Goal: Task Accomplishment & Management: Manage account settings

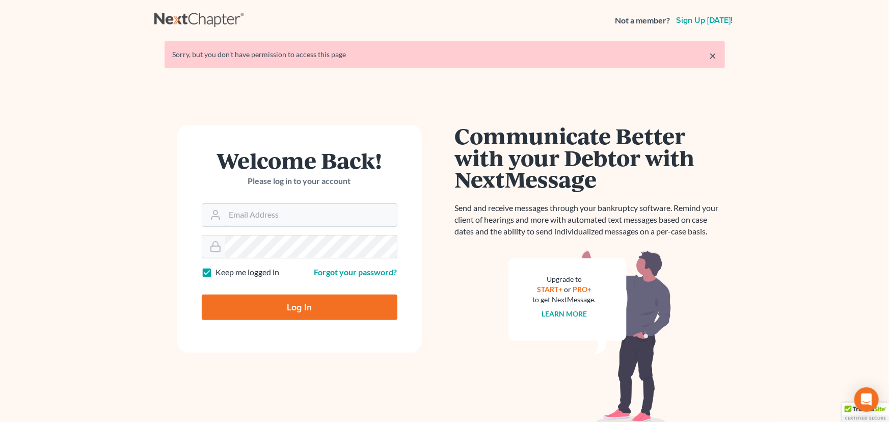
type input "[EMAIL_ADDRESS][DOMAIN_NAME]"
click at [287, 304] on input "Log In" at bounding box center [300, 307] width 196 height 25
type input "Thinking..."
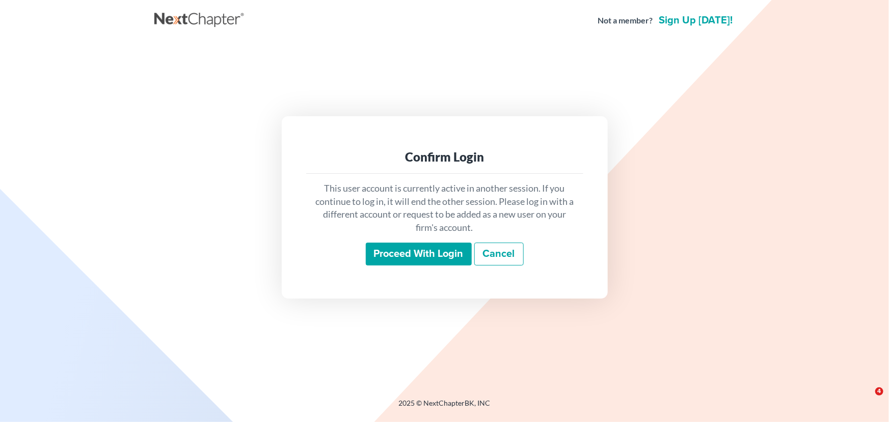
click at [449, 255] on input "Proceed with login" at bounding box center [419, 254] width 106 height 23
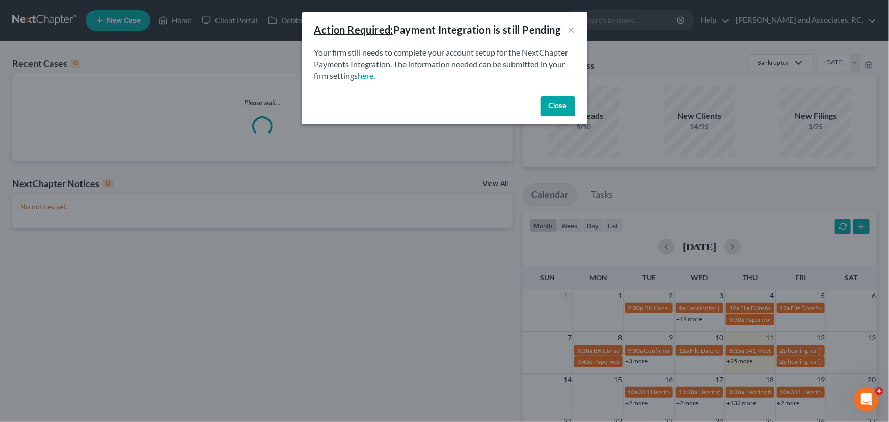
click at [562, 109] on button "Close" at bounding box center [558, 106] width 35 height 20
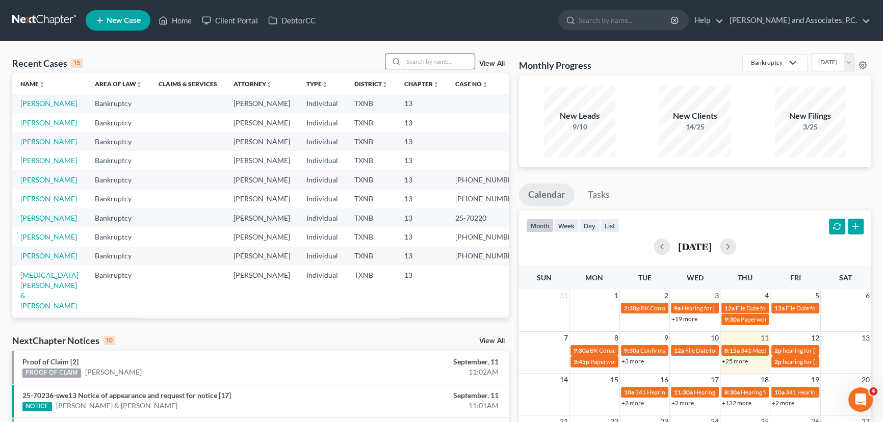
click at [411, 58] on input "search" at bounding box center [438, 61] width 71 height 15
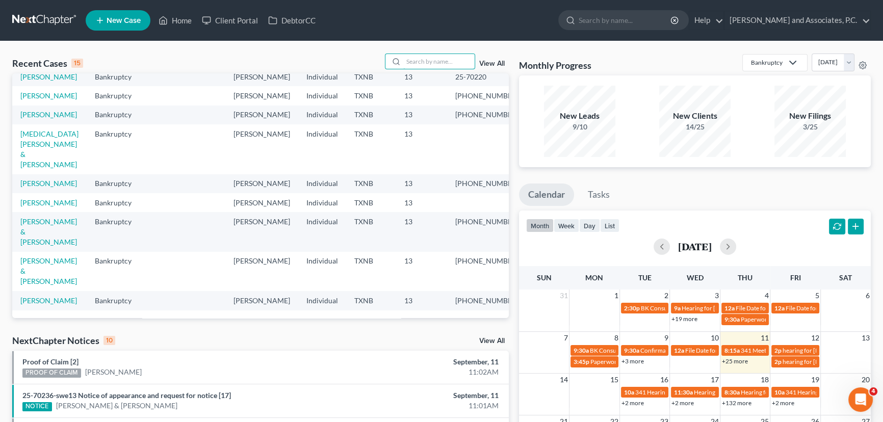
scroll to position [223, 0]
click at [54, 150] on td "[MEDICAL_DATA][PERSON_NAME] & [PERSON_NAME]" at bounding box center [49, 148] width 74 height 49
click at [56, 144] on link "[MEDICAL_DATA][PERSON_NAME] & [PERSON_NAME]" at bounding box center [49, 148] width 58 height 39
select select "6"
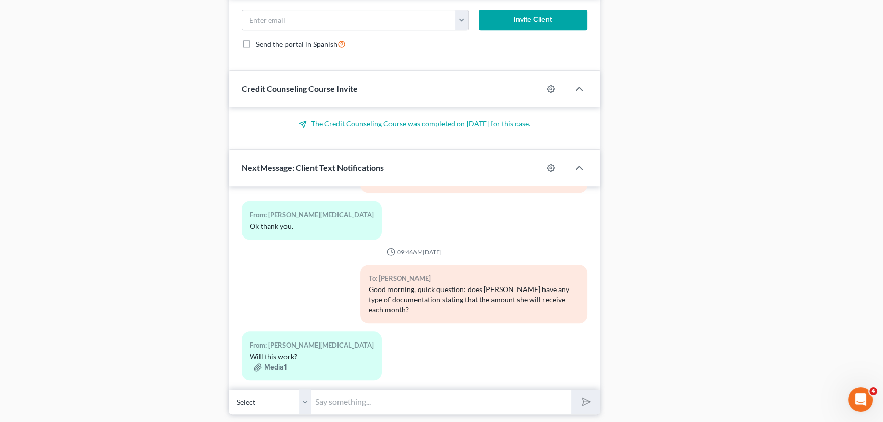
scroll to position [921, 0]
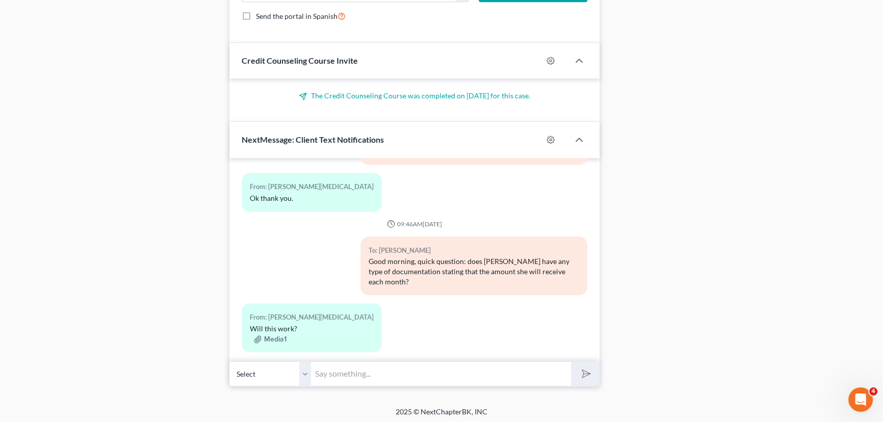
click at [405, 379] on input "text" at bounding box center [441, 373] width 260 height 25
type input "Yes that is great, thank you!! Also, could you guys please give me the roughest…"
click at [571, 362] on button "submit" at bounding box center [585, 374] width 28 height 24
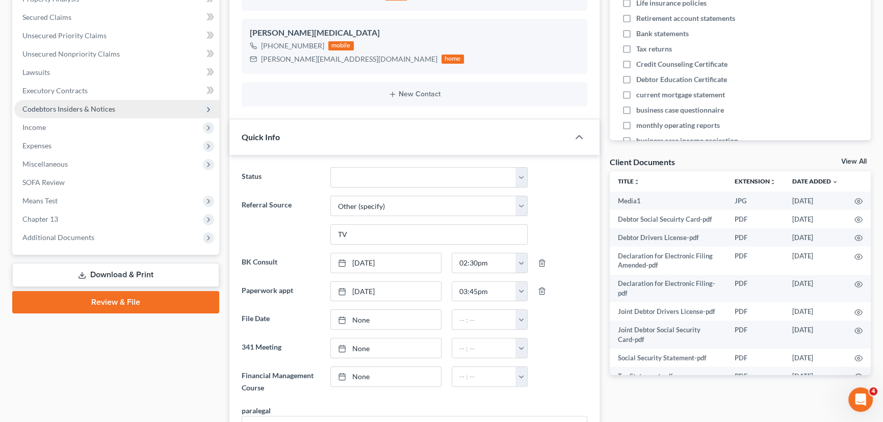
scroll to position [0, 0]
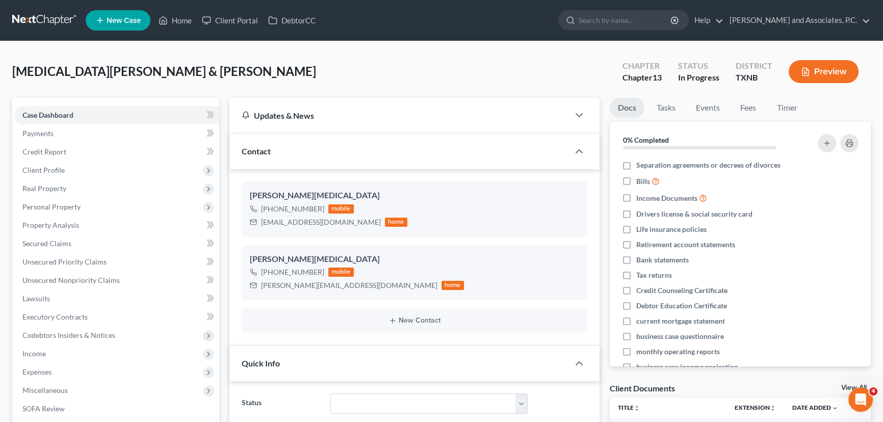
click at [261, 56] on div "[MEDICAL_DATA][PERSON_NAME] & [PERSON_NAME] Upgraded Chapter Chapter 13 Status …" at bounding box center [441, 76] width 858 height 44
click at [170, 22] on link "Home" at bounding box center [174, 20] width 43 height 18
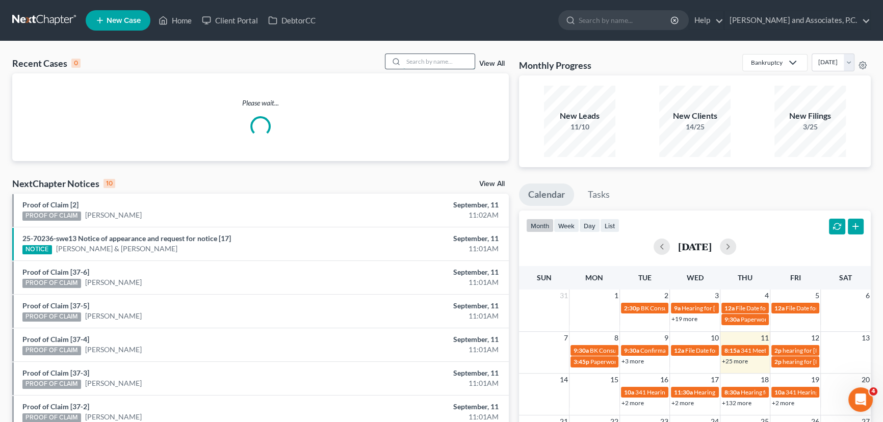
click at [414, 61] on input "search" at bounding box center [438, 61] width 71 height 15
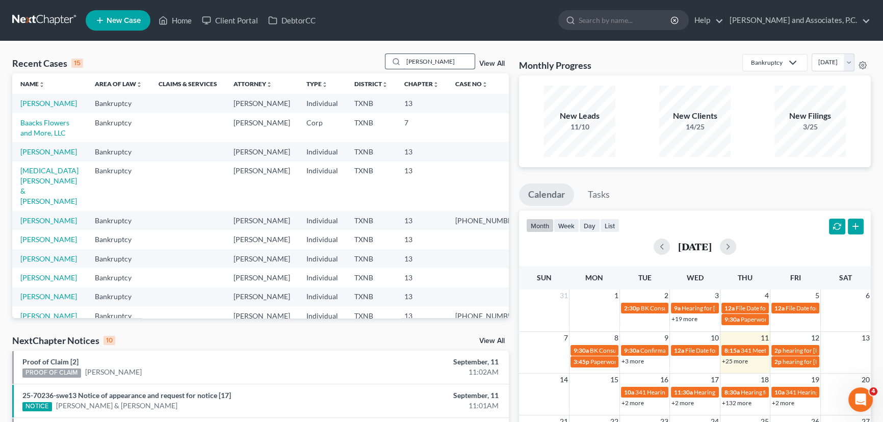
type input "[PERSON_NAME]"
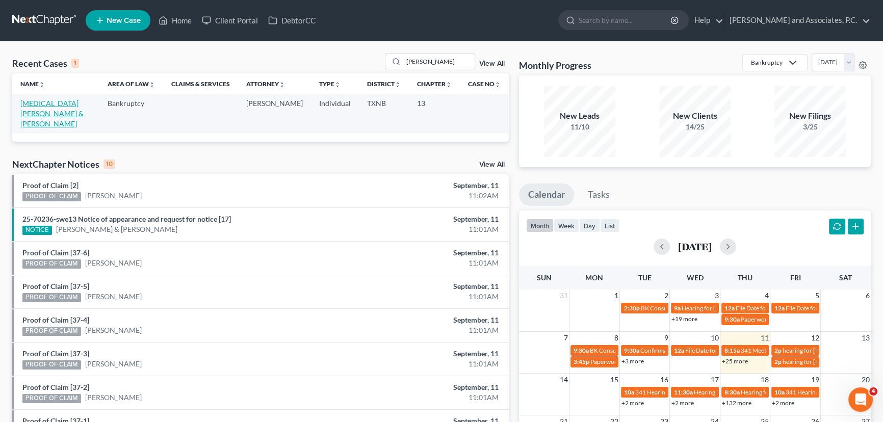
click at [44, 102] on link "[MEDICAL_DATA][PERSON_NAME] & [PERSON_NAME]" at bounding box center [51, 113] width 63 height 29
select select "6"
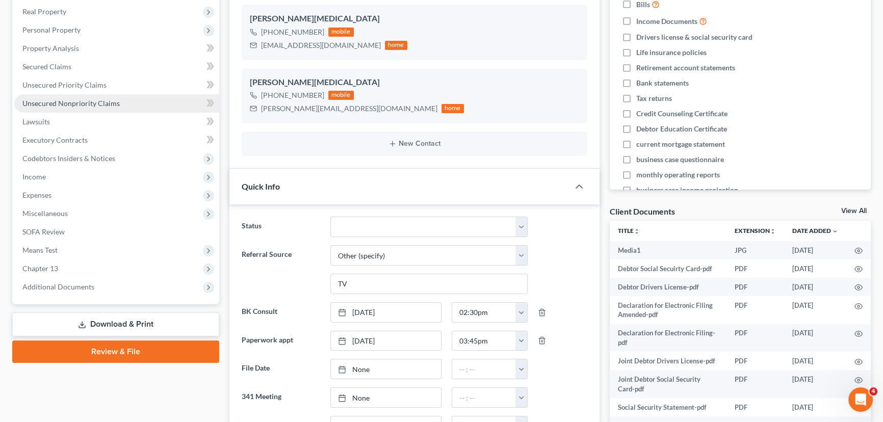
scroll to position [185, 0]
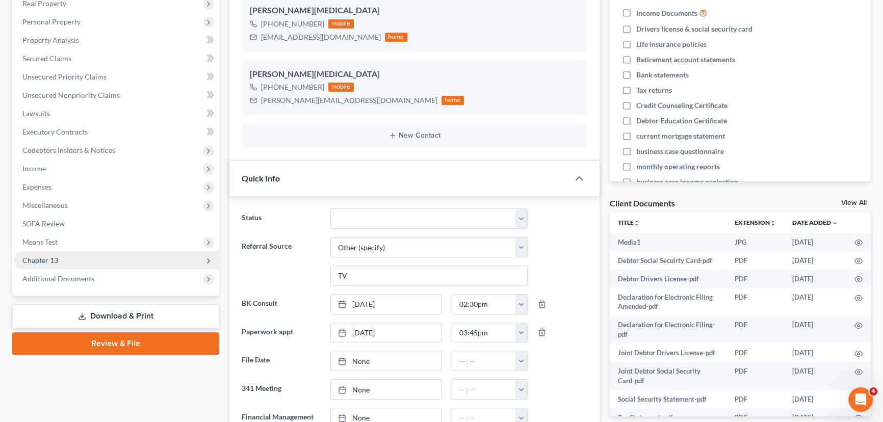
click at [46, 253] on span "Chapter 13" at bounding box center [116, 260] width 205 height 18
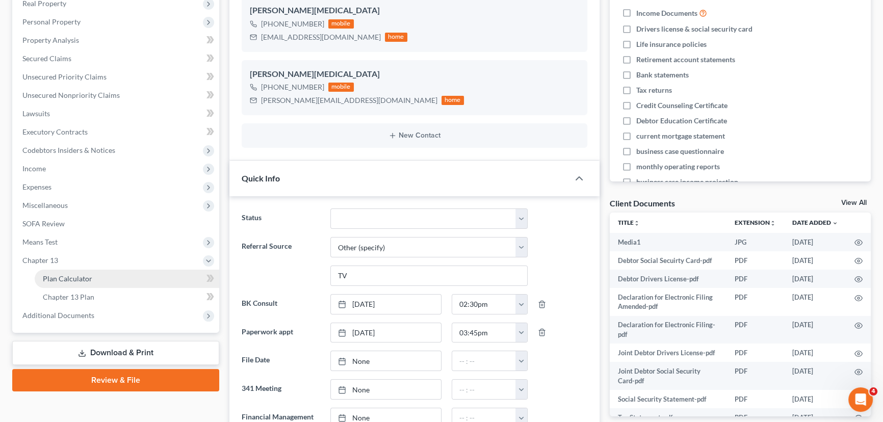
click at [73, 279] on span "Plan Calculator" at bounding box center [67, 278] width 49 height 9
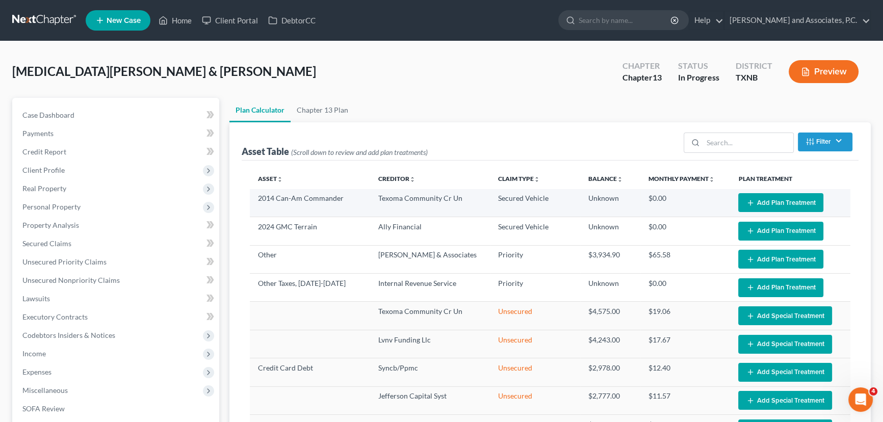
select select "59"
click at [775, 202] on button "Add Plan Treatment" at bounding box center [780, 202] width 85 height 19
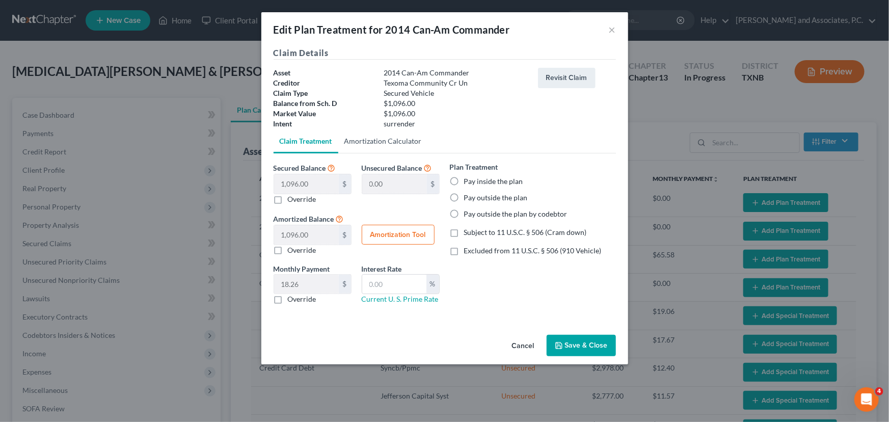
click at [371, 135] on link "Amortization Calculator" at bounding box center [383, 141] width 90 height 24
type input "1,096.00"
type input "60"
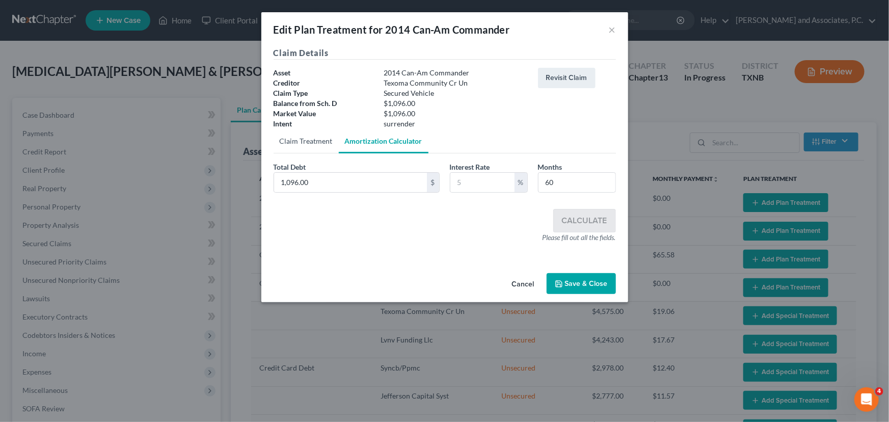
click at [304, 143] on link "Claim Treatment" at bounding box center [306, 141] width 65 height 24
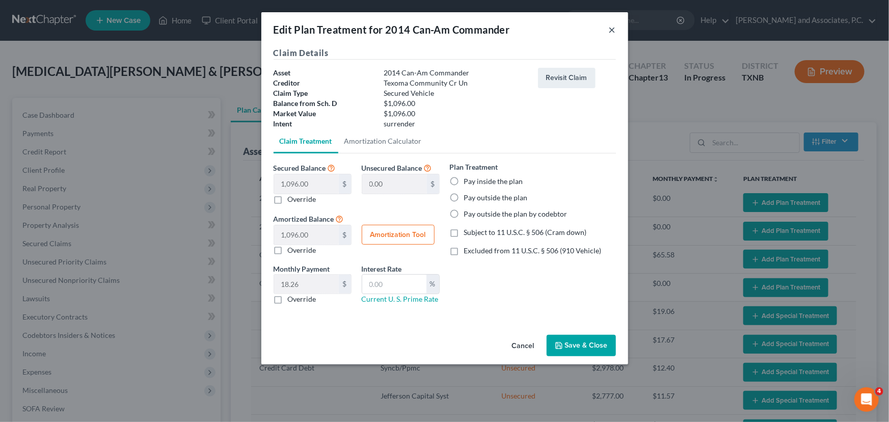
click at [613, 29] on button "×" at bounding box center [612, 29] width 7 height 12
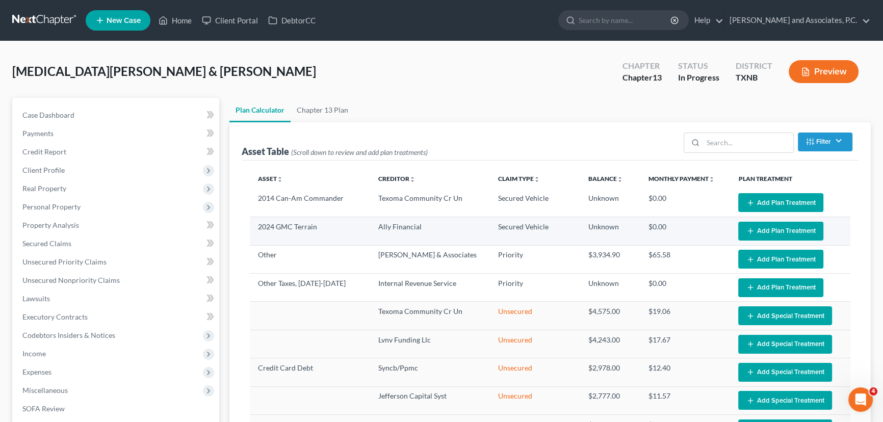
click at [770, 230] on button "Add Plan Treatment" at bounding box center [780, 231] width 85 height 19
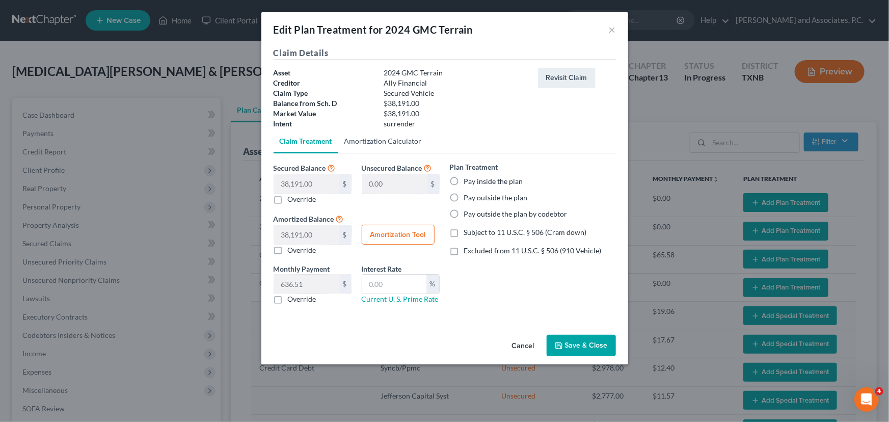
click at [372, 145] on link "Amortization Calculator" at bounding box center [383, 141] width 90 height 24
type input "38,191.00"
type input "60"
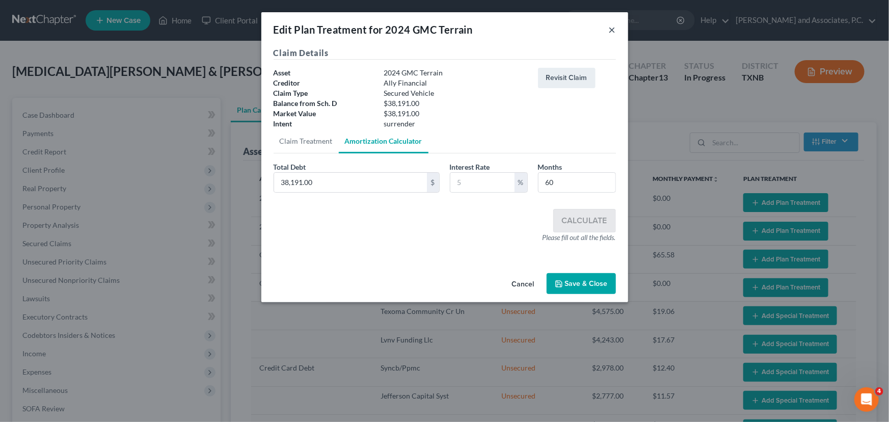
click at [614, 30] on button "×" at bounding box center [612, 29] width 7 height 12
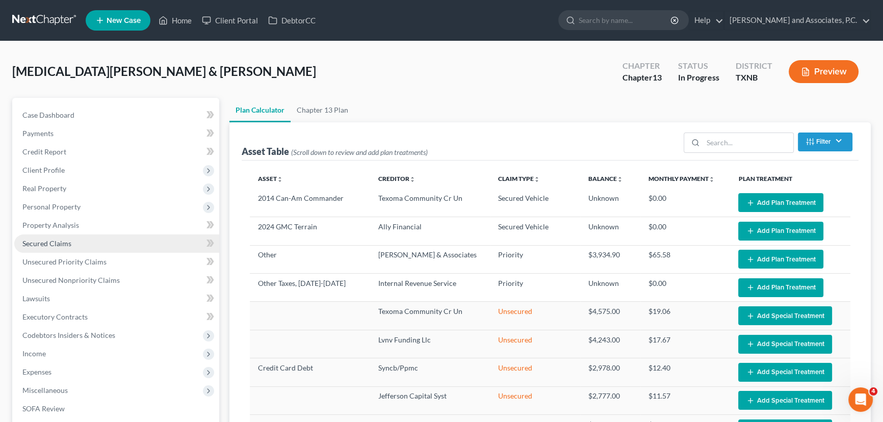
click at [83, 240] on link "Secured Claims" at bounding box center [116, 243] width 205 height 18
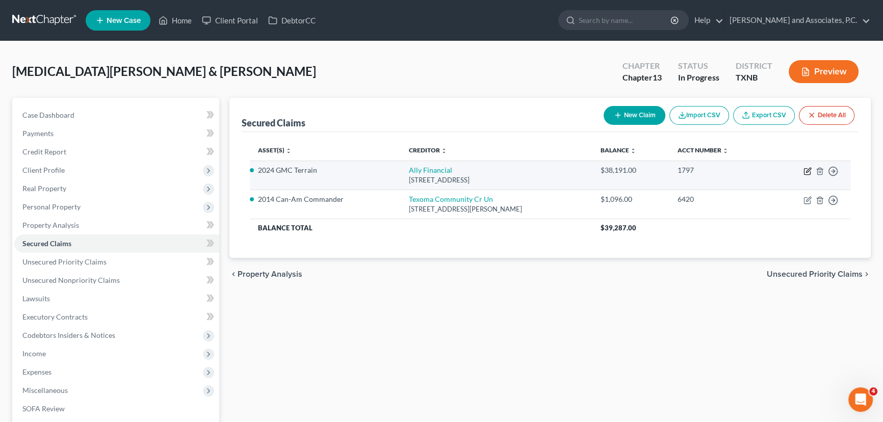
click at [805, 168] on icon "button" at bounding box center [807, 171] width 8 height 8
select select "23"
select select "0"
select select "2"
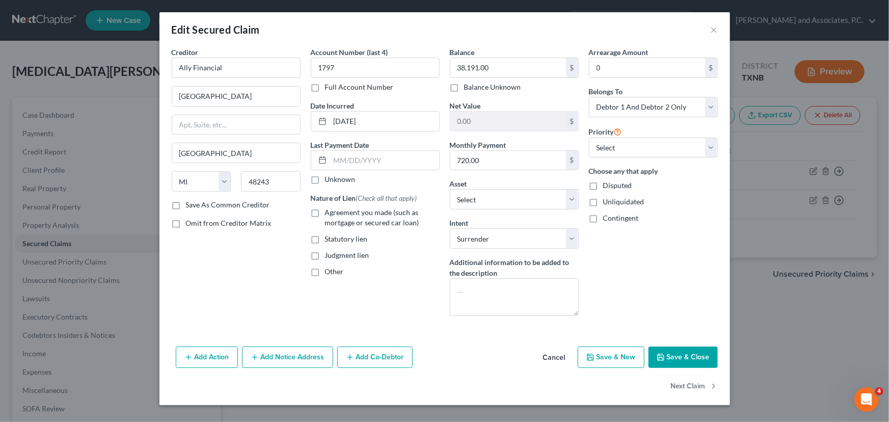
click at [668, 358] on button "Save & Close" at bounding box center [683, 357] width 69 height 21
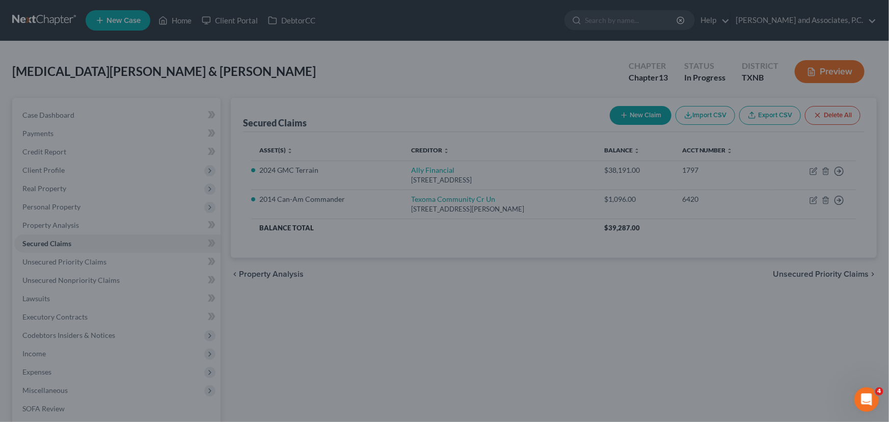
select select "5"
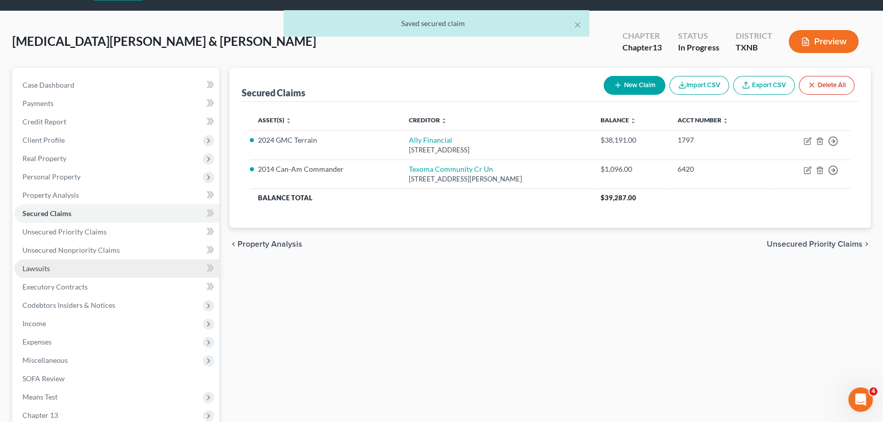
scroll to position [46, 0]
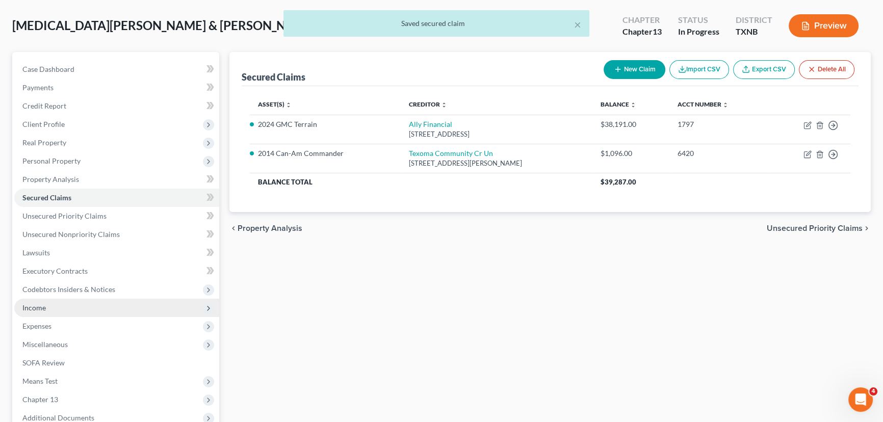
click at [63, 309] on span "Income" at bounding box center [116, 308] width 205 height 18
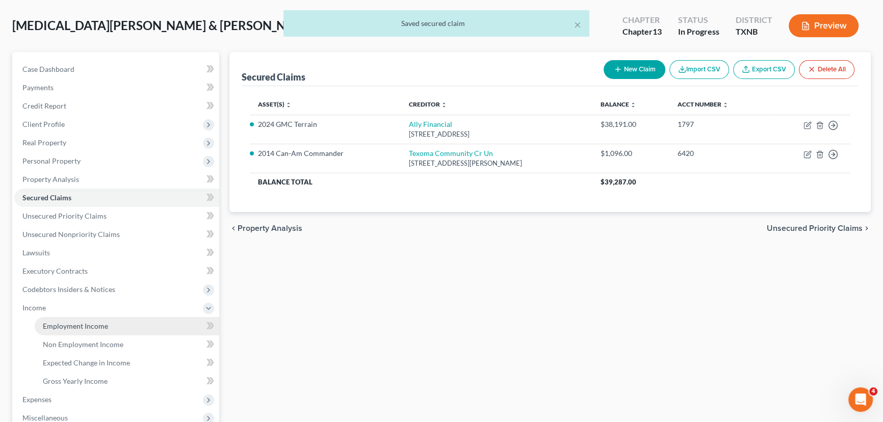
click at [71, 325] on span "Employment Income" at bounding box center [75, 326] width 65 height 9
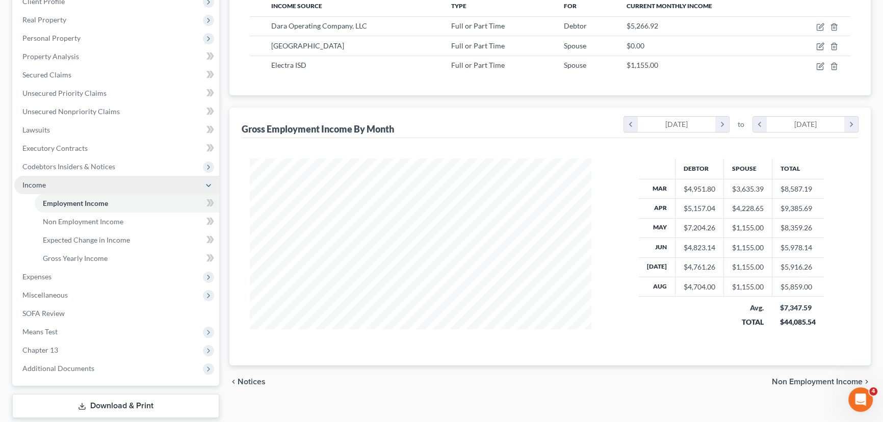
scroll to position [185, 0]
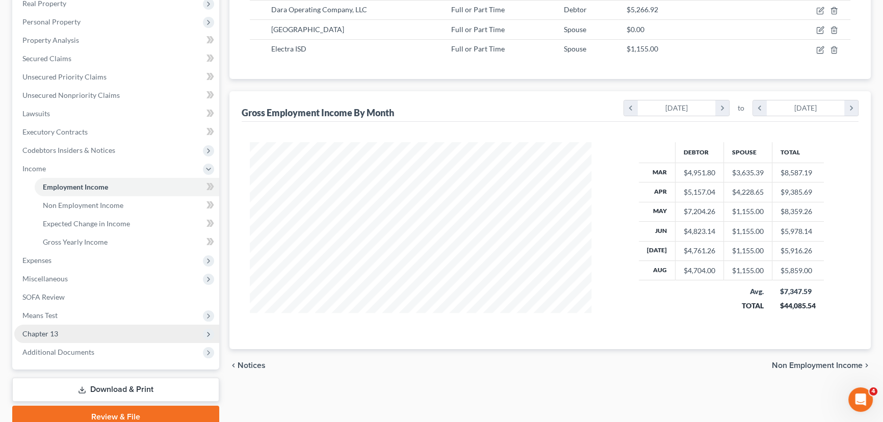
click at [58, 328] on span "Chapter 13" at bounding box center [116, 334] width 205 height 18
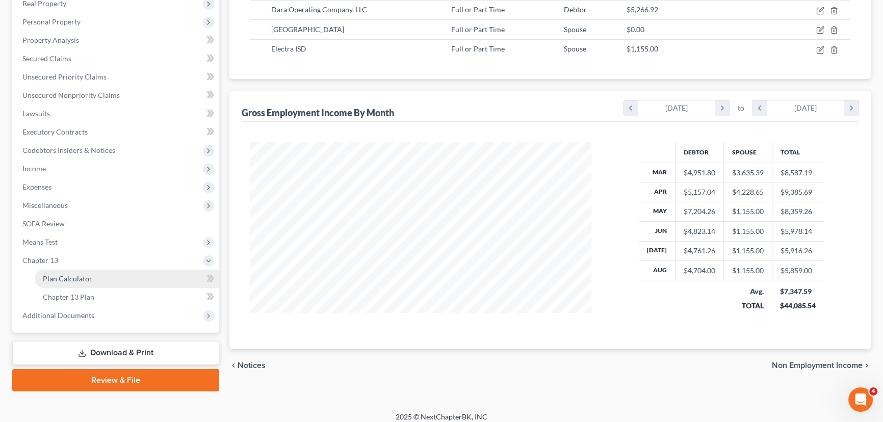
click at [64, 284] on link "Plan Calculator" at bounding box center [127, 279] width 184 height 18
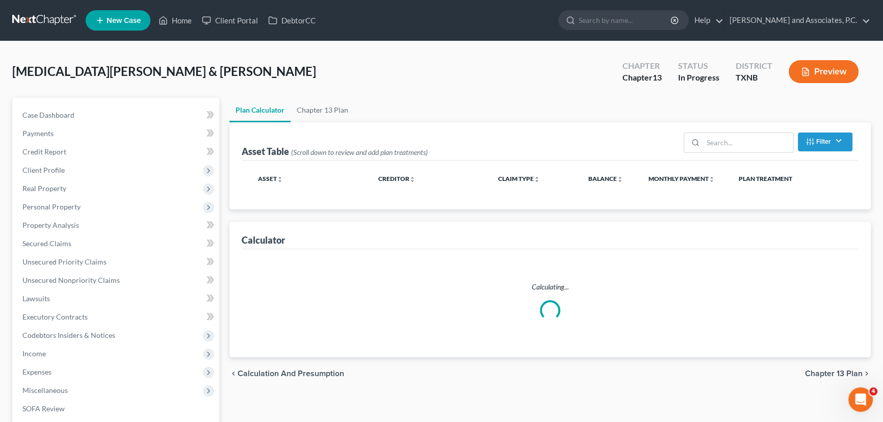
select select "59"
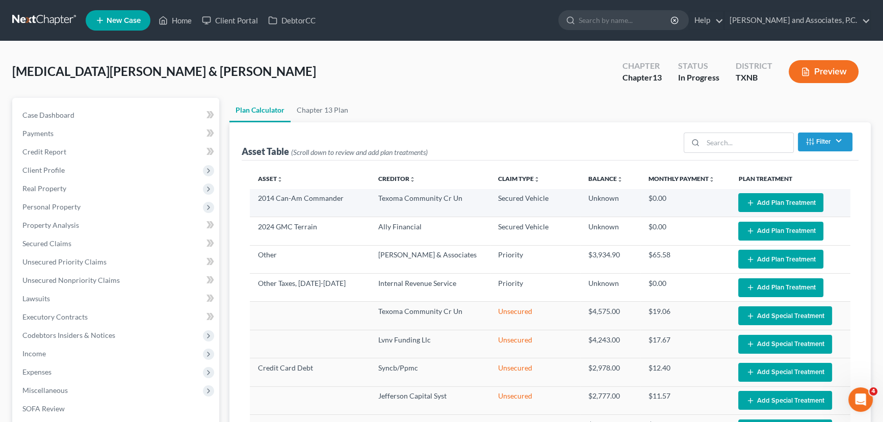
click at [784, 199] on button "Add Plan Treatment" at bounding box center [780, 202] width 85 height 19
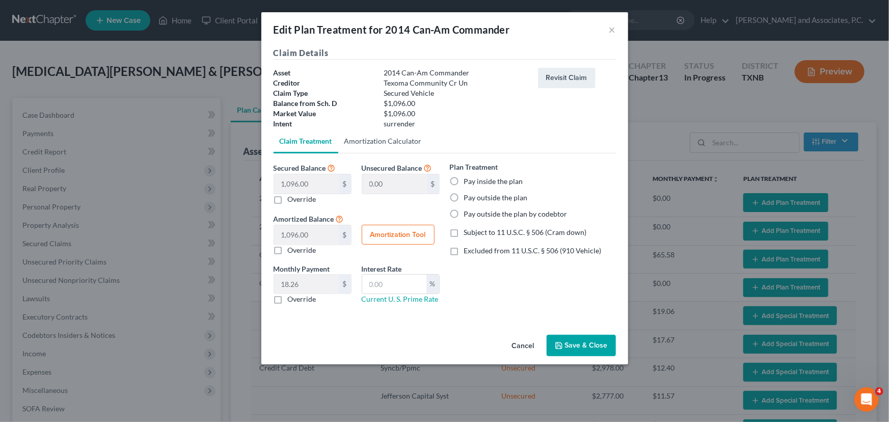
click at [380, 144] on link "Amortization Calculator" at bounding box center [383, 141] width 90 height 24
type input "1,096.00"
type input "60"
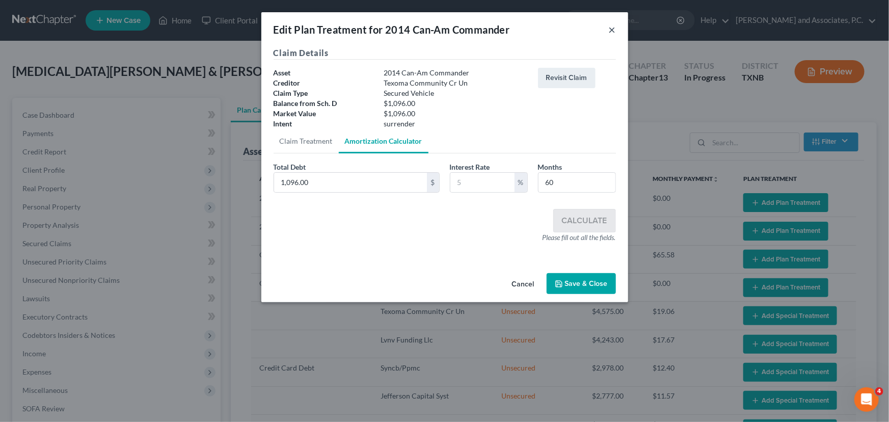
click at [612, 30] on button "×" at bounding box center [612, 29] width 7 height 12
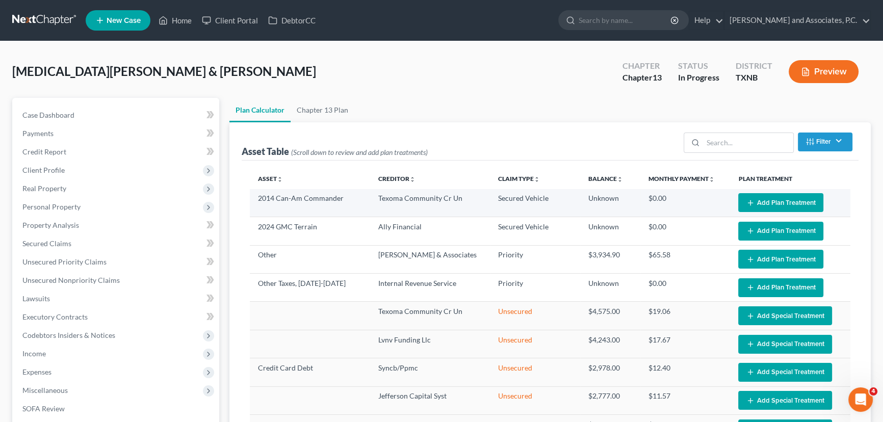
click at [787, 202] on button "Add Plan Treatment" at bounding box center [780, 202] width 85 height 19
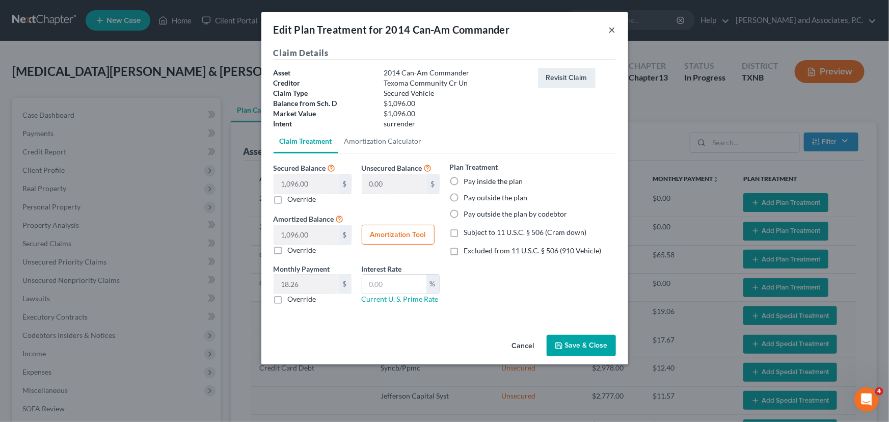
click at [612, 28] on button "×" at bounding box center [612, 29] width 7 height 12
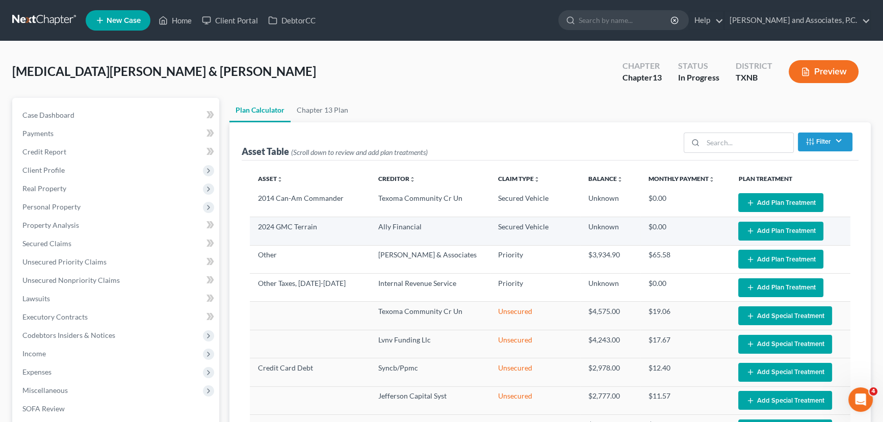
click at [786, 227] on button "Add Plan Treatment" at bounding box center [780, 231] width 85 height 19
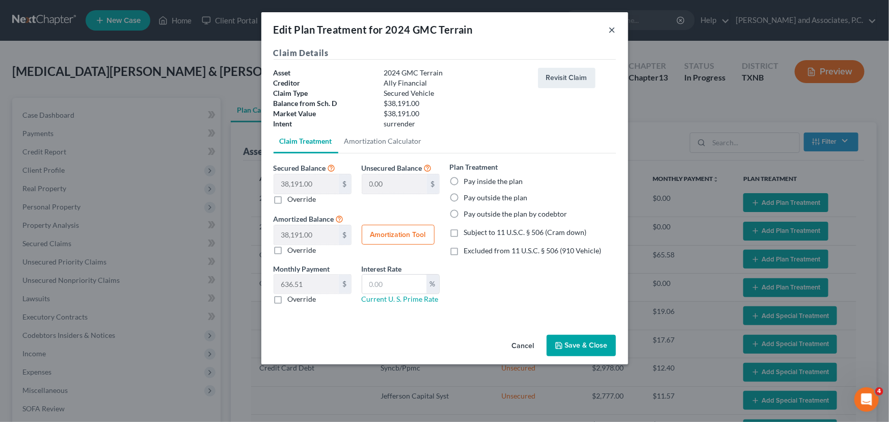
click at [612, 27] on button "×" at bounding box center [612, 29] width 7 height 12
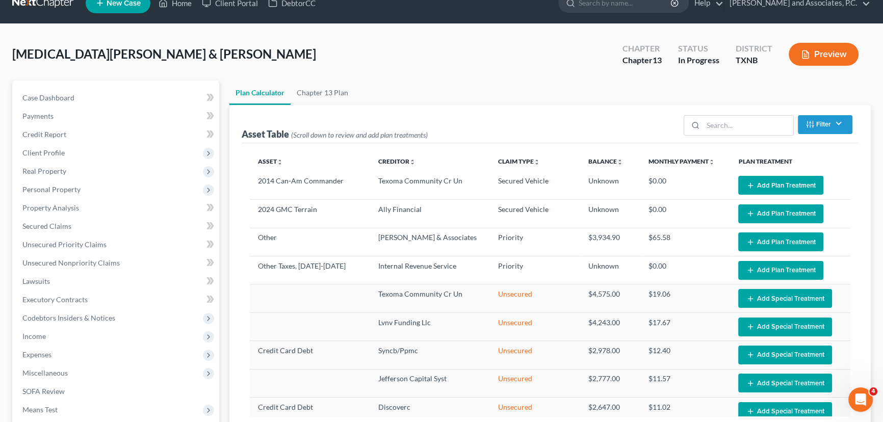
scroll to position [46, 0]
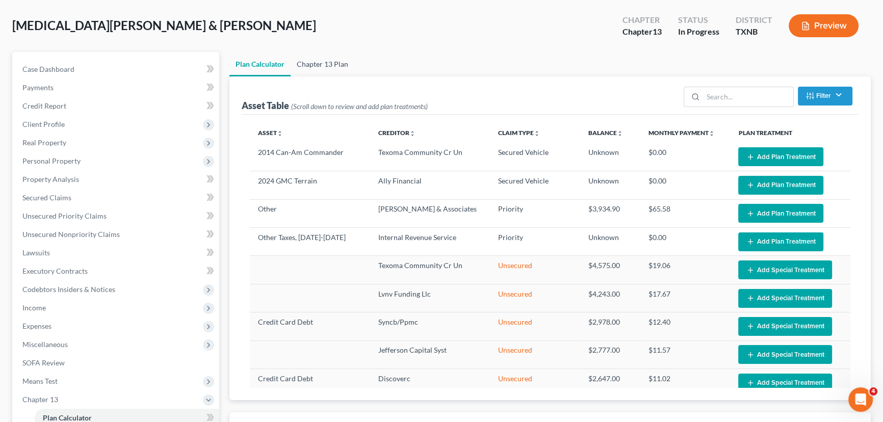
click at [298, 67] on link "Chapter 13 Plan" at bounding box center [322, 64] width 64 height 24
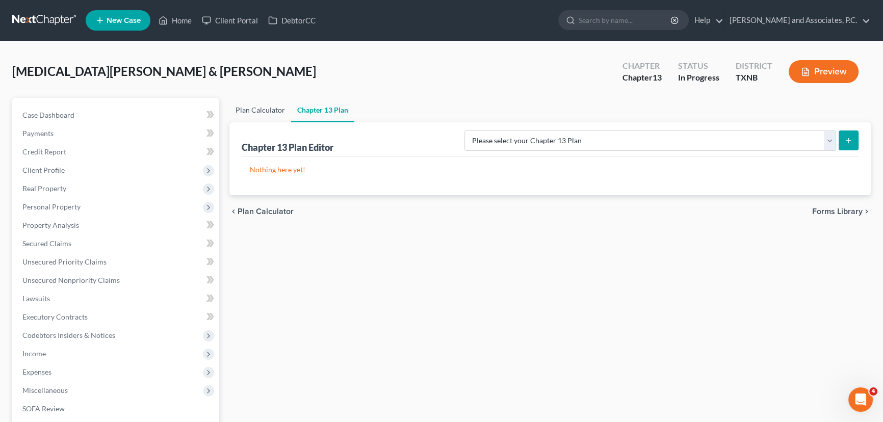
click at [257, 116] on link "Plan Calculator" at bounding box center [260, 110] width 62 height 24
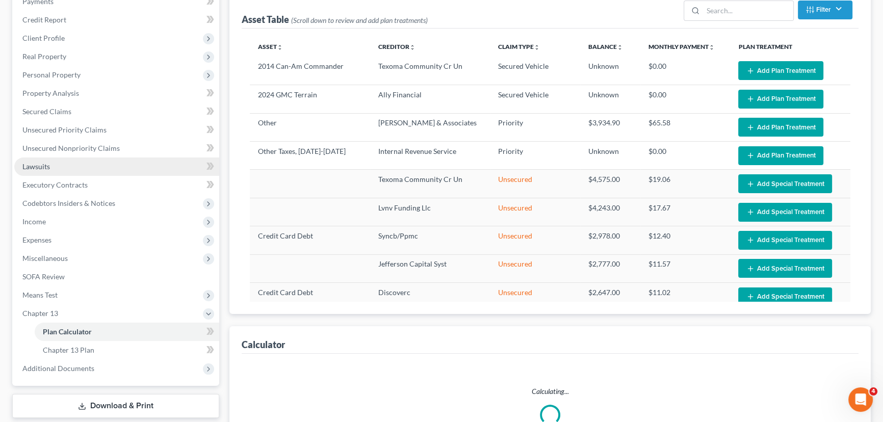
scroll to position [139, 0]
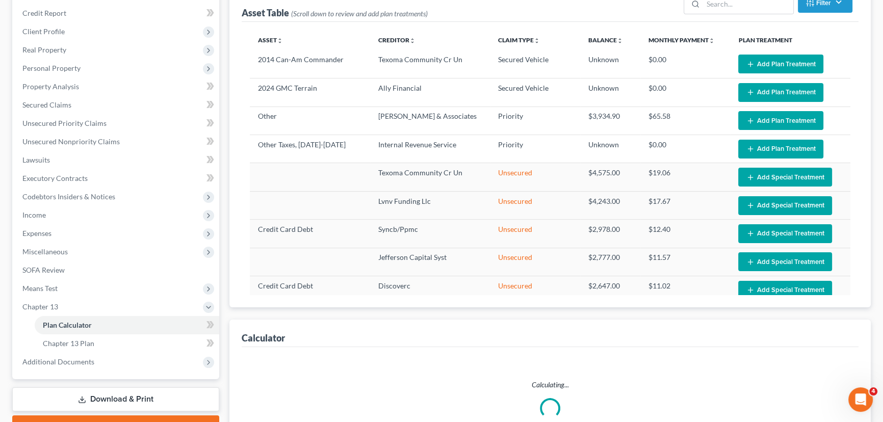
select select "59"
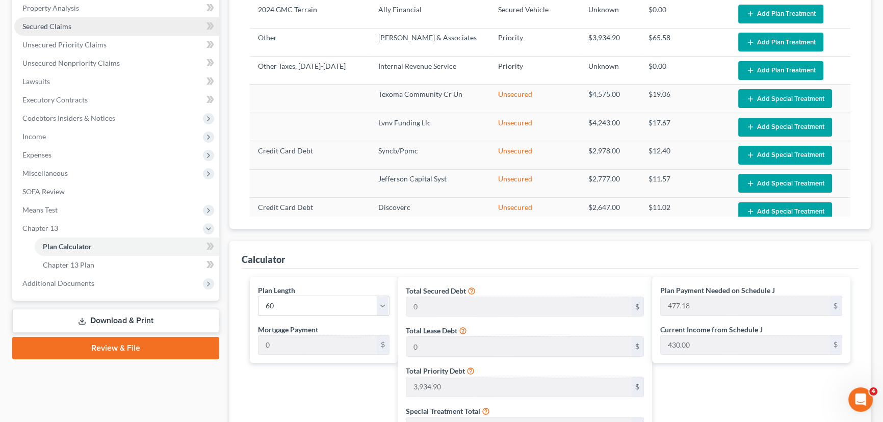
scroll to position [231, 0]
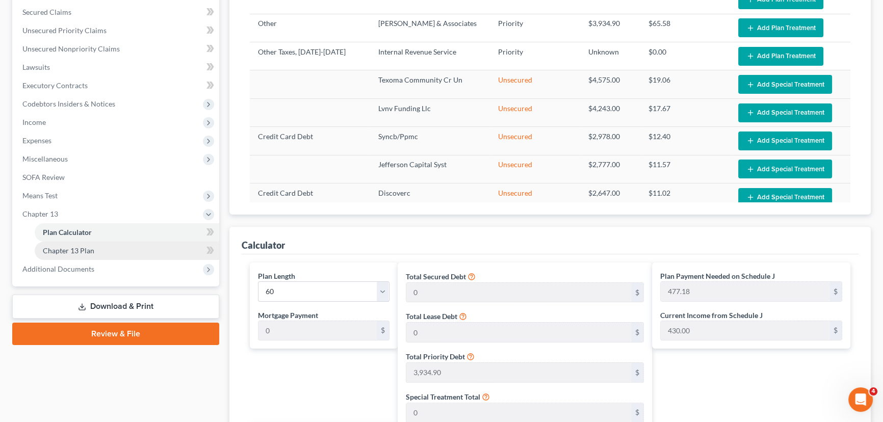
click at [94, 254] on link "Chapter 13 Plan" at bounding box center [127, 251] width 184 height 18
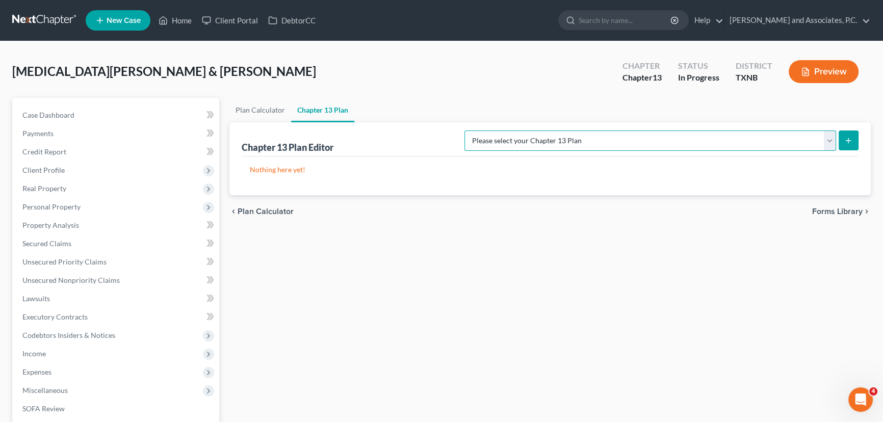
click at [835, 141] on select "Please select your Chapter 13 Plan AUTHORIZATION FOR ADEQUATE PROTECTION DISBUR…" at bounding box center [649, 140] width 371 height 20
select select "5"
click at [475, 130] on select "Please select your Chapter 13 Plan AUTHORIZATION FOR ADEQUATE PROTECTION DISBUR…" at bounding box center [649, 140] width 371 height 20
click at [851, 137] on icon "submit" at bounding box center [848, 141] width 8 height 8
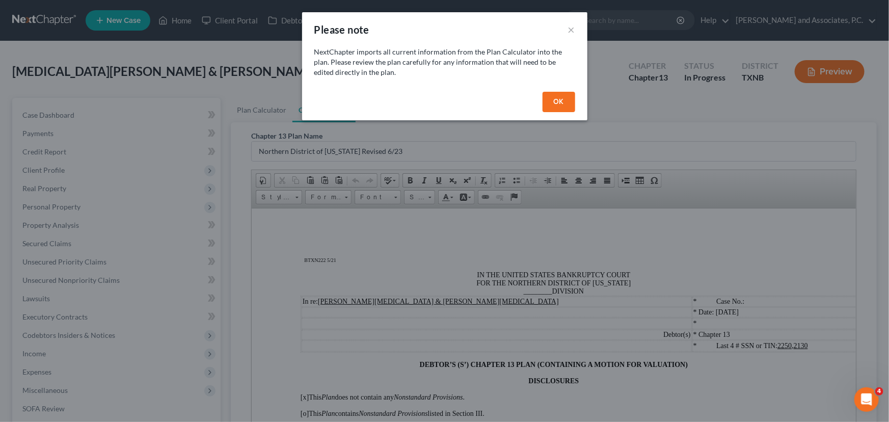
click at [563, 98] on button "OK" at bounding box center [559, 102] width 33 height 20
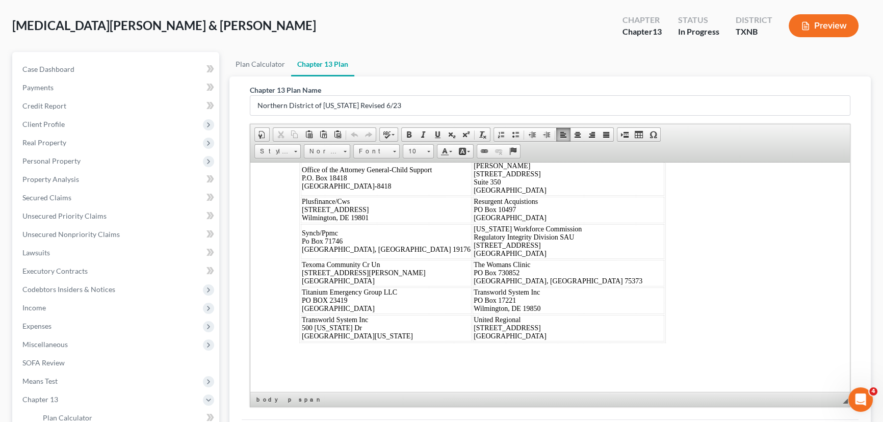
scroll to position [7408, 0]
drag, startPoint x: 294, startPoint y: 182, endPoint x: 736, endPoint y: 366, distance: 478.4
click at [419, 150] on span "10" at bounding box center [413, 151] width 20 height 13
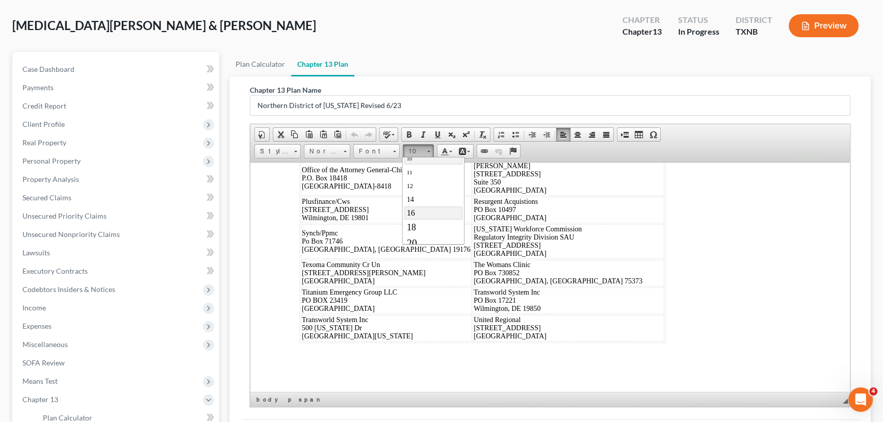
click at [420, 212] on link "16" at bounding box center [433, 212] width 58 height 13
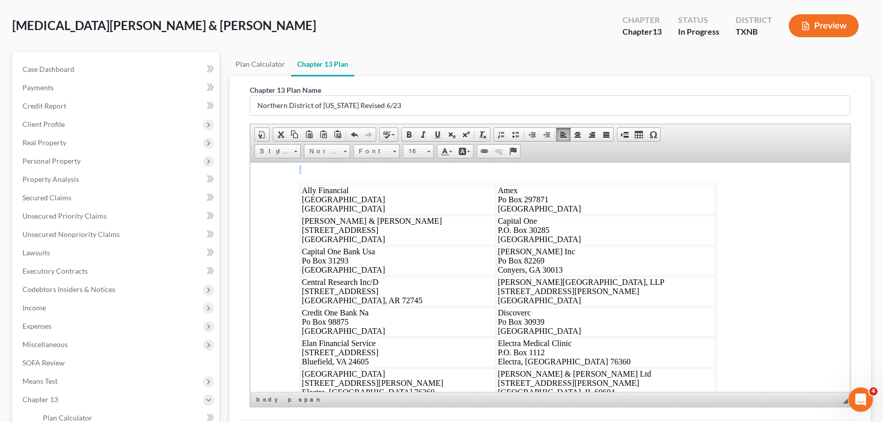
scroll to position [8094, 0]
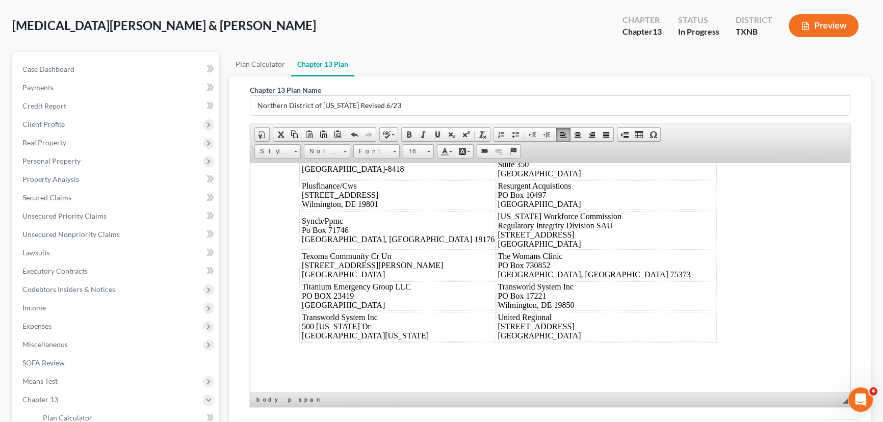
click at [718, 267] on div "Dated: [DATE] /s/ [PERSON_NAME] Debtor's(s') Counsel Ally Financial [STREET_ADD…" at bounding box center [549, 12] width 501 height 659
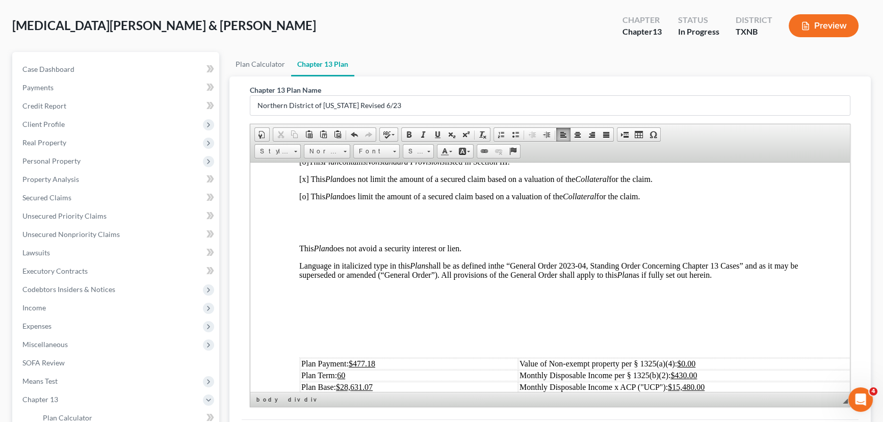
scroll to position [0, 0]
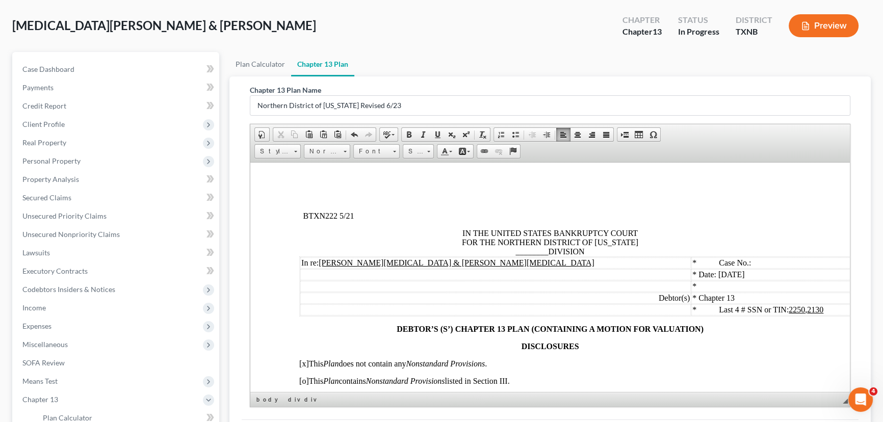
drag, startPoint x: 844, startPoint y: 369, endPoint x: 1100, endPoint y: 325, distance: 259.1
drag, startPoint x: 543, startPoint y: 255, endPoint x: 512, endPoint y: 254, distance: 31.1
click at [512, 254] on span "IN THE UNITED STATES BANKRUPTCY COURT FOR THE NORTHERN DISTRICT OF [US_STATE] _…" at bounding box center [550, 241] width 176 height 27
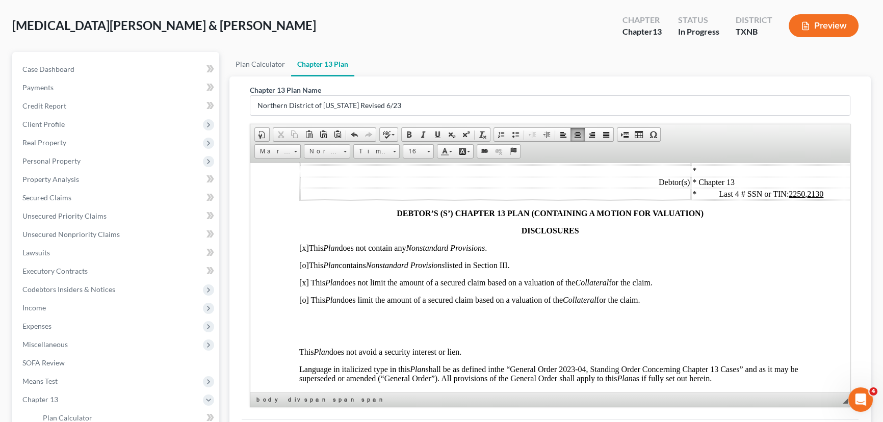
scroll to position [139, 0]
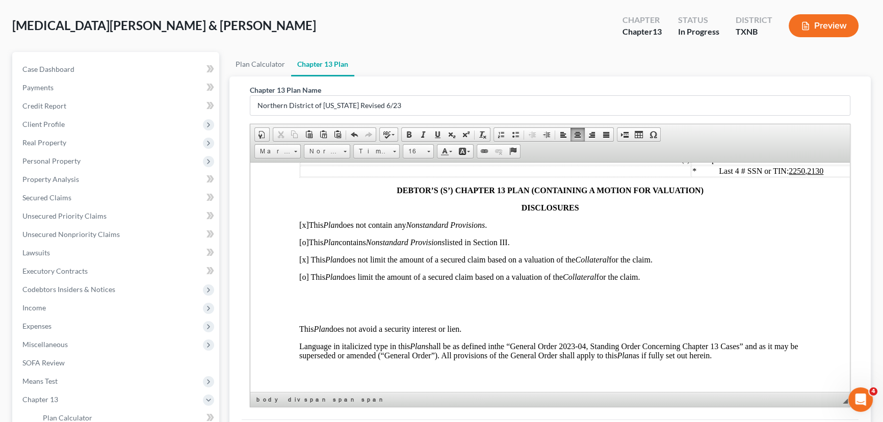
click at [306, 281] on span "[o] This Plan does limit the amount of a secured claim based on a valuation of …" at bounding box center [469, 276] width 340 height 9
drag, startPoint x: 297, startPoint y: 273, endPoint x: 303, endPoint y: 266, distance: 9.4
click at [305, 263] on span "[x] This Plan does not limit the amount of a secured claim based on a valuation…" at bounding box center [475, 259] width 353 height 9
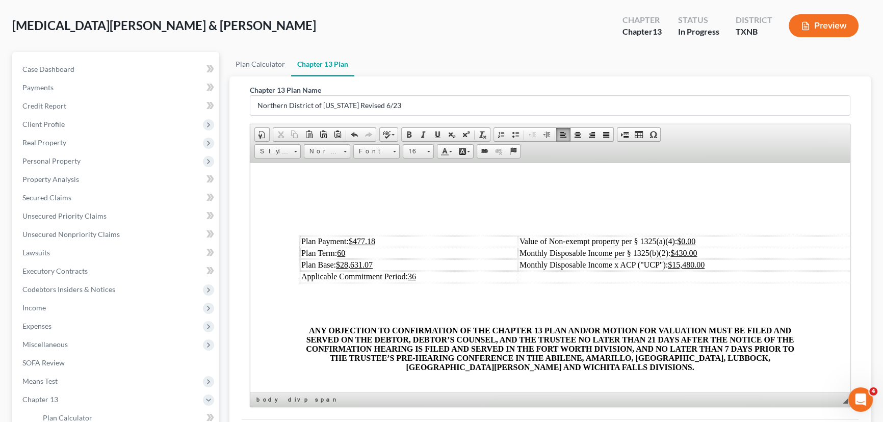
scroll to position [370, 0]
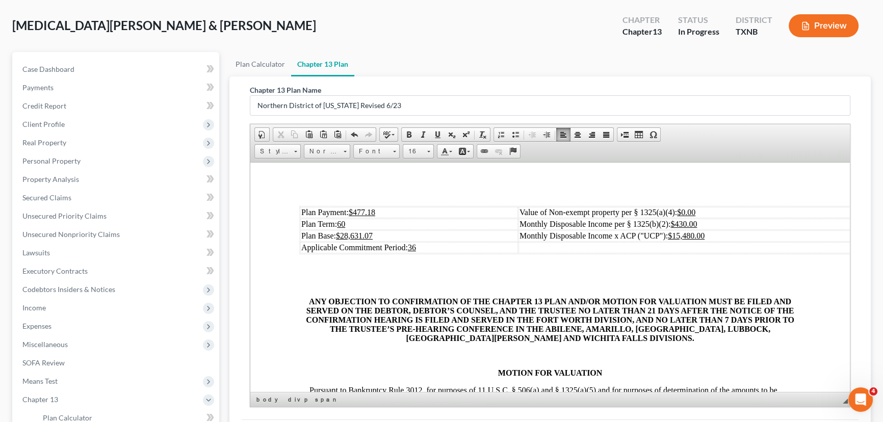
click at [382, 218] on td "Plan Payment: $477.18" at bounding box center [409, 211] width 218 height 11
click at [349, 229] on td "Plan Term: 60" at bounding box center [409, 223] width 218 height 11
click at [378, 241] on td "Plan Base: $28,631.07" at bounding box center [409, 235] width 218 height 11
click at [705, 229] on td "Monthly Disposable Income per § 1325(b)(2): $430.00" at bounding box center [692, 223] width 349 height 11
click at [713, 241] on td "Monthly Disposable Income x ACP ("UCP"): $15,480.00" at bounding box center [692, 235] width 349 height 11
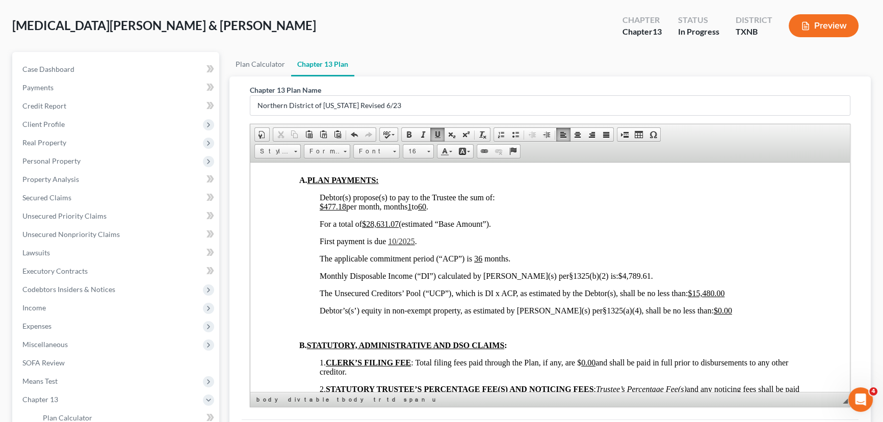
scroll to position [695, 0]
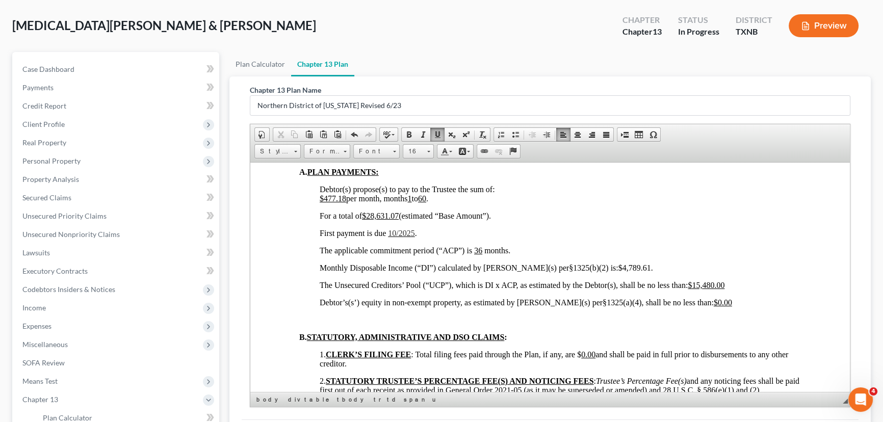
click at [346, 202] on span "$477.18 per month, months 1 to 60 ." at bounding box center [374, 198] width 109 height 9
click at [398, 220] on u "$28,631.07" at bounding box center [380, 215] width 37 height 9
drag, startPoint x: 398, startPoint y: 256, endPoint x: 426, endPoint y: 256, distance: 27.5
click at [400, 237] on span "10/2025" at bounding box center [401, 232] width 26 height 9
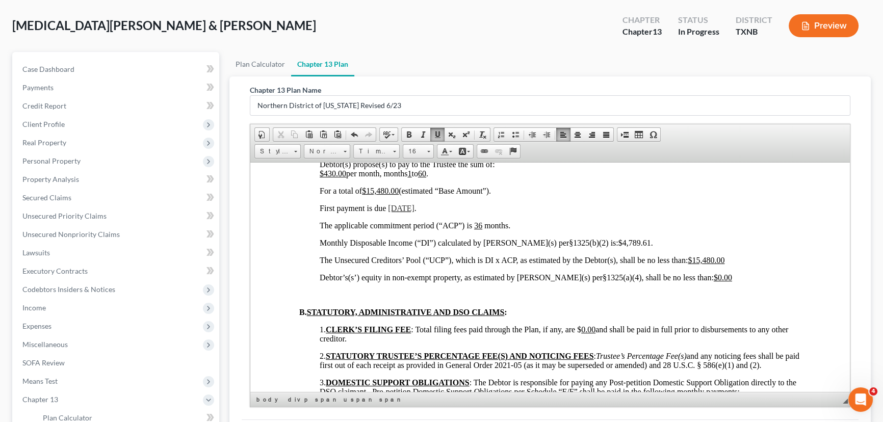
scroll to position [741, 0]
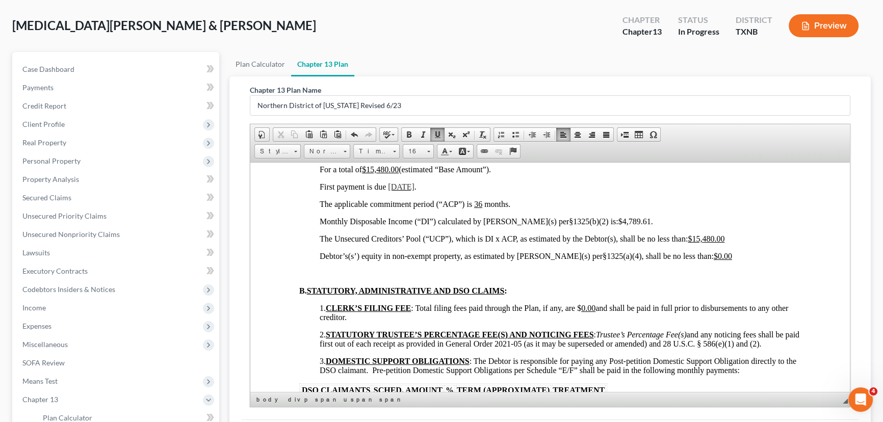
click at [612, 226] on p "Monthly Disposable Income (“DI”) calculated by [PERSON_NAME](s) per§1325(b)(2) …" at bounding box center [560, 221] width 481 height 9
click at [728, 243] on p "The Unsecured Creditors’ Pool (“UCP”), which is DI x ACP, as estimated by the D…" at bounding box center [560, 238] width 481 height 9
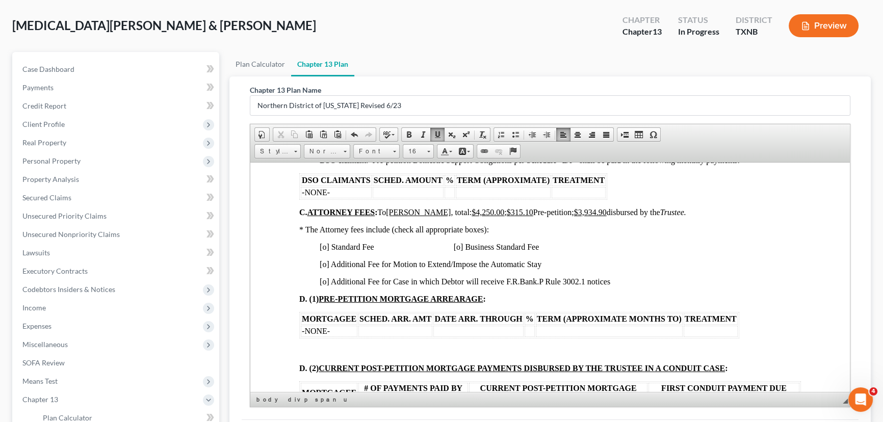
scroll to position [973, 0]
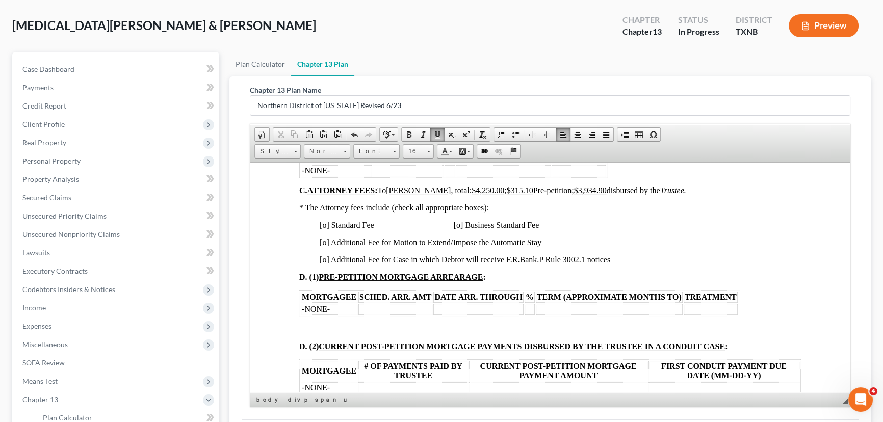
click at [326, 229] on span "[o] Standard Fee [o] Business Standard Fee" at bounding box center [429, 224] width 219 height 9
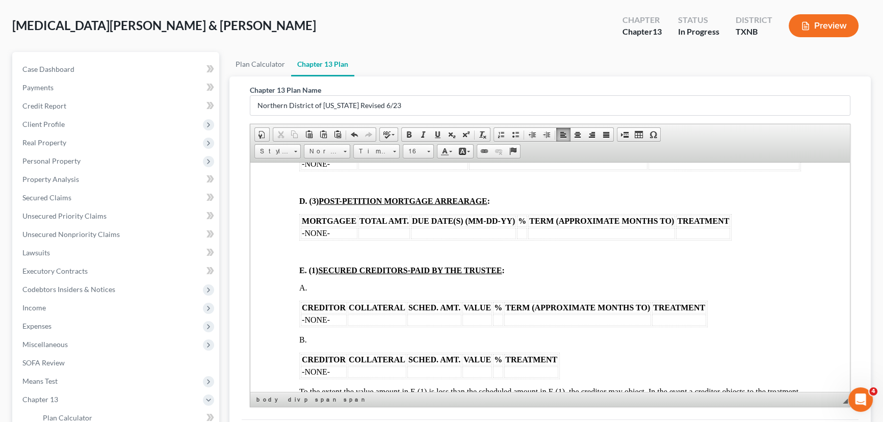
scroll to position [1251, 0]
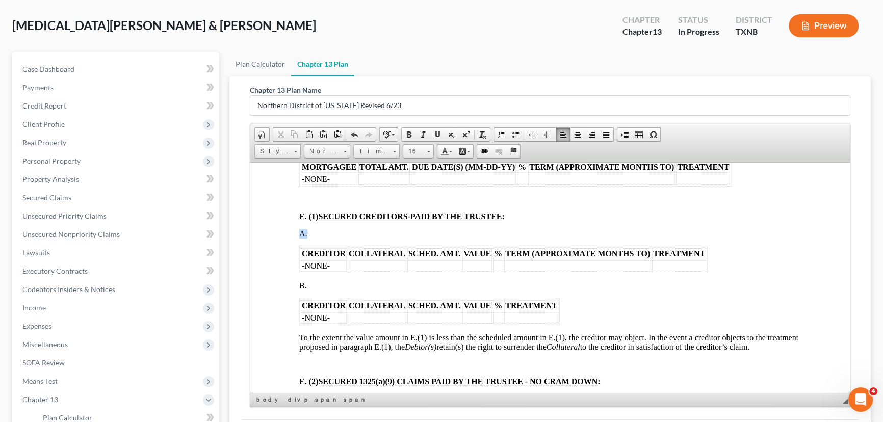
drag, startPoint x: 713, startPoint y: 301, endPoint x: 296, endPoint y: 276, distance: 418.1
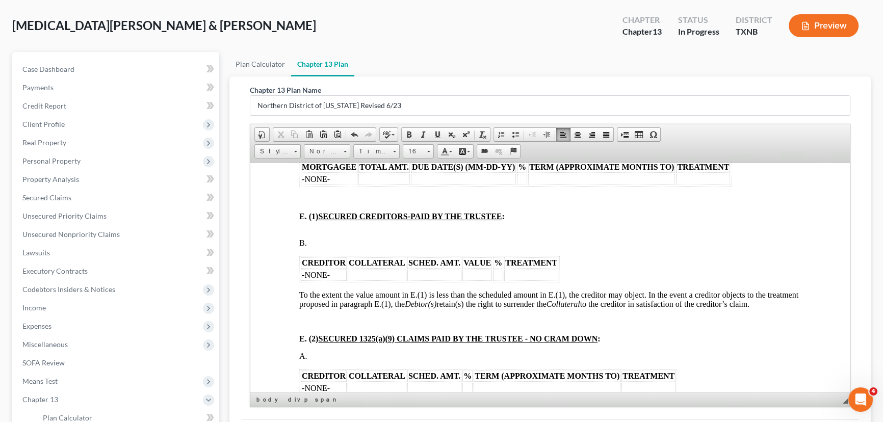
click at [302, 247] on span "B." at bounding box center [303, 242] width 8 height 9
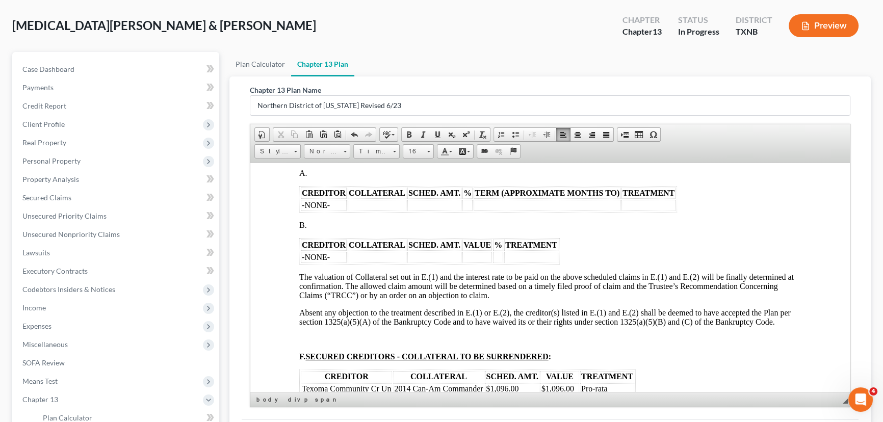
scroll to position [1436, 0]
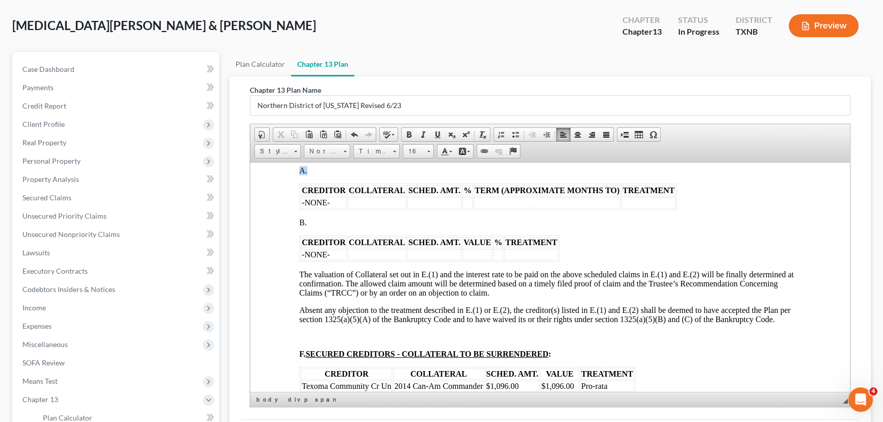
drag, startPoint x: 677, startPoint y: 241, endPoint x: 294, endPoint y: 216, distance: 384.1
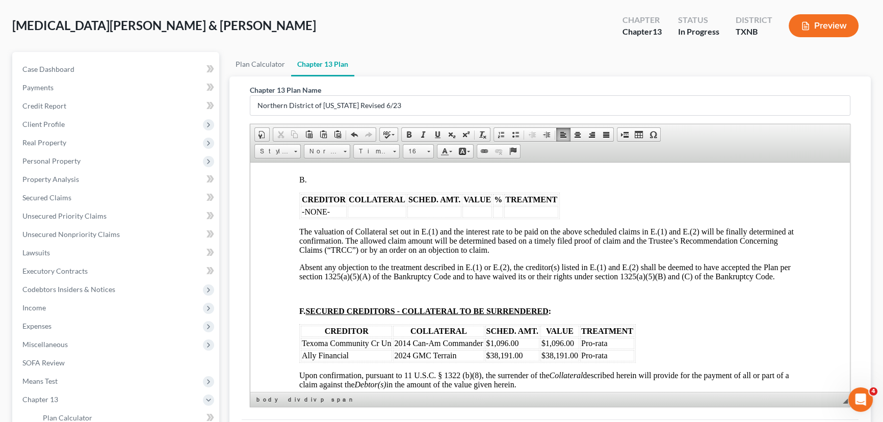
click at [304, 183] on span "B." at bounding box center [303, 179] width 8 height 9
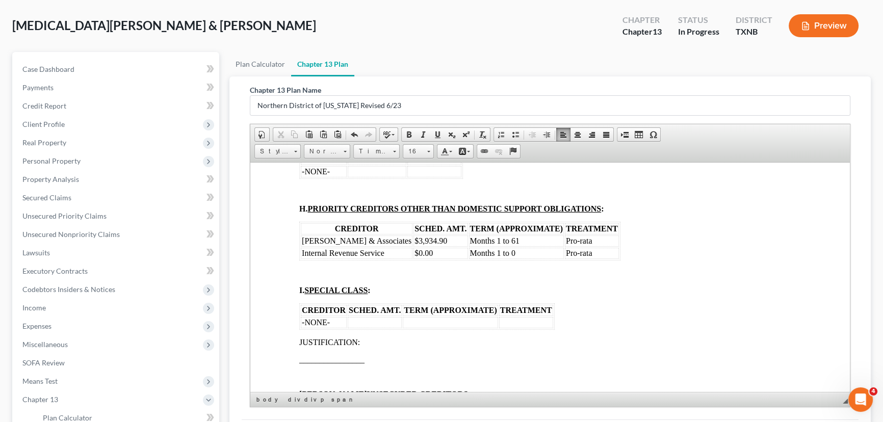
scroll to position [1853, 0]
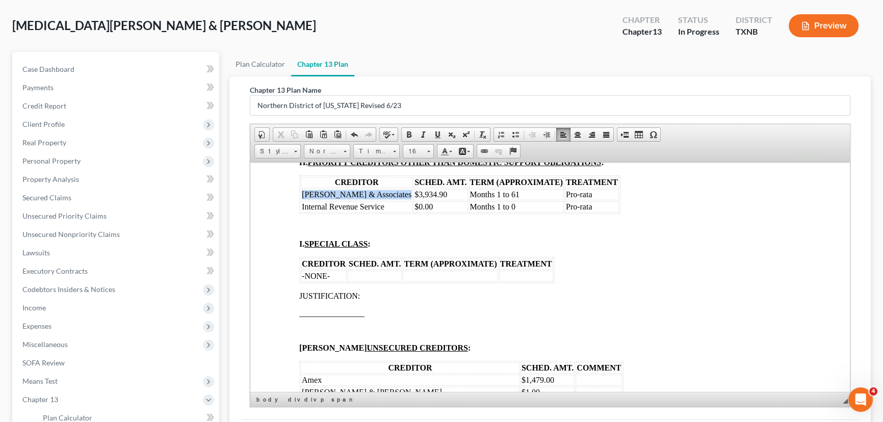
drag, startPoint x: 393, startPoint y: 255, endPoint x: 303, endPoint y: 255, distance: 89.7
click at [303, 198] on span "[PERSON_NAME] & Associates" at bounding box center [357, 194] width 110 height 9
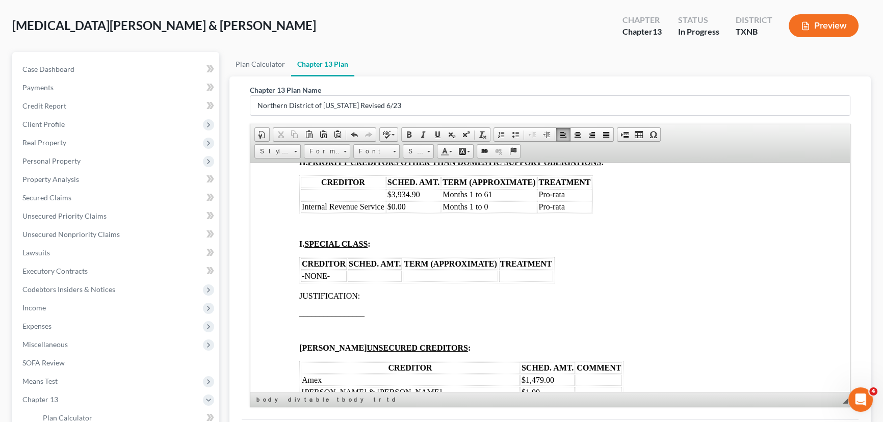
click at [422, 200] on td "$3,934.90" at bounding box center [413, 194] width 54 height 11
click at [503, 200] on td "Months 1 to 61" at bounding box center [488, 194] width 95 height 11
click at [574, 200] on td "Pro-rata" at bounding box center [564, 194] width 54 height 11
drag, startPoint x: 346, startPoint y: 256, endPoint x: 590, endPoint y: 253, distance: 243.6
click at [590, 200] on tr at bounding box center [446, 194] width 290 height 11
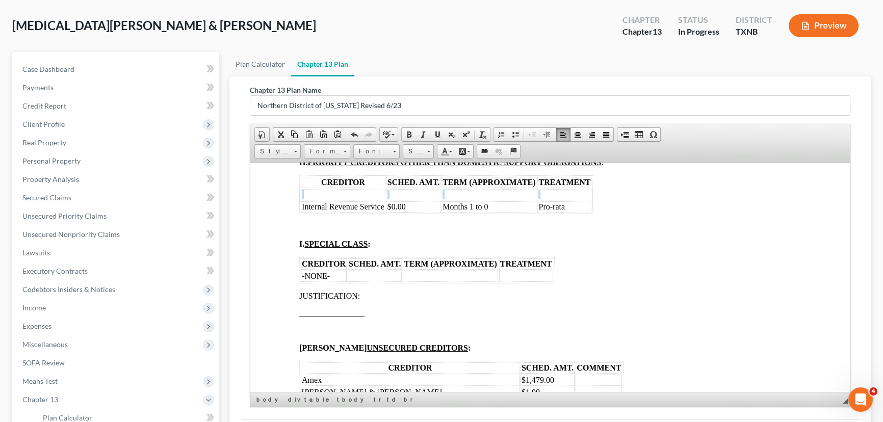
click at [495, 200] on td at bounding box center [488, 194] width 95 height 11
click at [347, 200] on td at bounding box center [343, 194] width 85 height 11
drag, startPoint x: 550, startPoint y: 254, endPoint x: 363, endPoint y: 254, distance: 187.0
click at [363, 200] on tr at bounding box center [446, 194] width 290 height 11
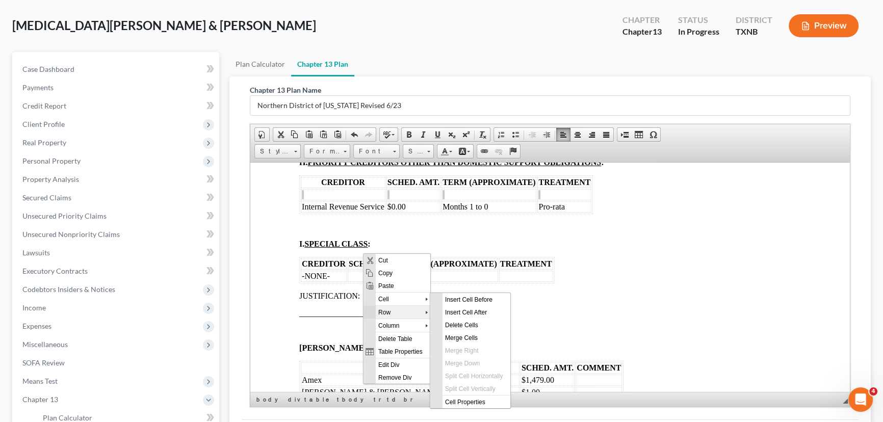
scroll to position [0, 0]
click at [453, 334] on span "Delete Rows" at bounding box center [471, 338] width 59 height 13
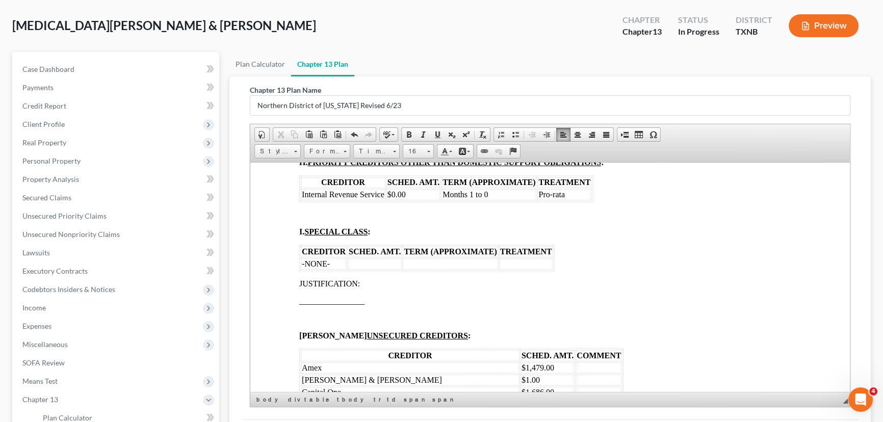
click at [371, 198] on span "Internal Revenue Service" at bounding box center [343, 194] width 83 height 9
click at [413, 200] on td "$0.00" at bounding box center [413, 194] width 54 height 11
click at [493, 200] on td "Months 1 to 0" at bounding box center [488, 194] width 95 height 11
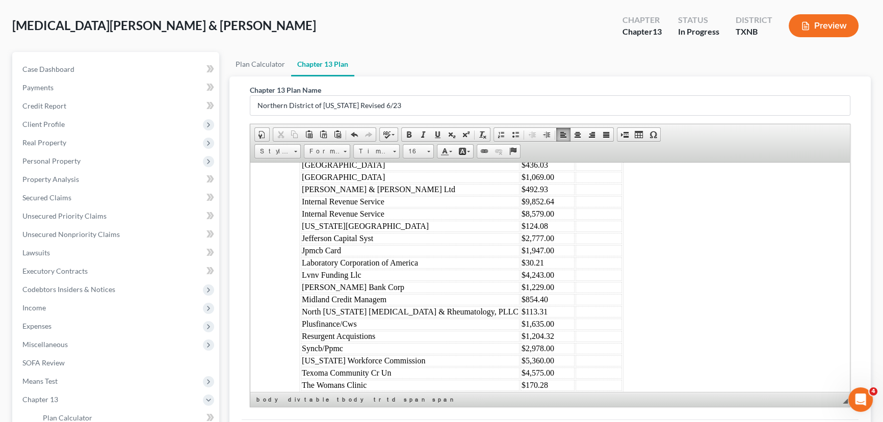
scroll to position [2270, 0]
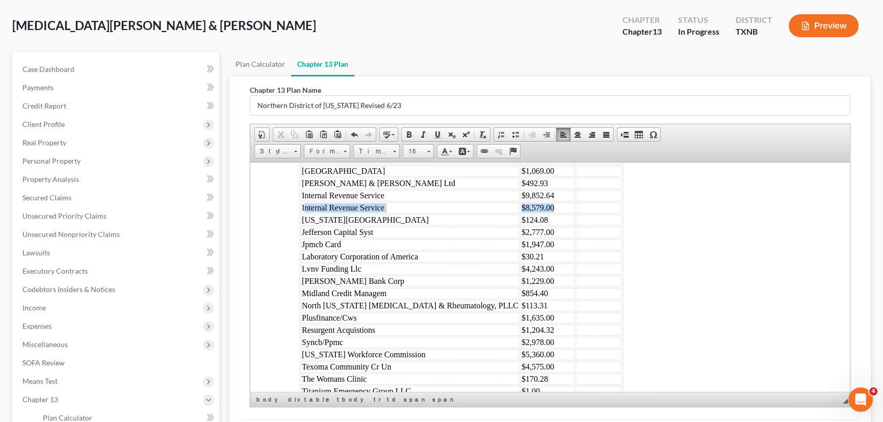
drag, startPoint x: 306, startPoint y: 280, endPoint x: 528, endPoint y: 282, distance: 222.2
click at [528, 213] on tr "Internal Revenue Service $8,579.00" at bounding box center [461, 207] width 321 height 11
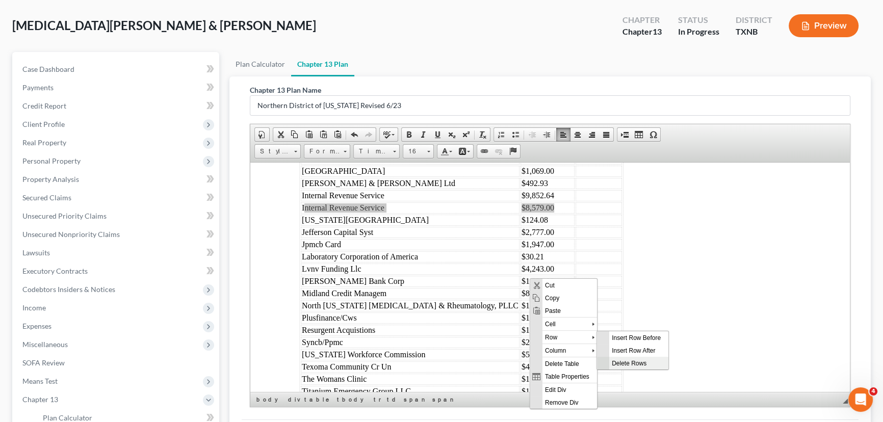
click at [626, 360] on span "Delete Rows" at bounding box center [637, 363] width 59 height 13
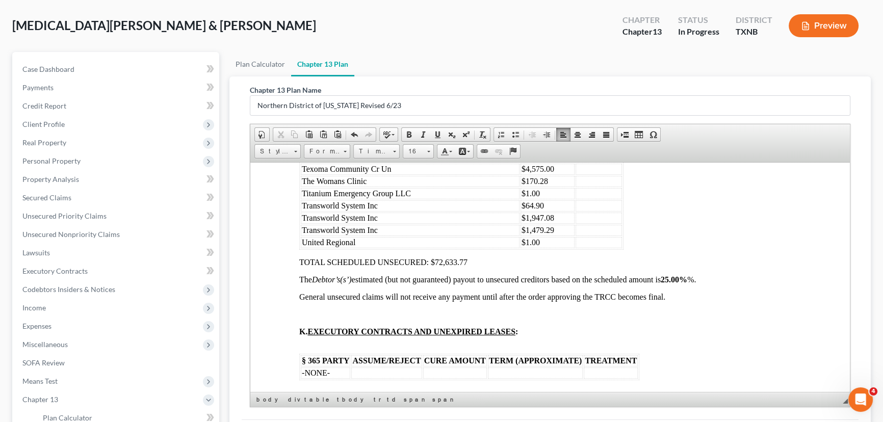
scroll to position [2502, 0]
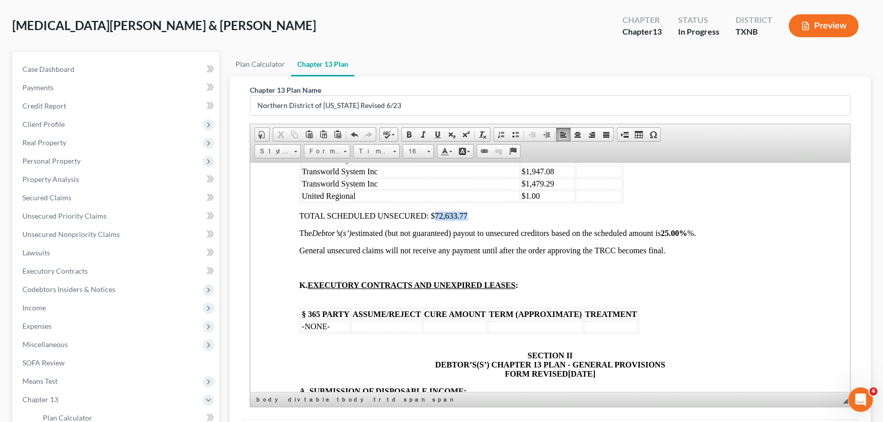
drag, startPoint x: 474, startPoint y: 292, endPoint x: 438, endPoint y: 294, distance: 35.7
click at [434, 220] on p "TOTAL SCHEDULED UNSECURED: $72,633.77" at bounding box center [549, 215] width 501 height 9
click at [445, 220] on span "TOTAL SCHEDULED UNSECURED: $64.054.77" at bounding box center [383, 215] width 168 height 9
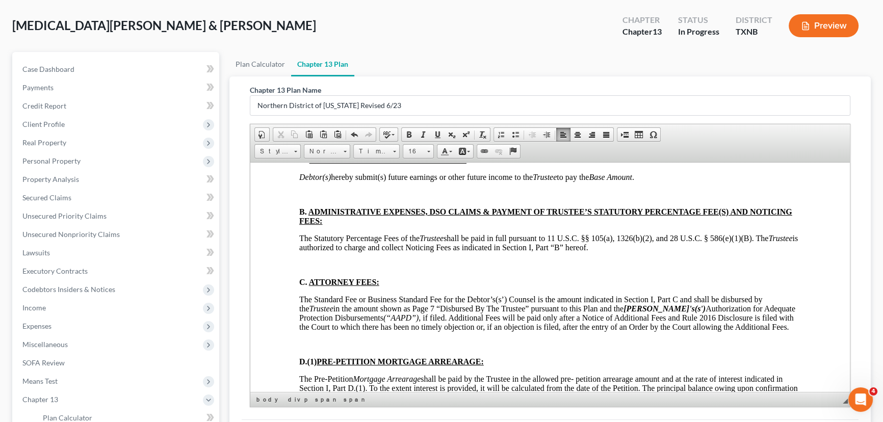
scroll to position [2779, 0]
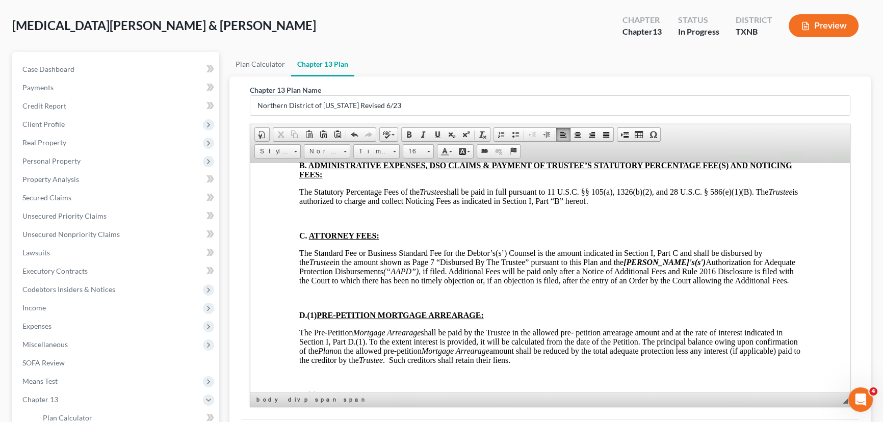
click at [310, 152] on p at bounding box center [549, 147] width 501 height 9
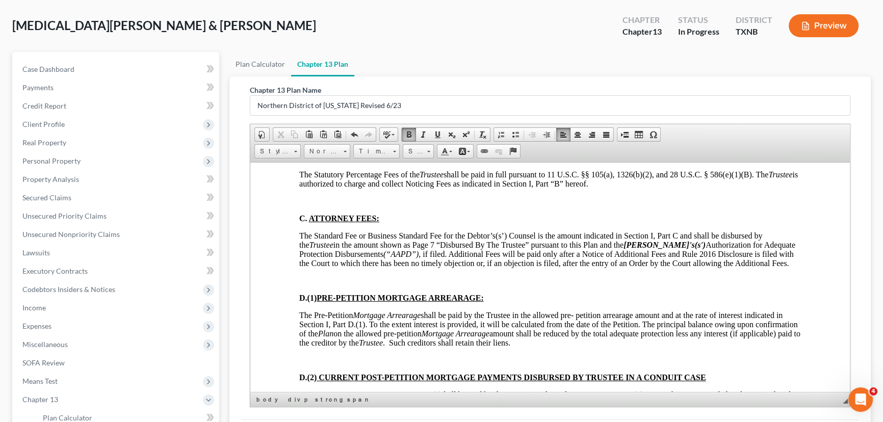
click at [301, 205] on p at bounding box center [549, 200] width 501 height 9
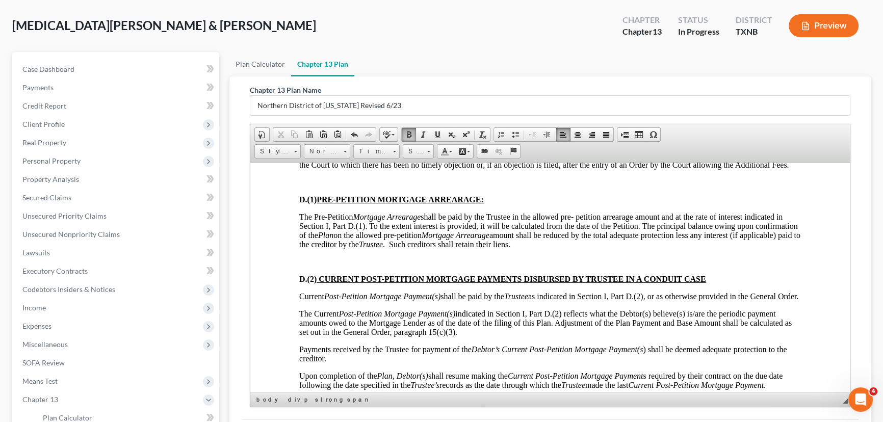
scroll to position [2872, 0]
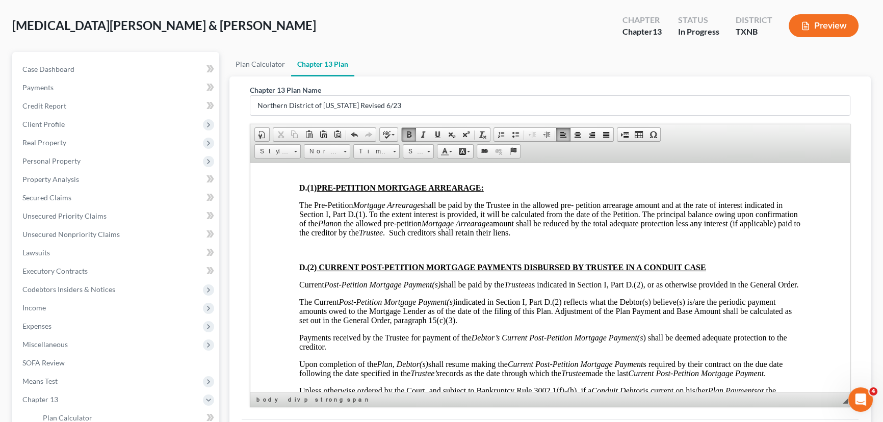
click at [309, 175] on p at bounding box center [549, 170] width 501 height 9
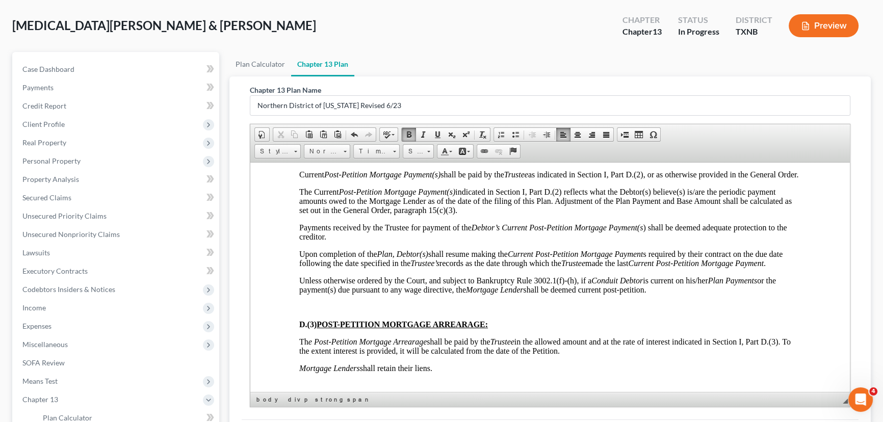
click at [304, 144] on p at bounding box center [549, 139] width 501 height 9
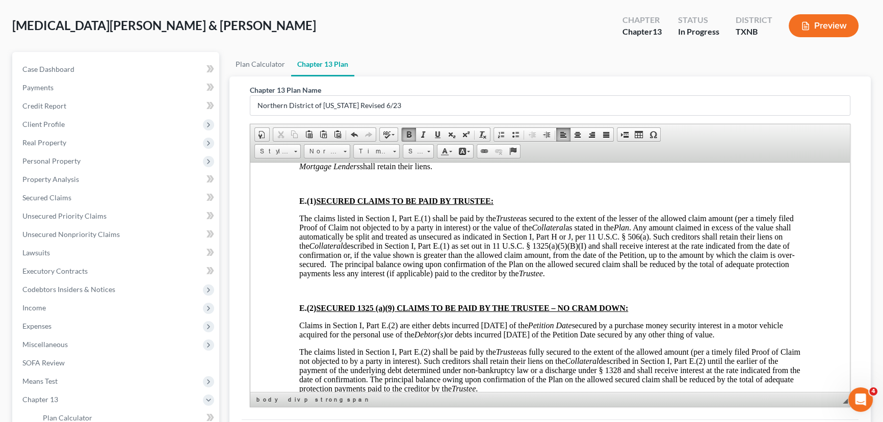
scroll to position [3150, 0]
click at [302, 109] on p at bounding box center [549, 104] width 501 height 9
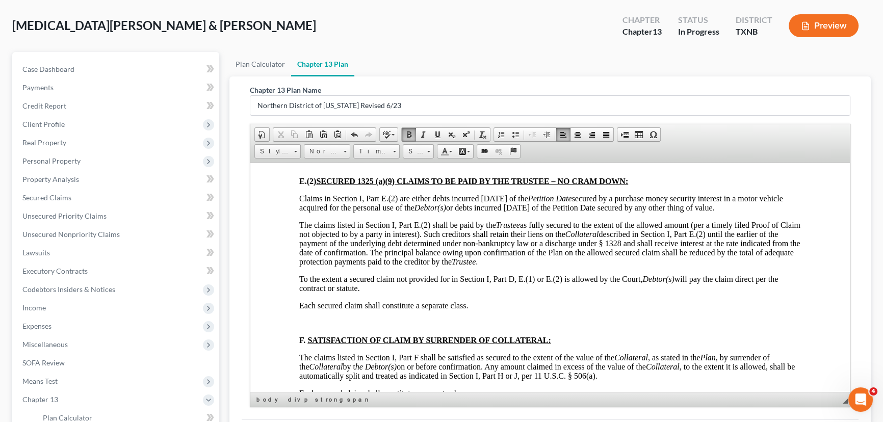
scroll to position [3289, 0]
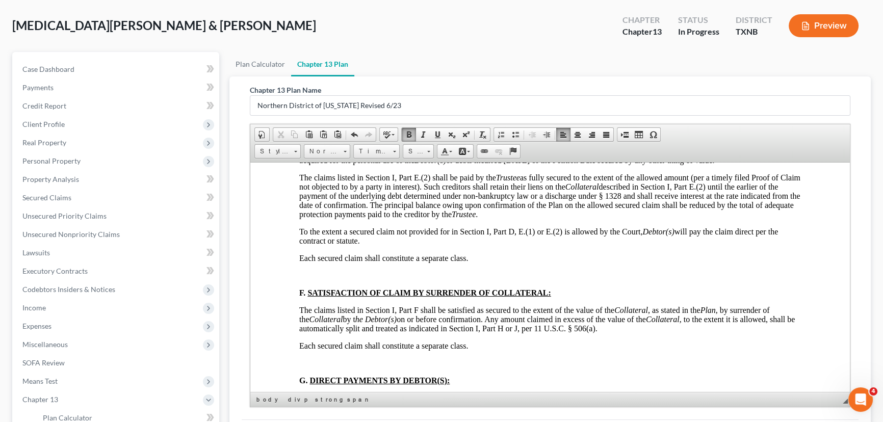
click at [310, 121] on p at bounding box center [549, 116] width 501 height 9
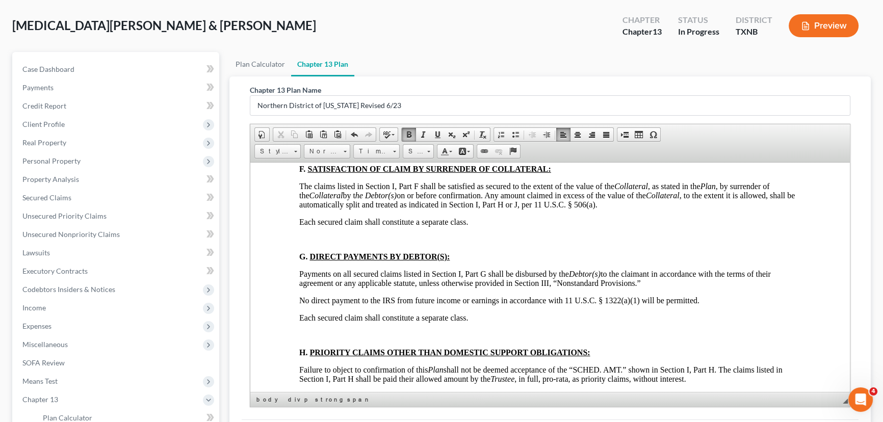
scroll to position [3428, 0]
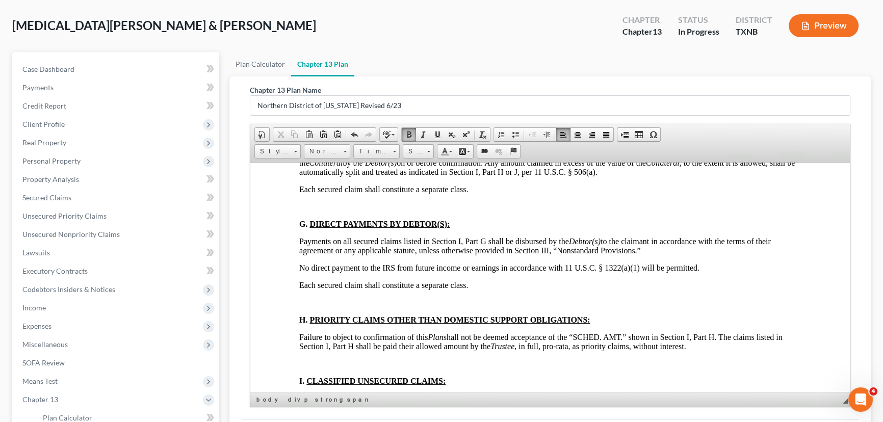
click at [305, 123] on p at bounding box center [549, 118] width 501 height 9
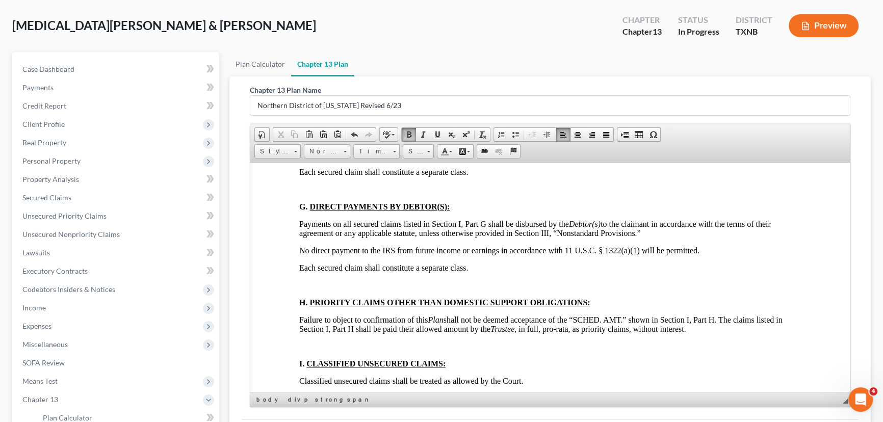
click at [301, 194] on p at bounding box center [549, 188] width 501 height 9
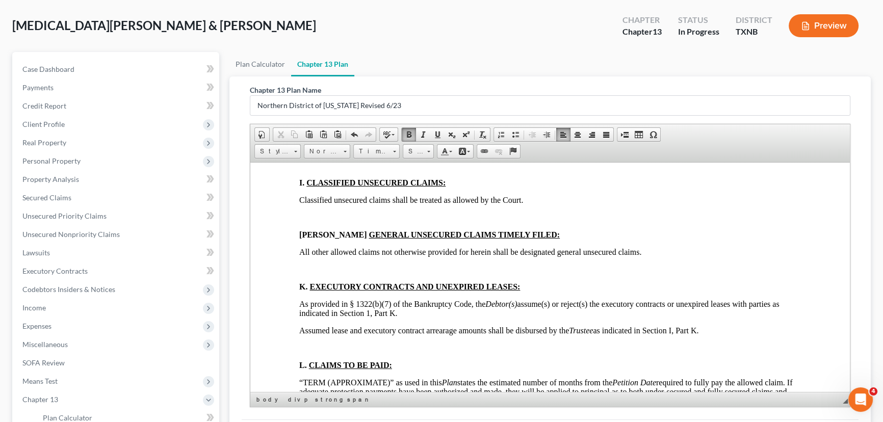
scroll to position [3613, 0]
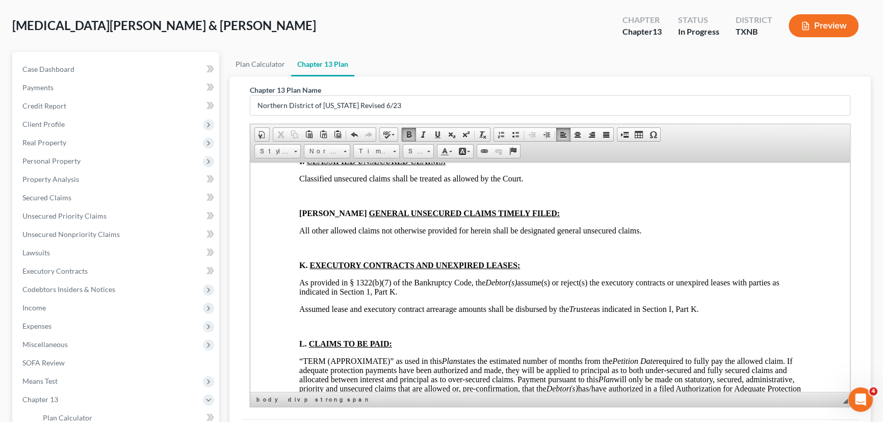
click at [301, 87] on p at bounding box center [549, 82] width 501 height 9
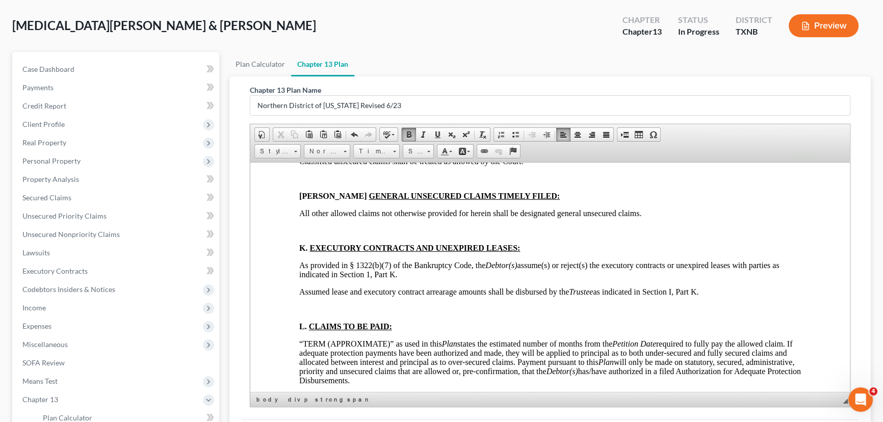
click at [302, 131] on p at bounding box center [549, 126] width 501 height 9
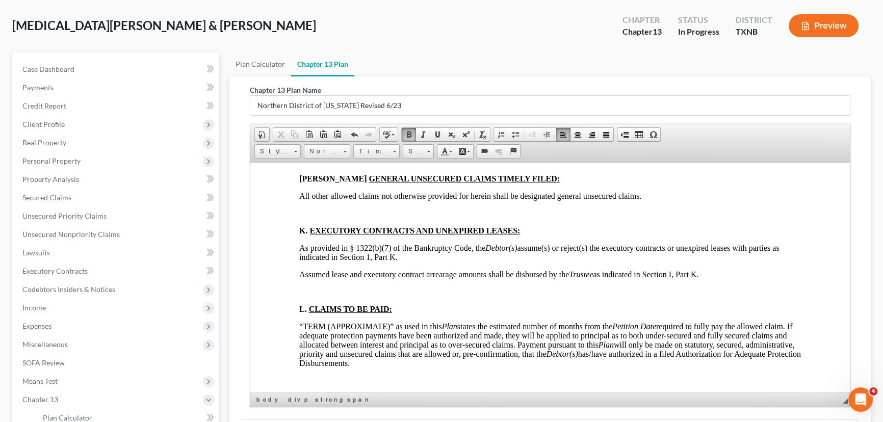
click at [305, 166] on p at bounding box center [549, 160] width 501 height 9
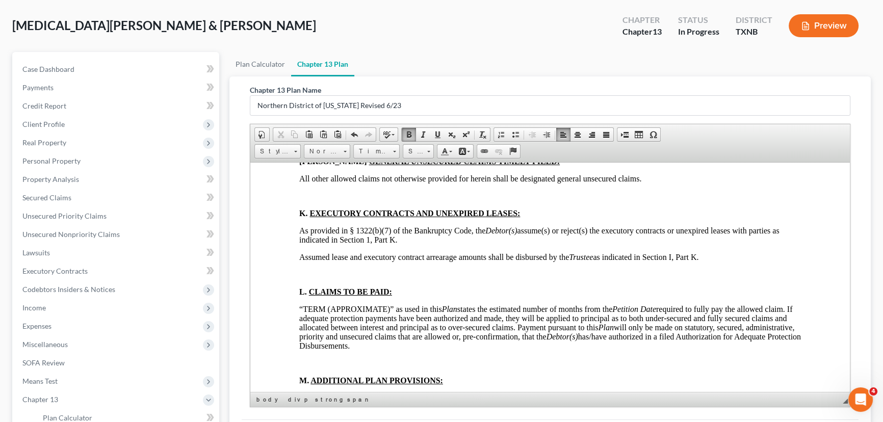
click at [304, 200] on p at bounding box center [549, 195] width 501 height 9
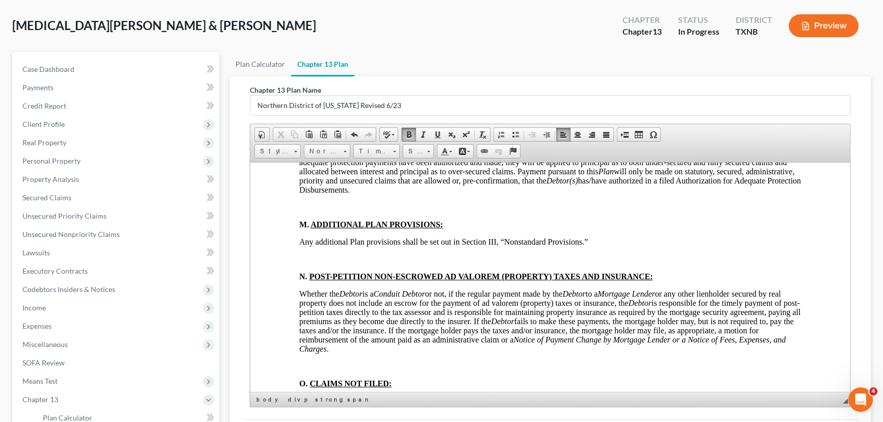
scroll to position [3752, 0]
click at [304, 122] on p at bounding box center [549, 117] width 501 height 9
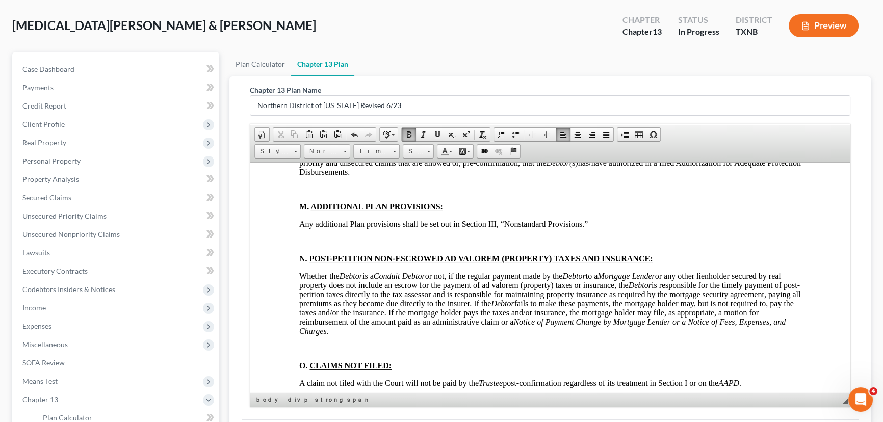
click at [302, 194] on p at bounding box center [549, 188] width 501 height 9
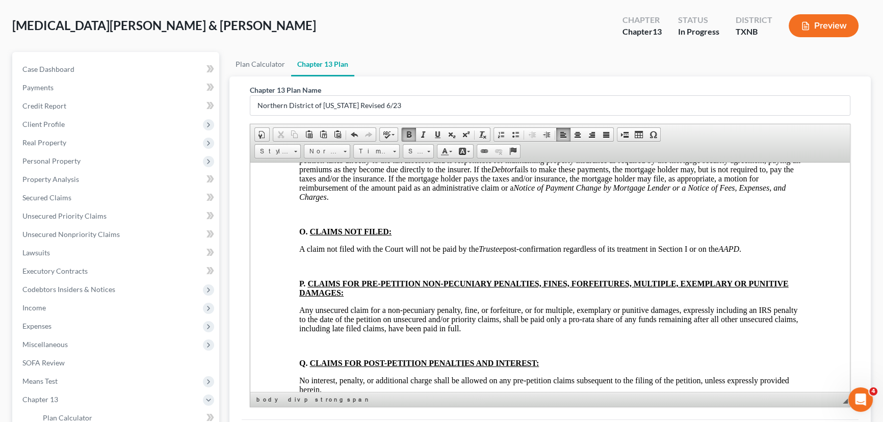
scroll to position [3891, 0]
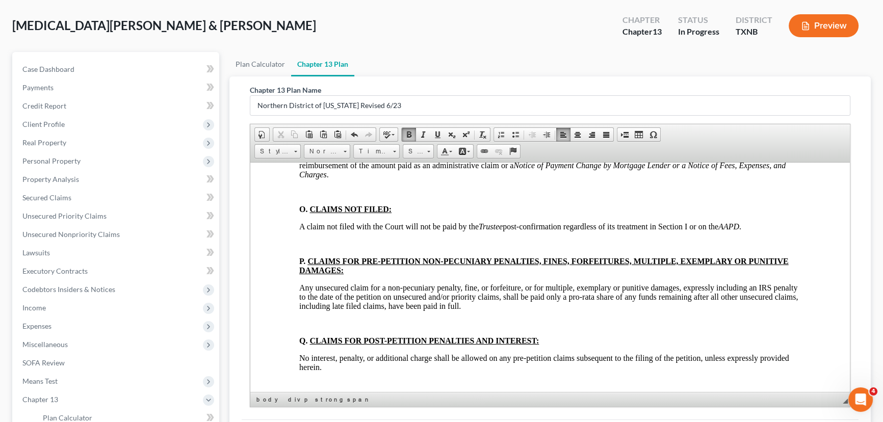
click at [303, 89] on p at bounding box center [549, 84] width 501 height 9
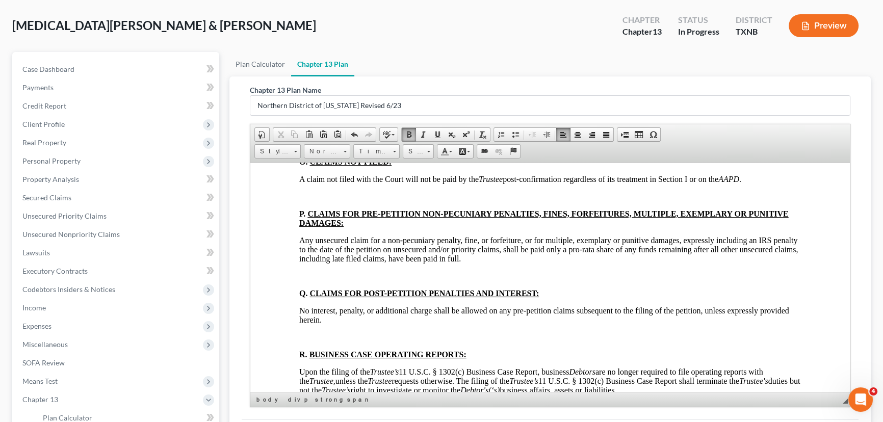
scroll to position [3938, 0]
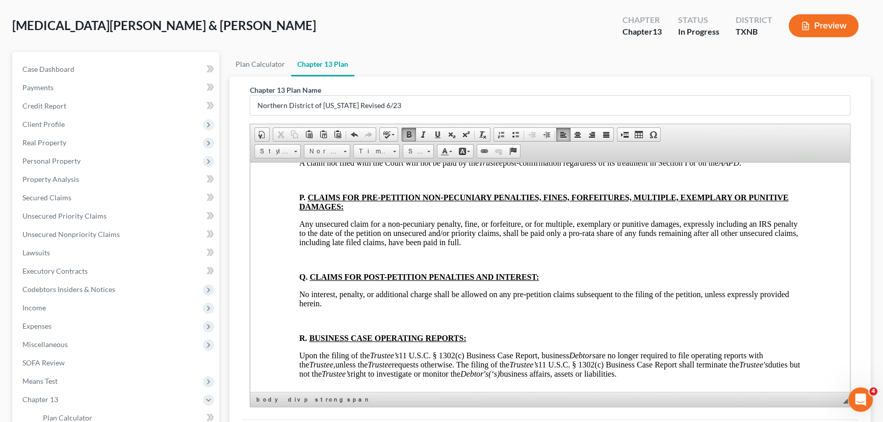
click at [306, 132] on p at bounding box center [549, 127] width 501 height 9
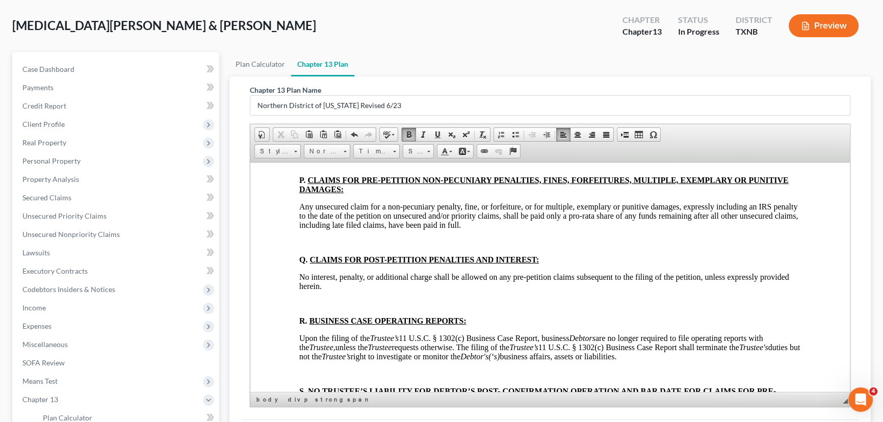
click at [302, 167] on p at bounding box center [549, 162] width 501 height 9
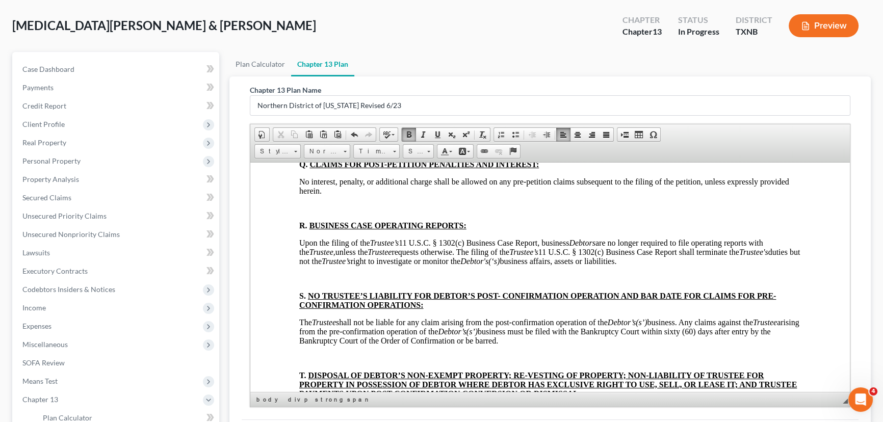
scroll to position [4030, 0]
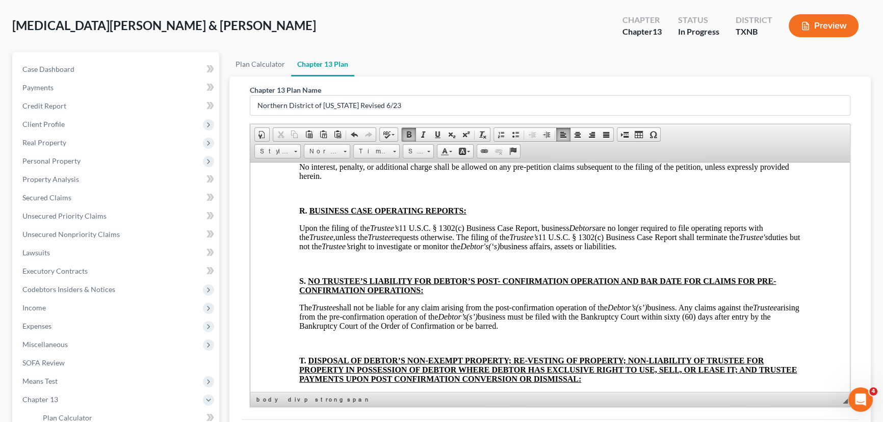
click at [305, 283] on div "DEBTOR’S (S’) CHAPTER 13 PLAN (CONTAINING A MOTION FOR VALUATION) DISCLOSURES […" at bounding box center [549, 21] width 501 height 7455
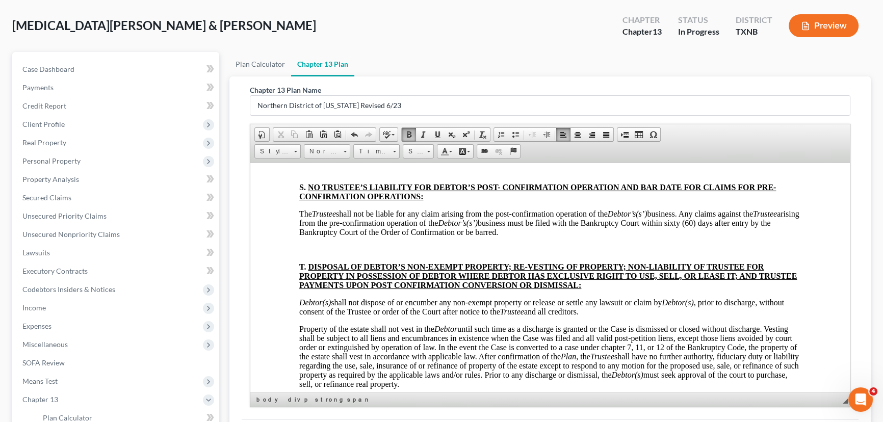
scroll to position [4123, 0]
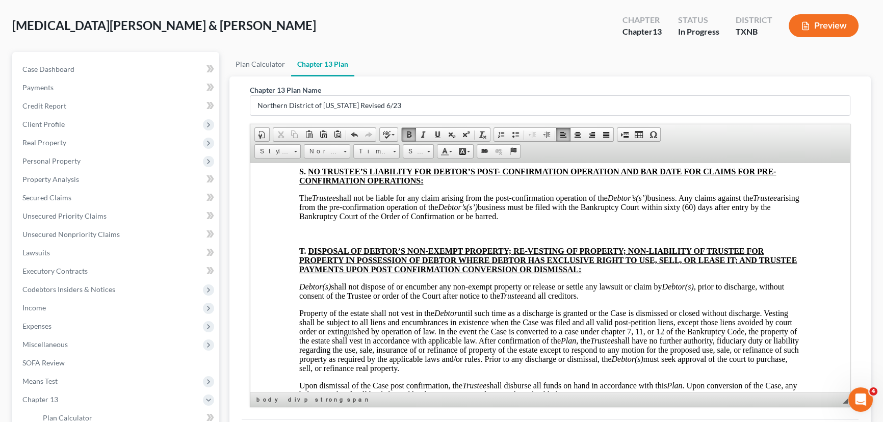
click at [306, 88] on p at bounding box center [549, 83] width 501 height 9
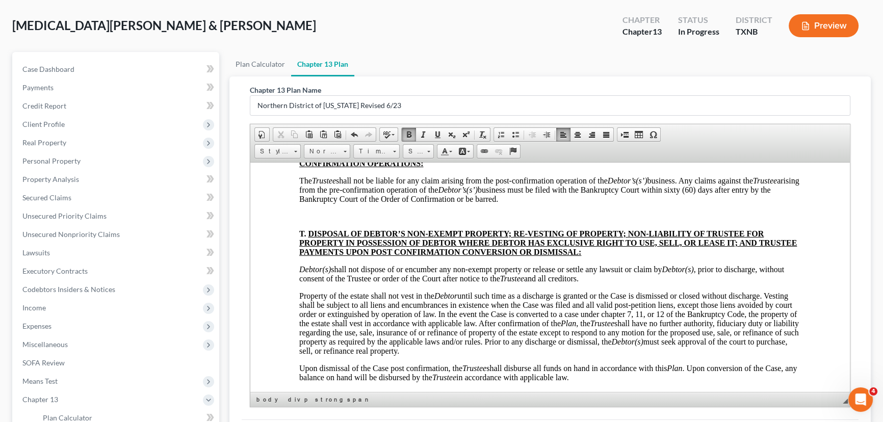
click at [306, 141] on p at bounding box center [549, 136] width 501 height 9
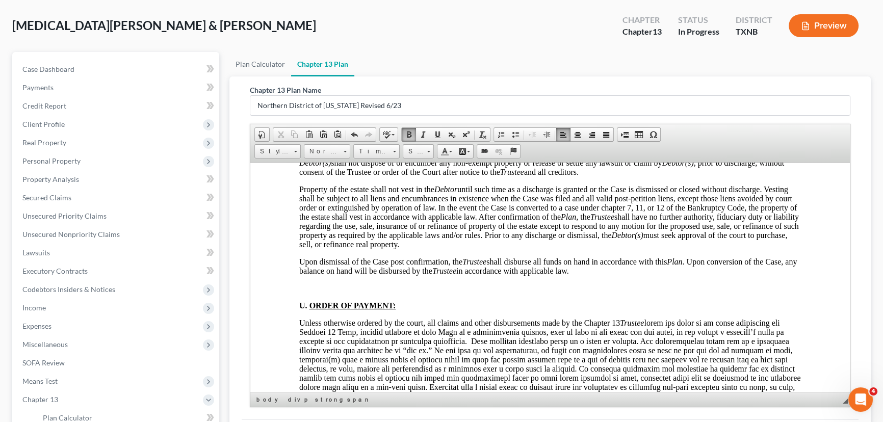
scroll to position [4215, 0]
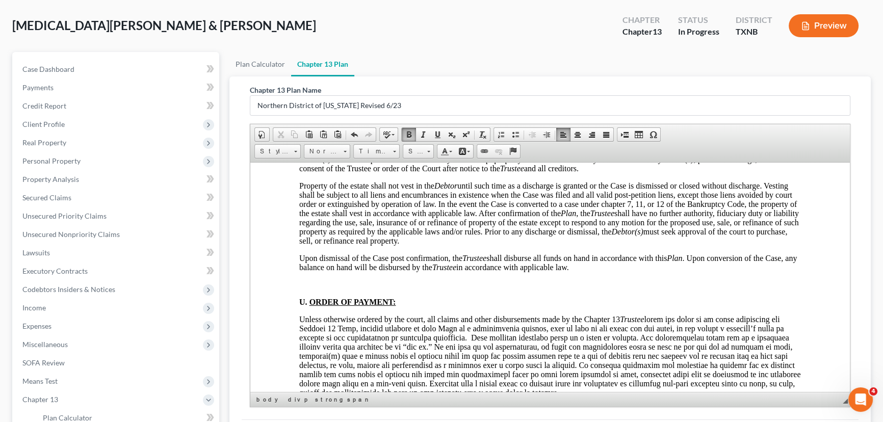
click at [303, 111] on p at bounding box center [549, 105] width 501 height 9
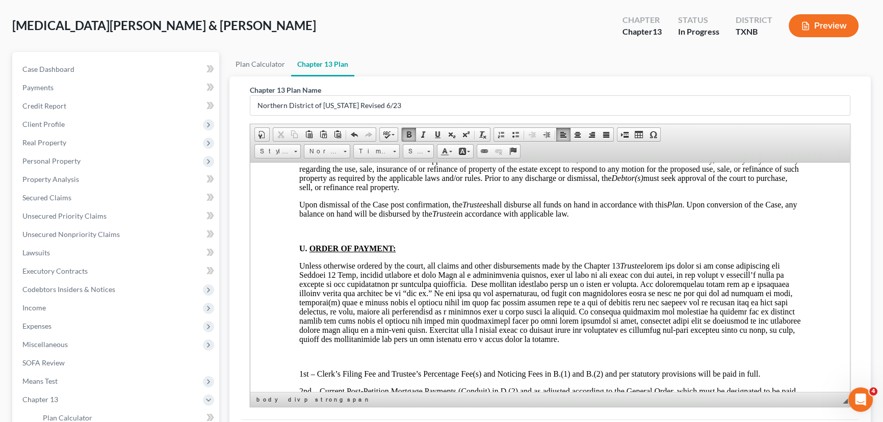
scroll to position [4354, 0]
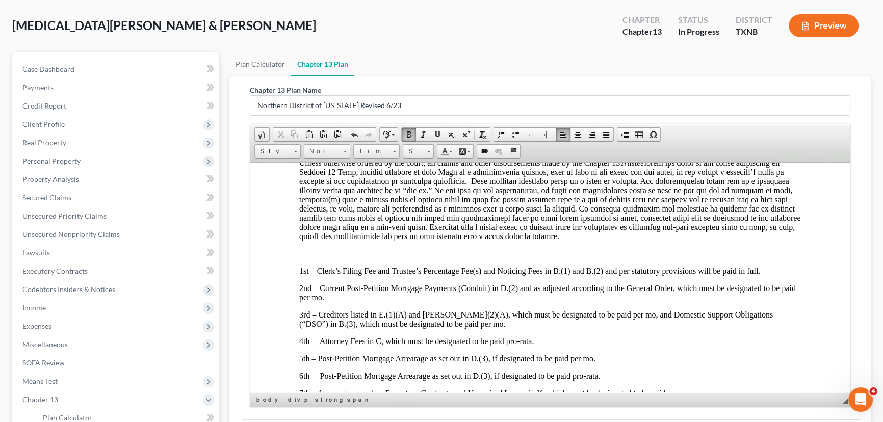
click at [303, 132] on p at bounding box center [549, 127] width 501 height 9
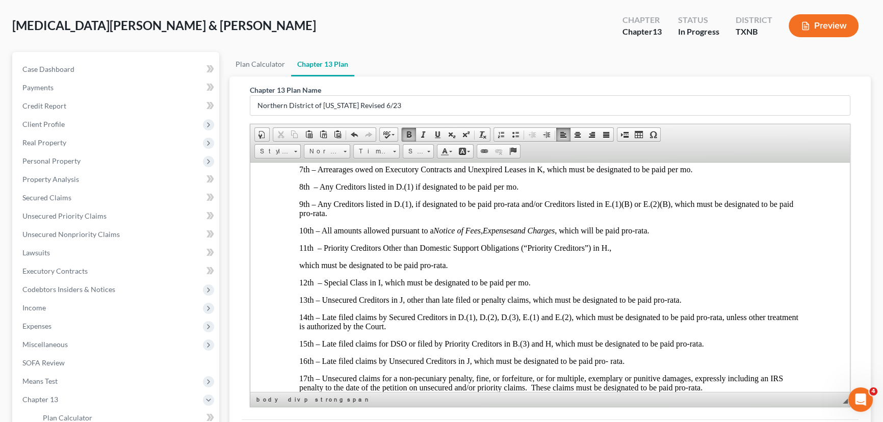
scroll to position [4540, 0]
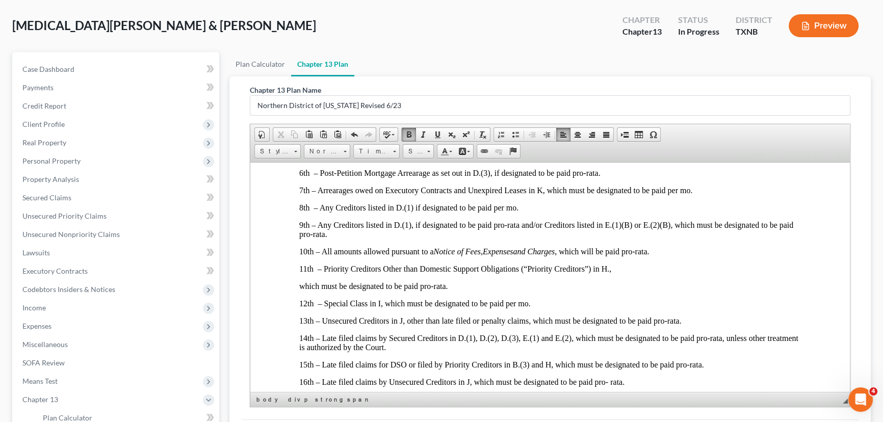
click at [309, 55] on p at bounding box center [549, 50] width 501 height 9
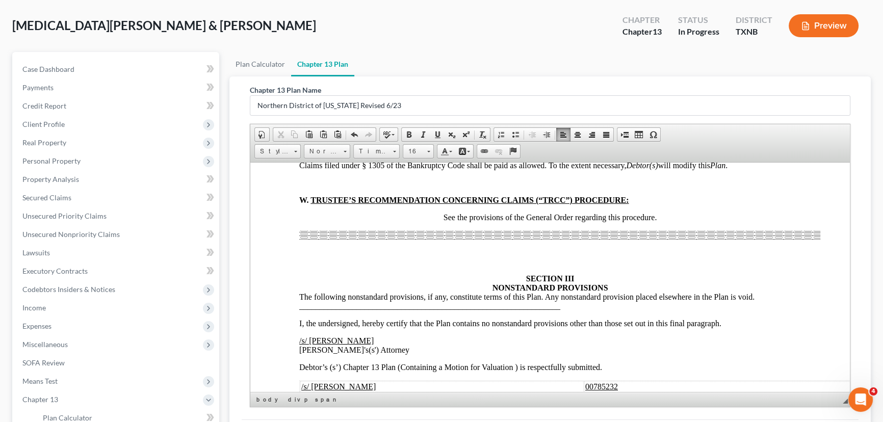
scroll to position [4864, 0]
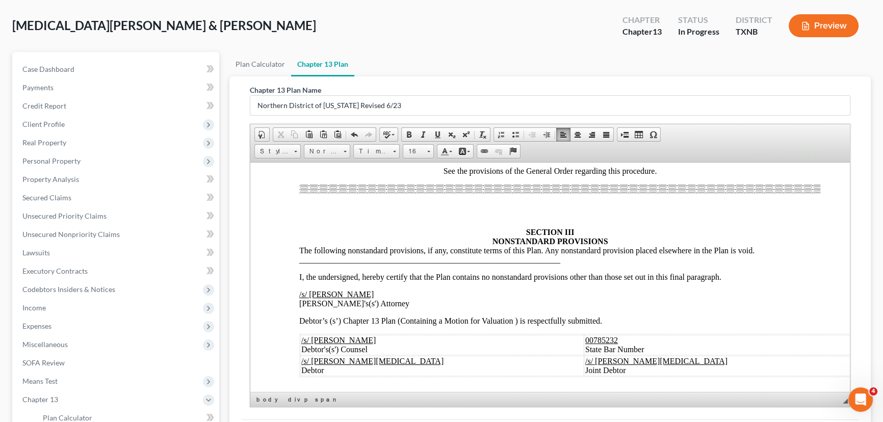
click at [311, 89] on p at bounding box center [549, 83] width 501 height 9
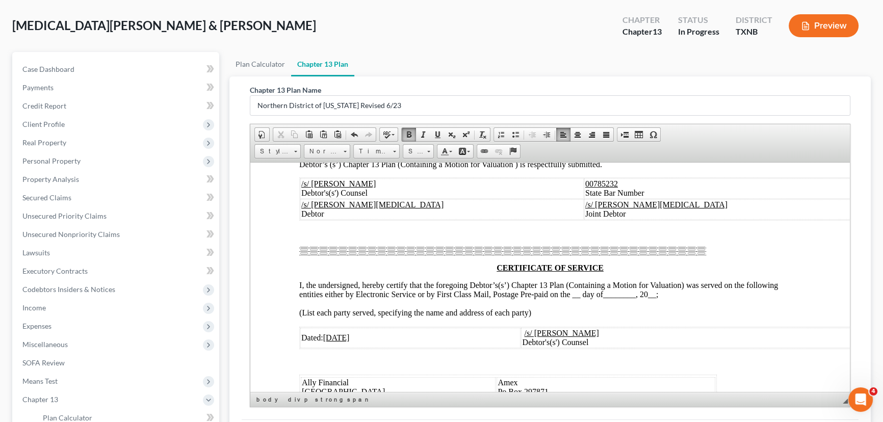
scroll to position [4957, 0]
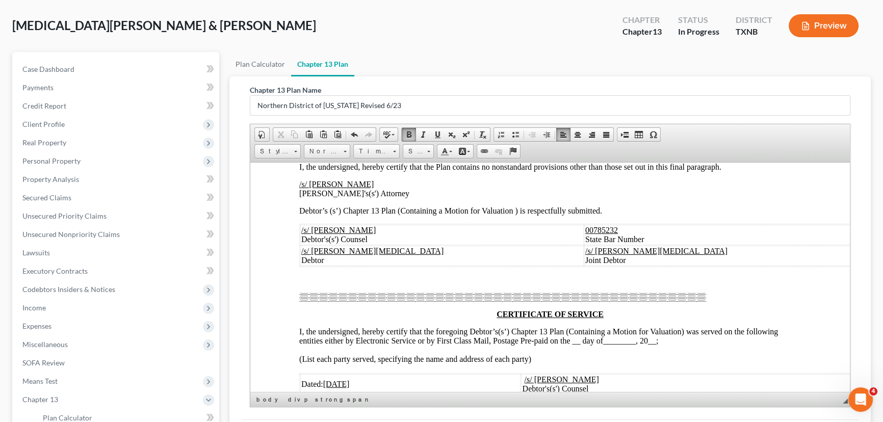
click at [306, 31] on p at bounding box center [549, 25] width 501 height 9
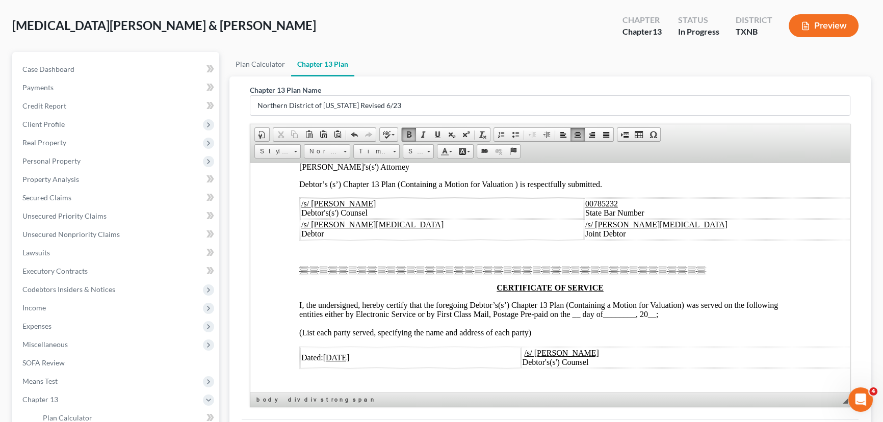
click at [545, 83] on div at bounding box center [549, 69] width 501 height 26
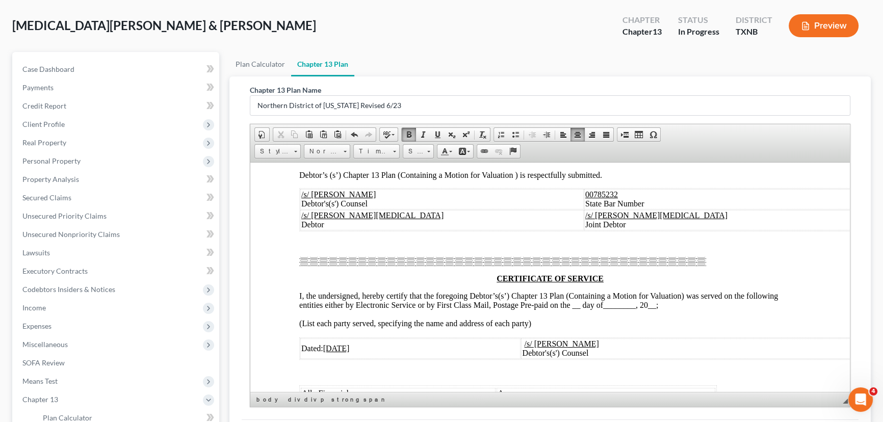
click at [545, 65] on div at bounding box center [559, 60] width 521 height 9
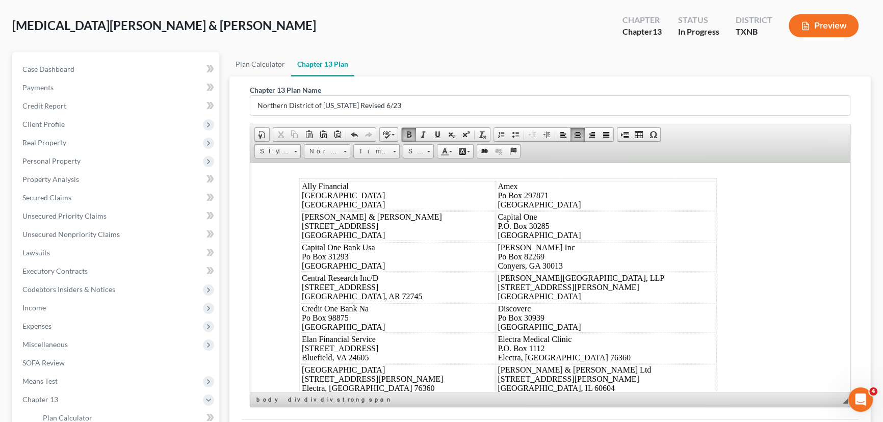
scroll to position [5188, 0]
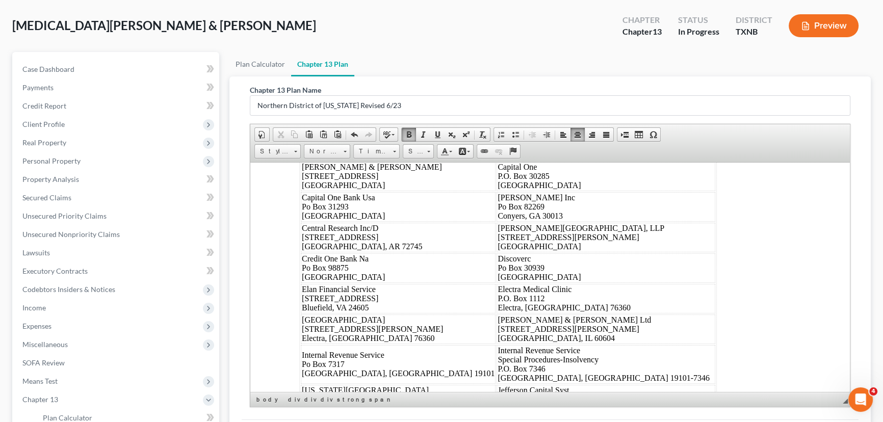
click at [581, 52] on span "__" at bounding box center [576, 47] width 12 height 9
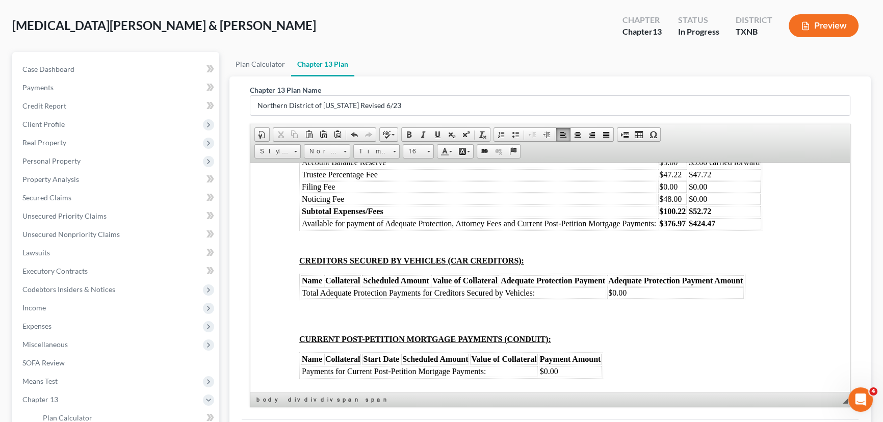
scroll to position [5976, 0]
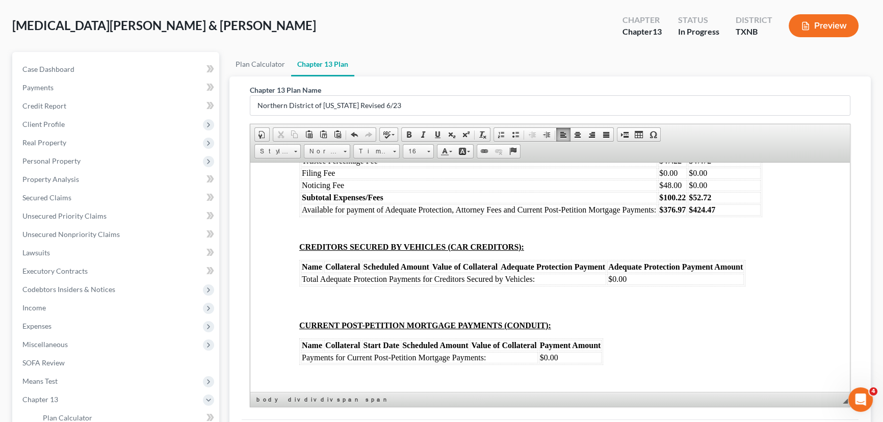
click at [543, 13] on span "IN THE UNITED STATES BANKRUPTCY COURT FOR THE NORTHERN DISTRICT OF [US_STATE] _…" at bounding box center [550, -1] width 176 height 27
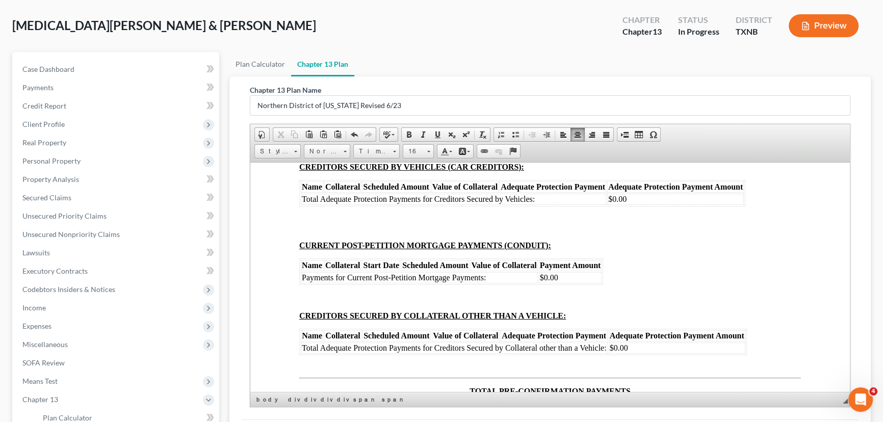
scroll to position [6069, 0]
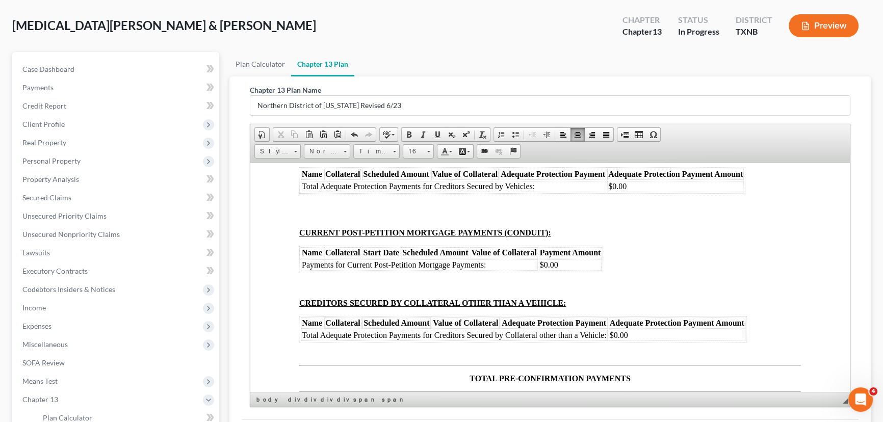
click at [718, 37] on td "$477.18" at bounding box center [723, 30] width 73 height 11
click at [684, 73] on td "$47.22" at bounding box center [672, 67] width 29 height 11
click at [712, 73] on td "$47.72" at bounding box center [723, 67] width 73 height 11
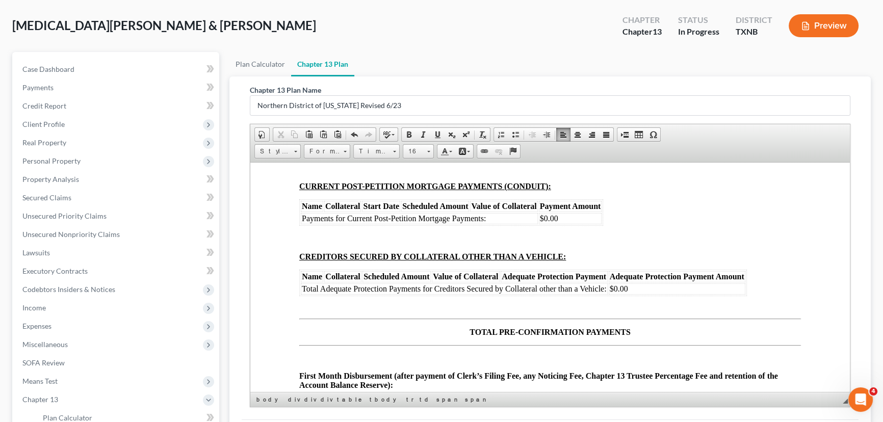
click at [685, 64] on td "$100.22" at bounding box center [672, 57] width 29 height 11
click at [736, 64] on td "$52.72" at bounding box center [723, 57] width 73 height 11
click at [683, 74] on strong "$376.97" at bounding box center [672, 70] width 26 height 9
click at [722, 76] on td "$424.47" at bounding box center [723, 70] width 73 height 11
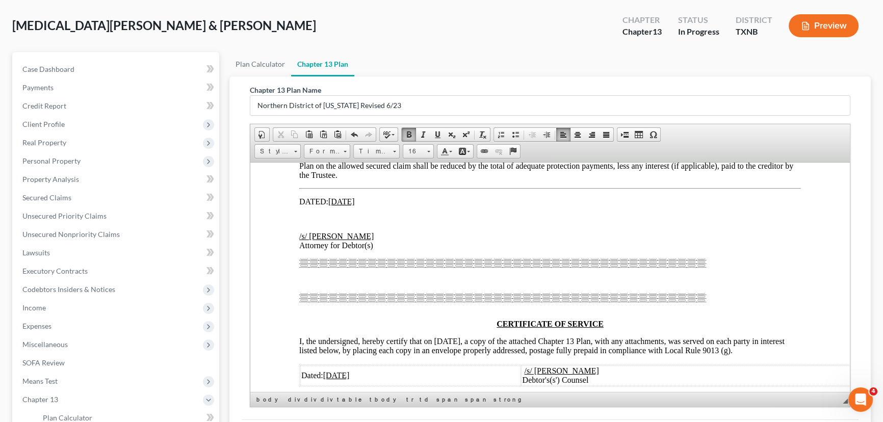
scroll to position [6578, 0]
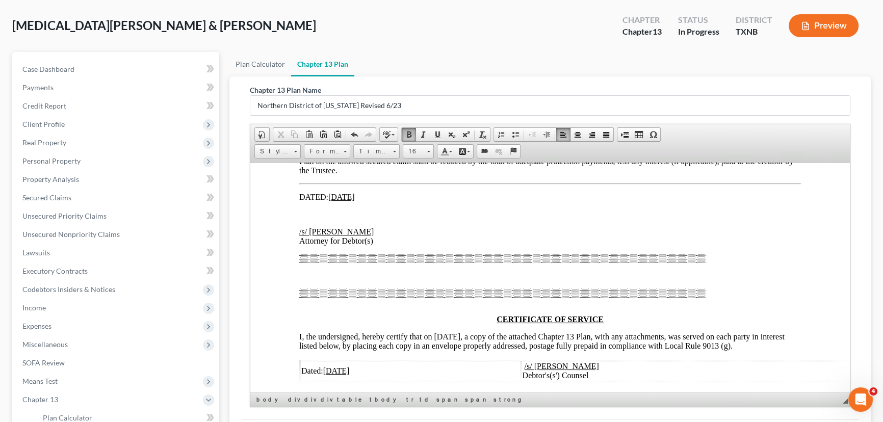
click at [592, 57] on td "$424.47" at bounding box center [578, 51] width 29 height 11
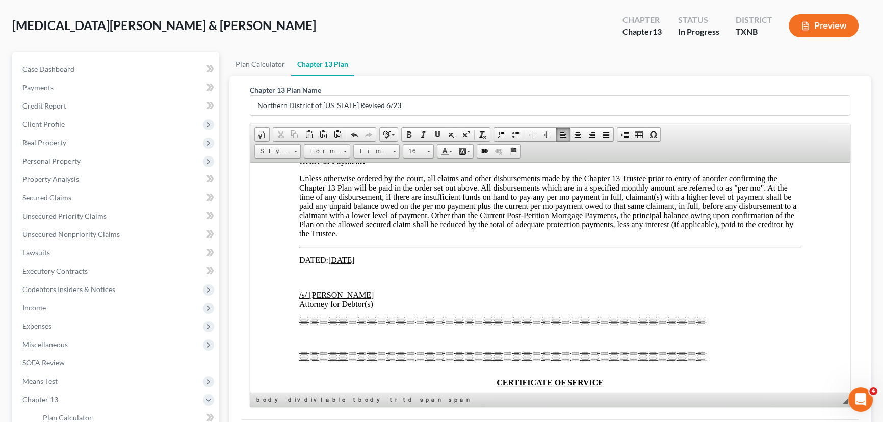
scroll to position [6532, 0]
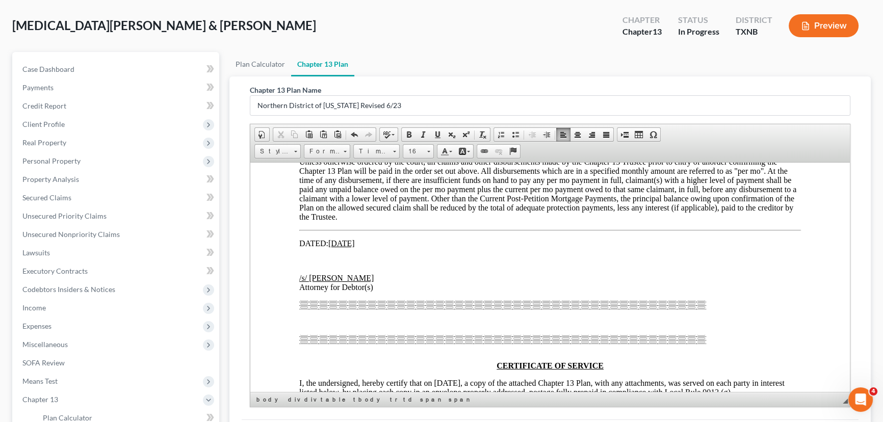
click at [590, 16] on span "$376.97" at bounding box center [578, 12] width 26 height 9
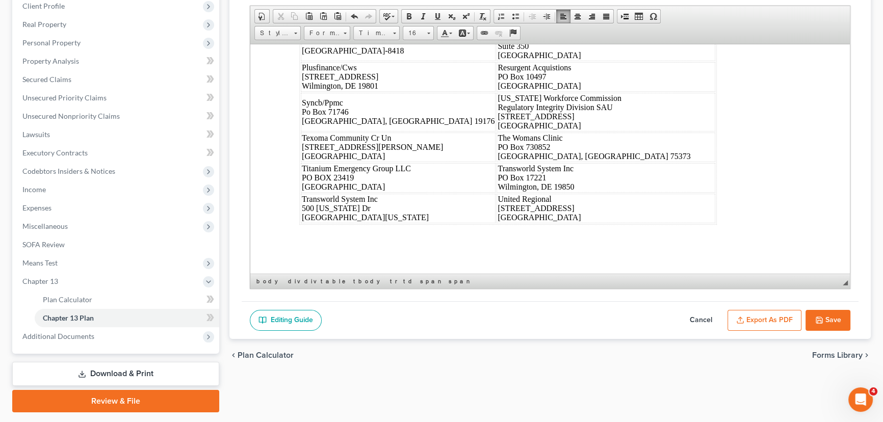
scroll to position [185, 0]
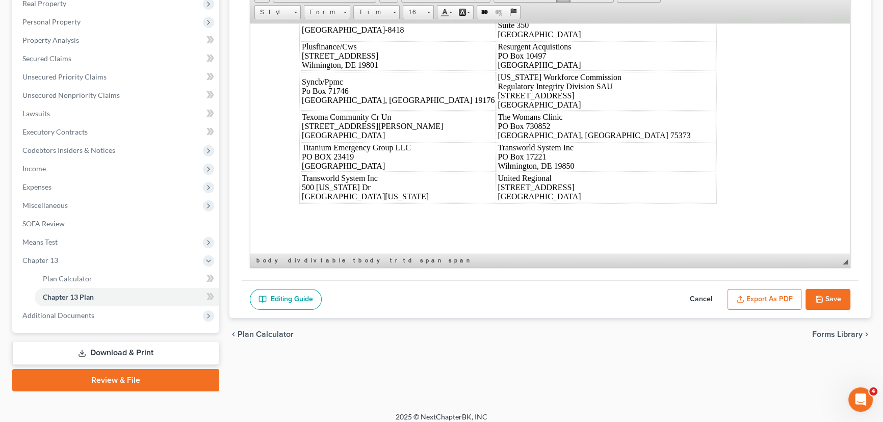
click at [819, 298] on icon "button" at bounding box center [819, 299] width 8 height 8
select select "5"
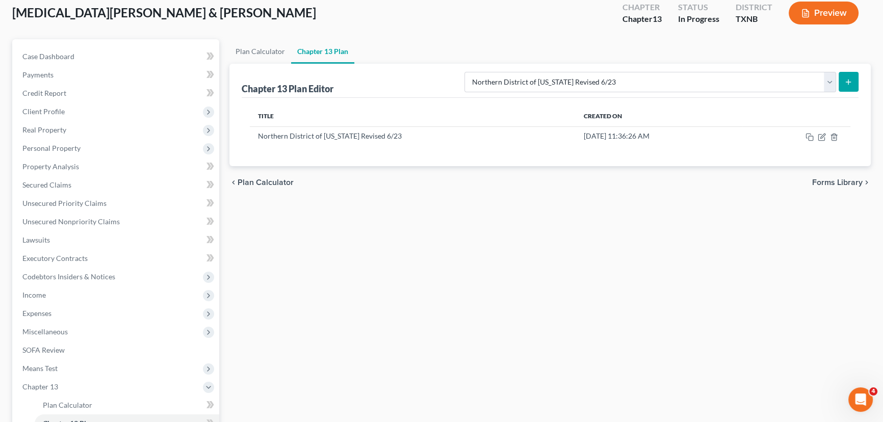
scroll to position [46, 0]
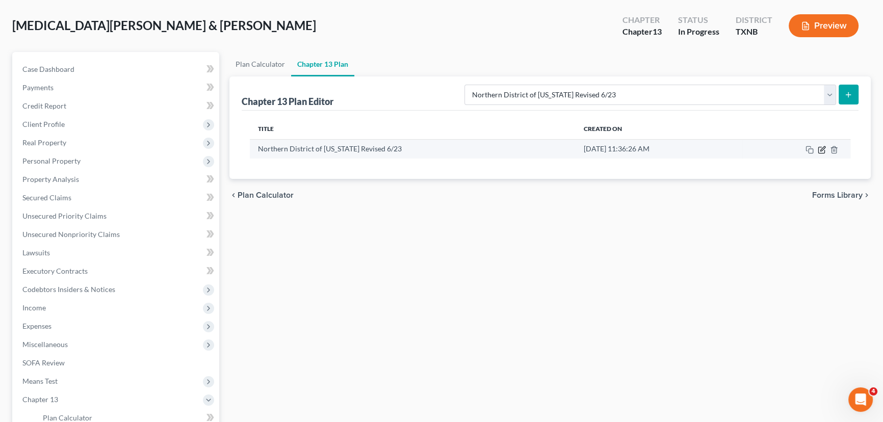
click at [821, 146] on icon "button" at bounding box center [821, 150] width 8 height 8
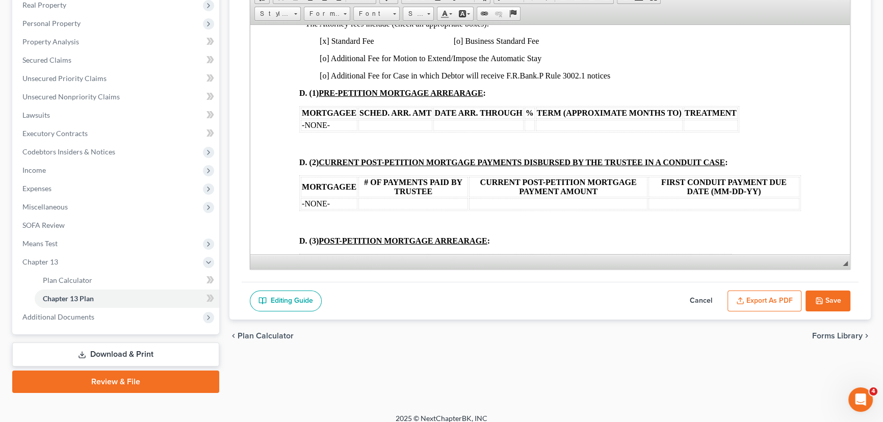
scroll to position [192, 0]
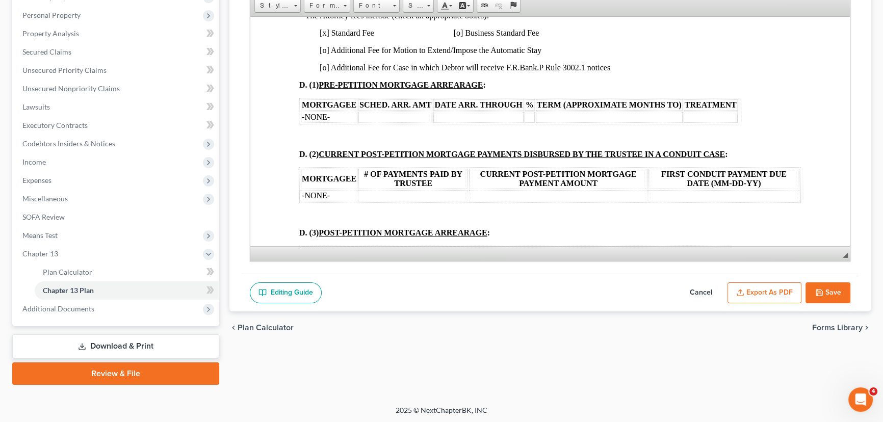
click at [814, 285] on button "Save" at bounding box center [827, 292] width 45 height 21
select select "5"
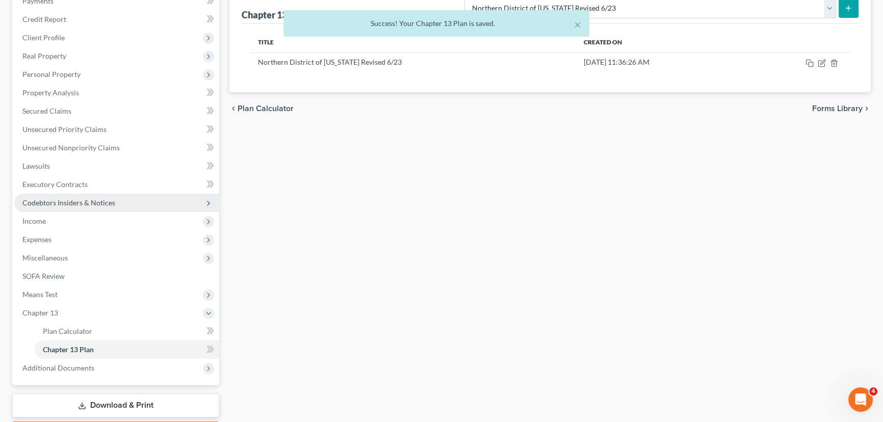
scroll to position [145, 0]
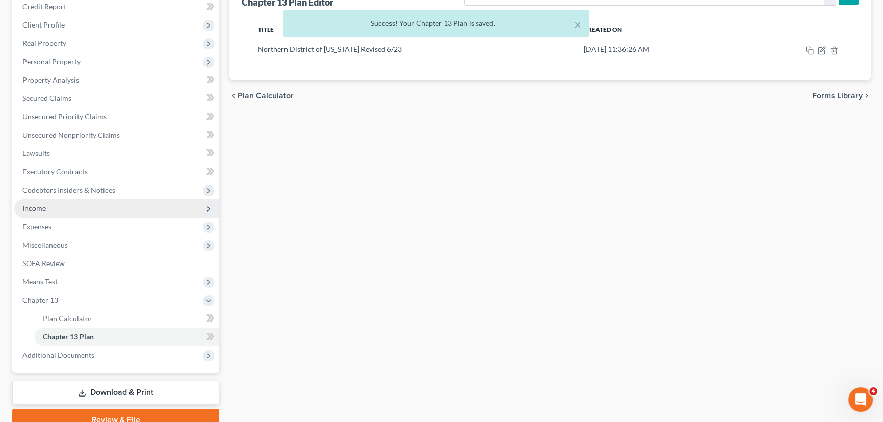
click at [45, 209] on span "Income" at bounding box center [33, 208] width 23 height 9
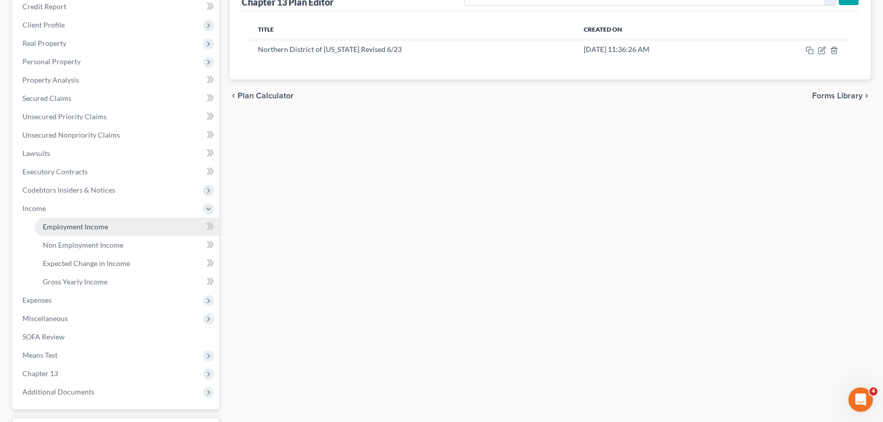
click at [60, 224] on span "Employment Income" at bounding box center [75, 226] width 65 height 9
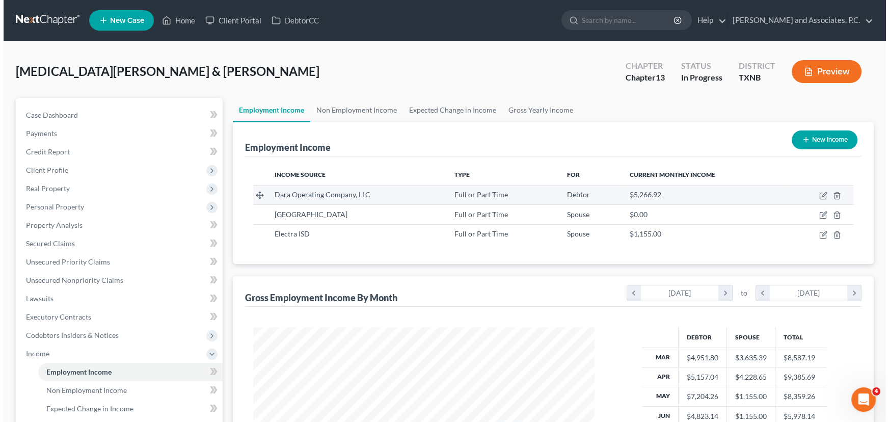
scroll to position [182, 362]
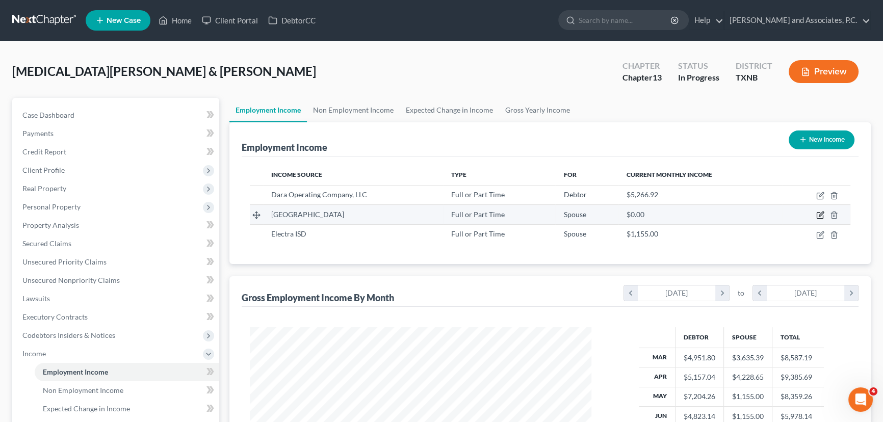
click at [818, 213] on icon "button" at bounding box center [820, 215] width 8 height 8
select select "0"
select select "45"
select select "2"
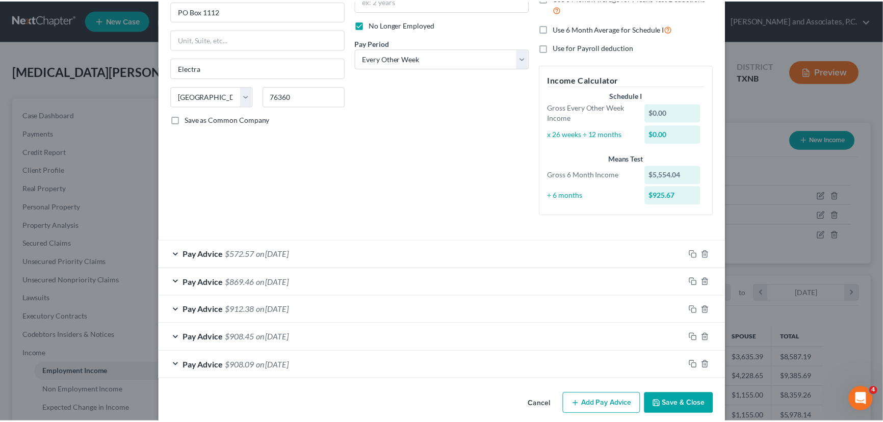
scroll to position [0, 0]
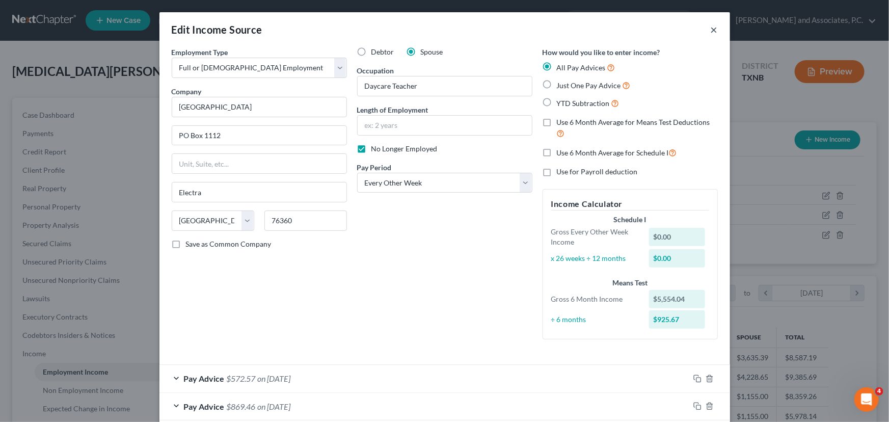
click at [711, 33] on button "×" at bounding box center [714, 29] width 7 height 12
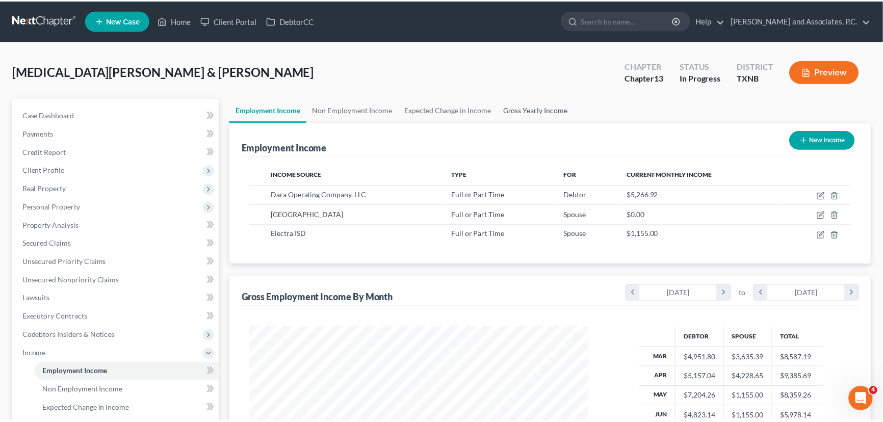
scroll to position [509406, 509226]
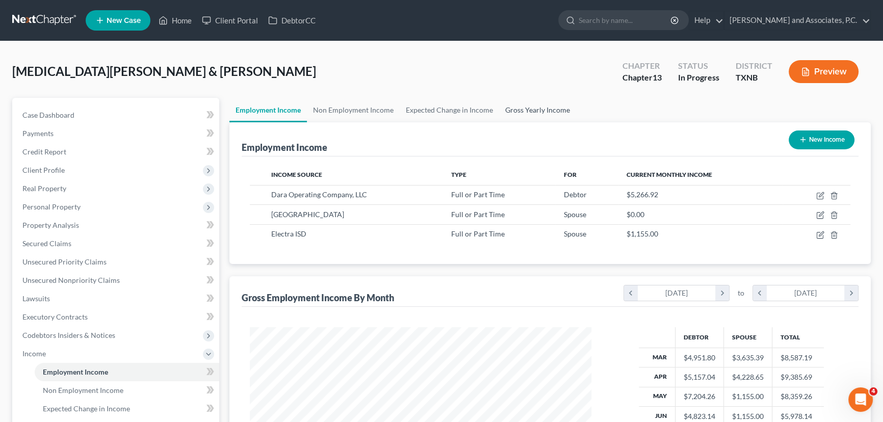
click at [543, 104] on link "Gross Yearly Income" at bounding box center [537, 110] width 77 height 24
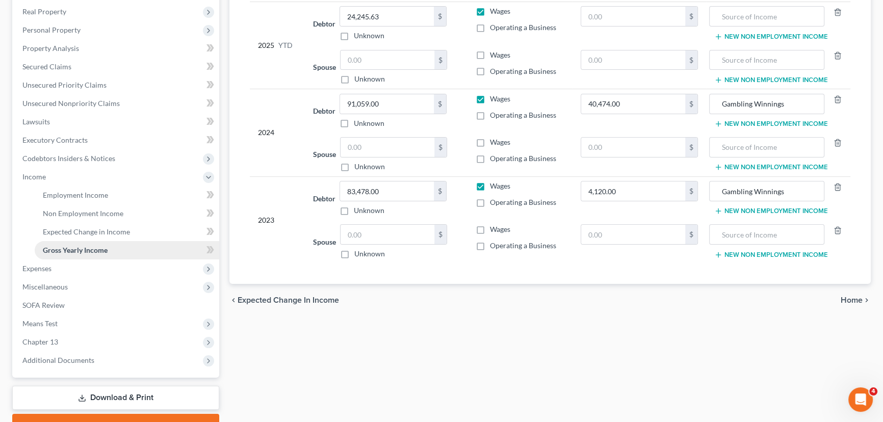
scroll to position [185, 0]
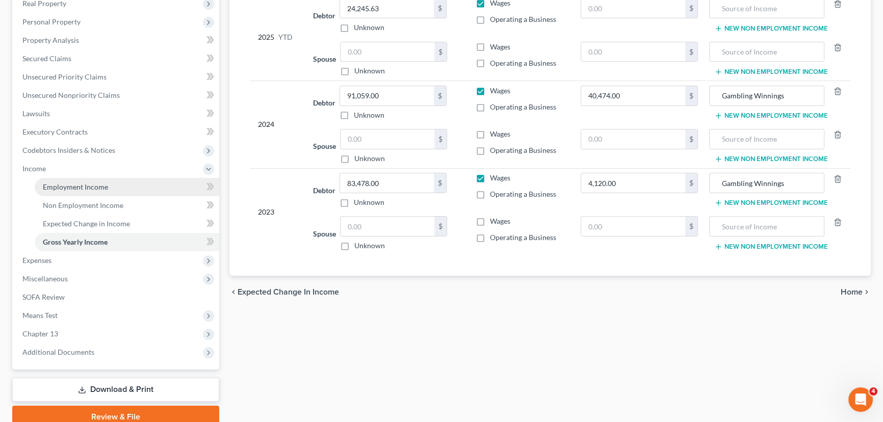
click at [92, 191] on link "Employment Income" at bounding box center [127, 187] width 184 height 18
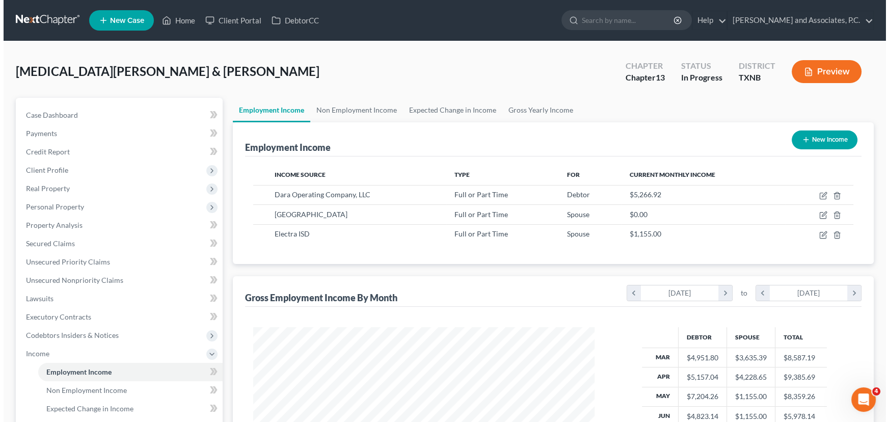
scroll to position [182, 362]
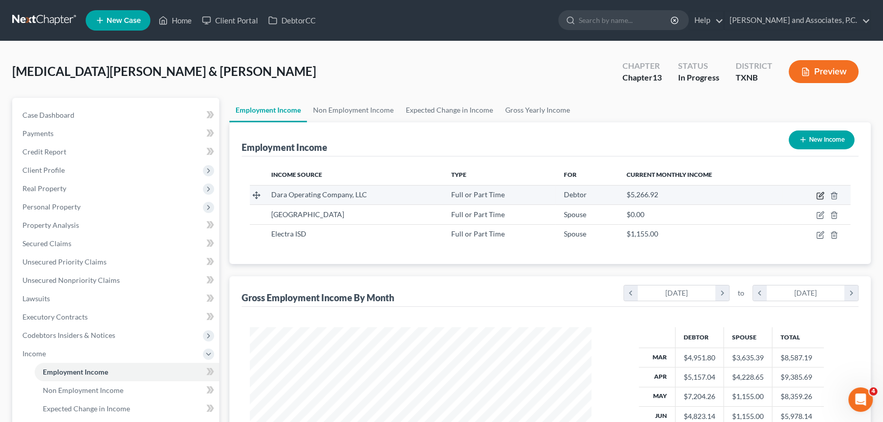
click at [822, 195] on icon "button" at bounding box center [820, 196] width 8 height 8
select select "0"
select select "18"
select select "2"
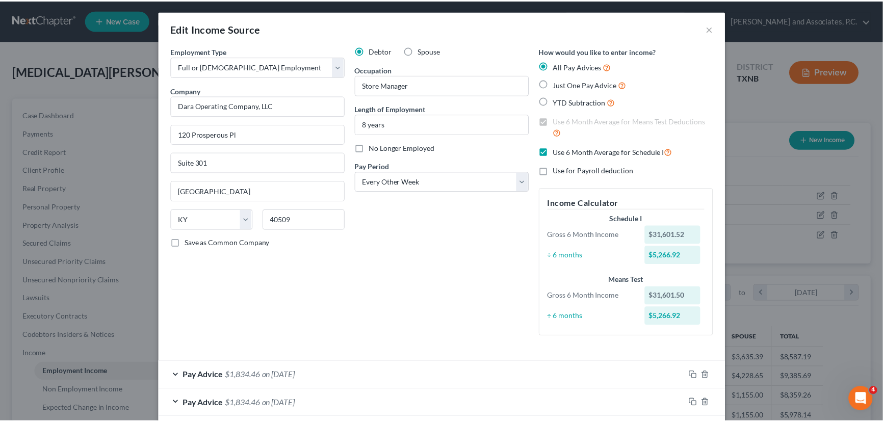
scroll to position [0, 0]
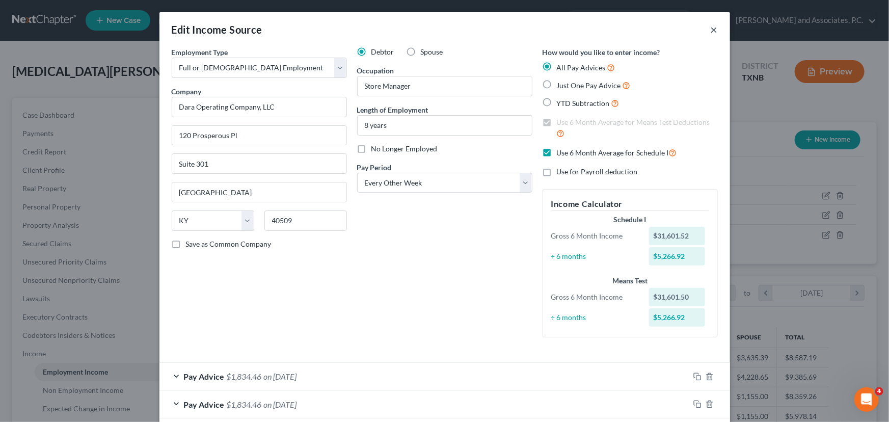
click at [711, 30] on button "×" at bounding box center [714, 29] width 7 height 12
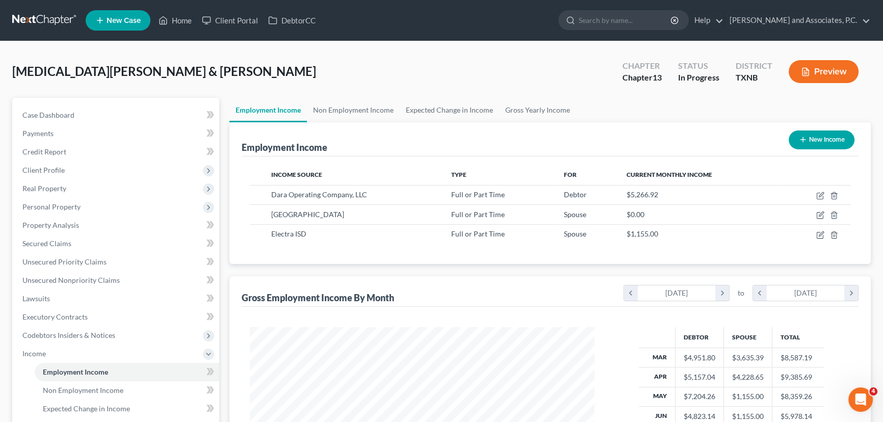
scroll to position [509406, 509226]
click at [374, 107] on link "Non Employment Income" at bounding box center [353, 110] width 93 height 24
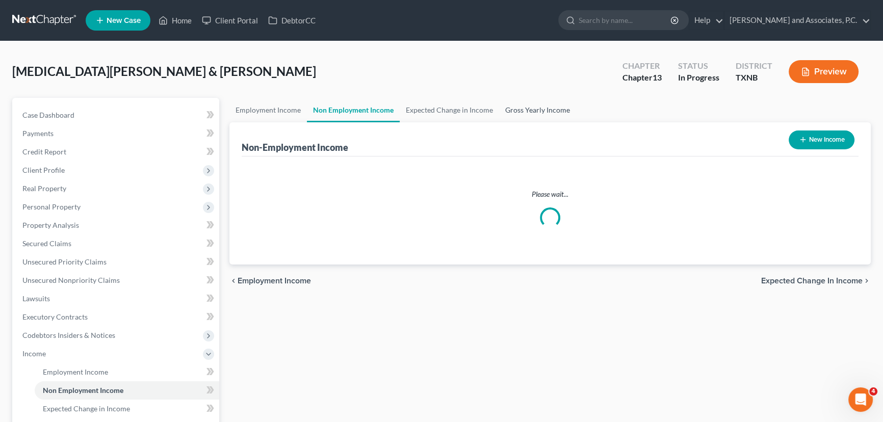
click at [521, 107] on link "Gross Yearly Income" at bounding box center [537, 110] width 77 height 24
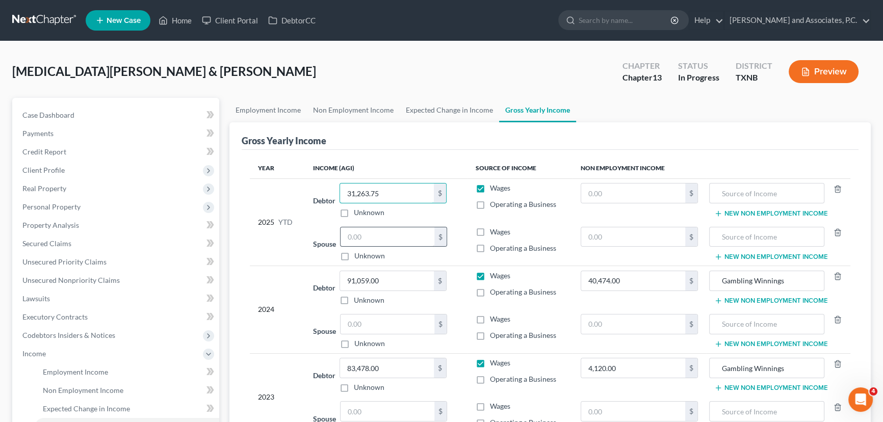
type input "31,263.75"
click at [376, 235] on input "text" at bounding box center [387, 236] width 94 height 19
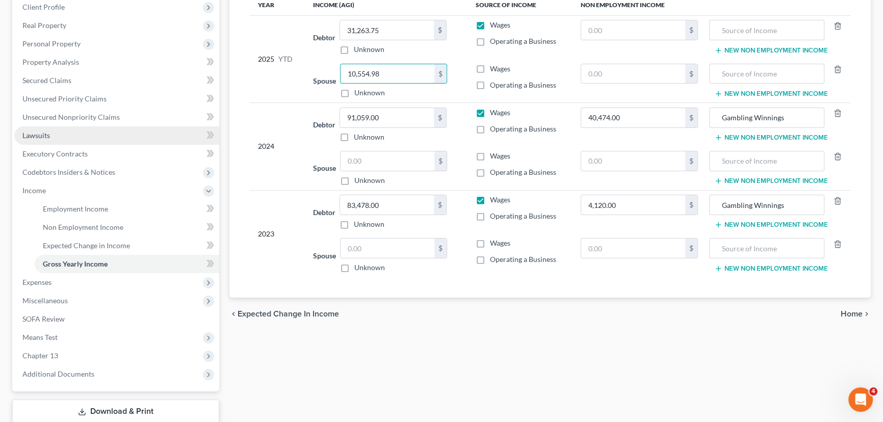
scroll to position [185, 0]
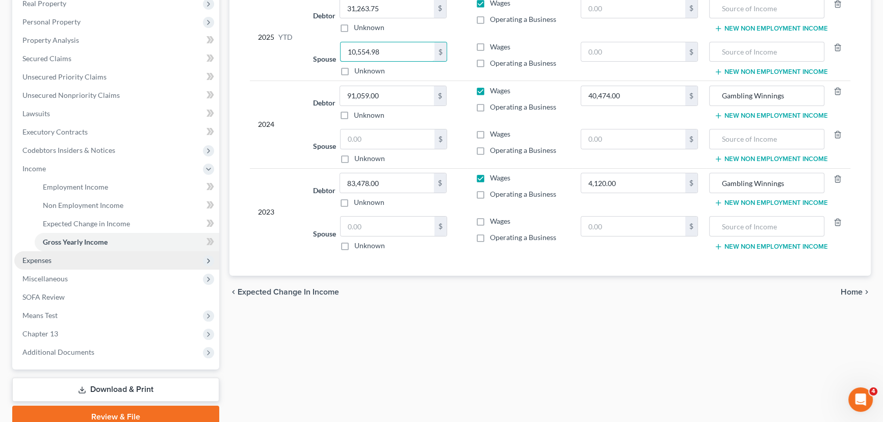
type input "10,554.98"
click at [65, 265] on span "Expenses" at bounding box center [116, 260] width 205 height 18
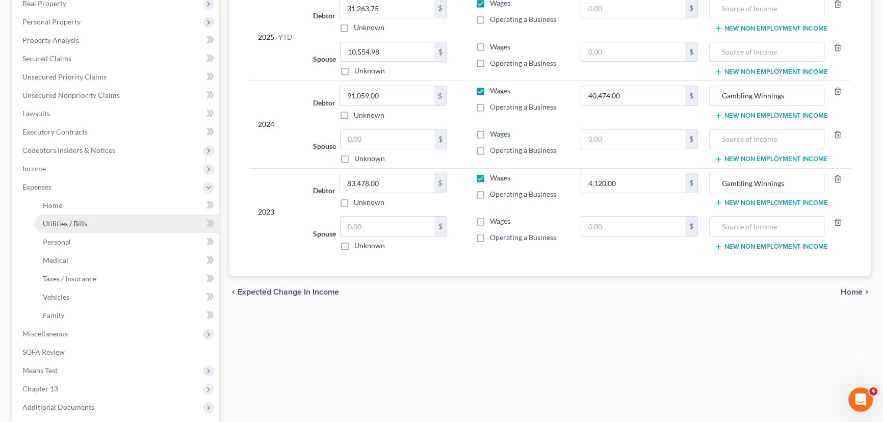
click at [95, 217] on link "Utilities / Bills" at bounding box center [127, 224] width 184 height 18
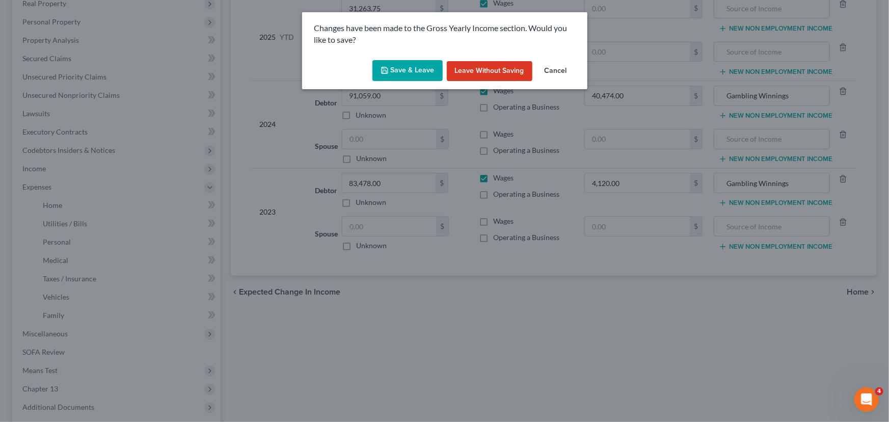
click at [405, 69] on button "Save & Leave" at bounding box center [408, 70] width 70 height 21
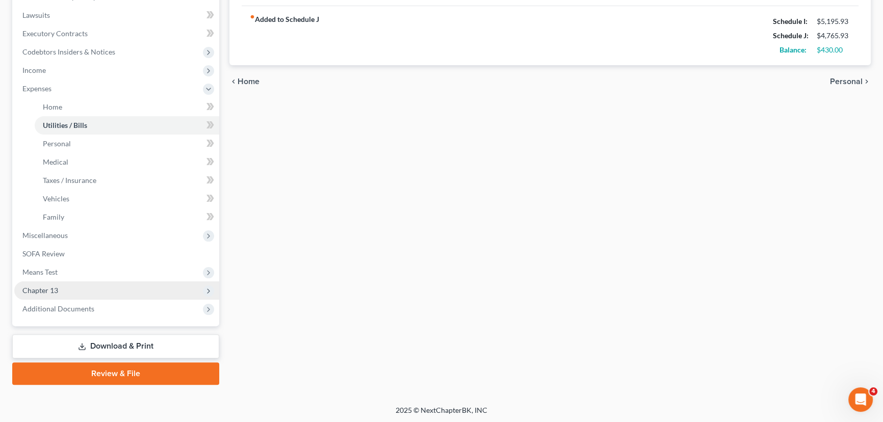
click at [59, 293] on span "Chapter 13" at bounding box center [116, 290] width 205 height 18
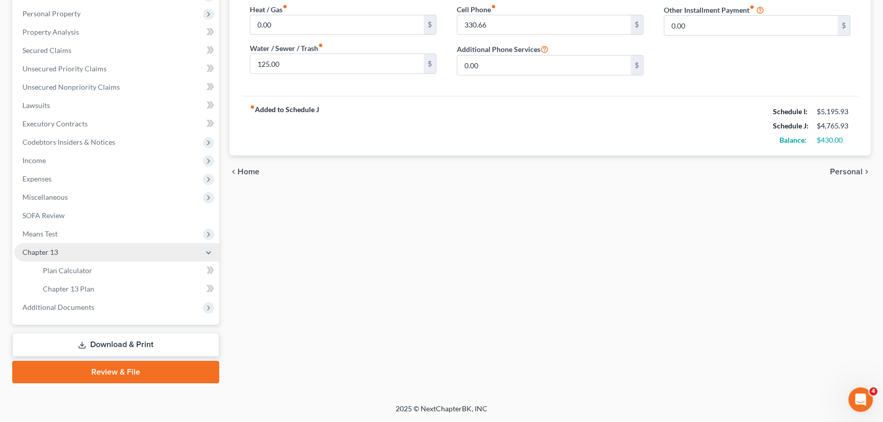
scroll to position [192, 0]
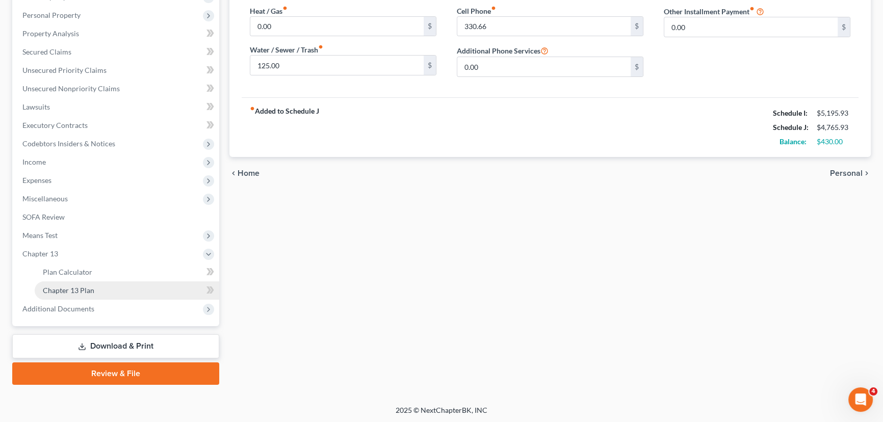
click at [63, 286] on span "Chapter 13 Plan" at bounding box center [68, 290] width 51 height 9
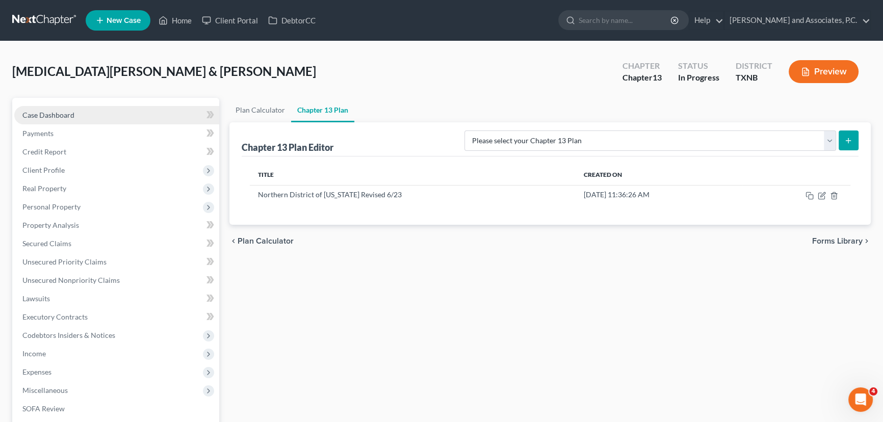
click at [82, 113] on link "Case Dashboard" at bounding box center [116, 115] width 205 height 18
select select "6"
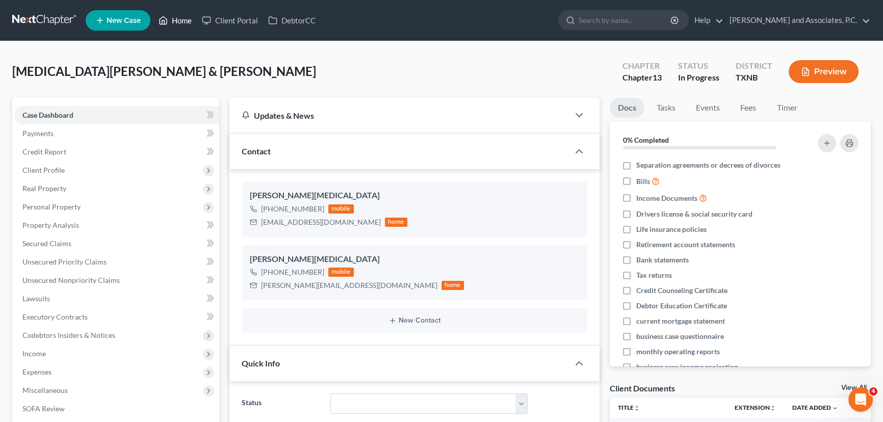
click at [183, 19] on link "Home" at bounding box center [174, 20] width 43 height 18
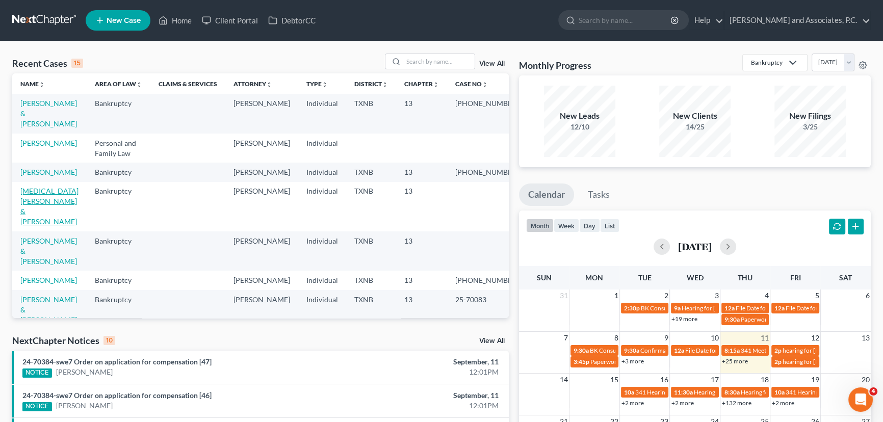
click at [51, 194] on link "[MEDICAL_DATA][PERSON_NAME] & [PERSON_NAME]" at bounding box center [49, 206] width 58 height 39
select select "7"
select select "6"
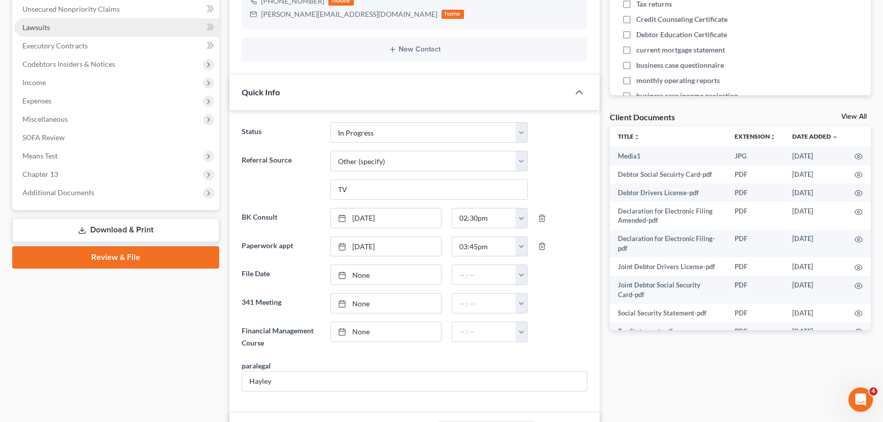
scroll to position [134, 0]
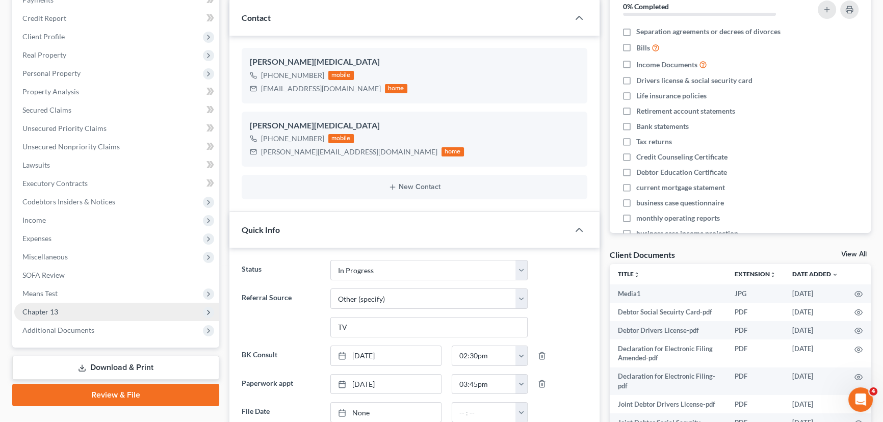
click at [74, 312] on span "Chapter 13" at bounding box center [116, 312] width 205 height 18
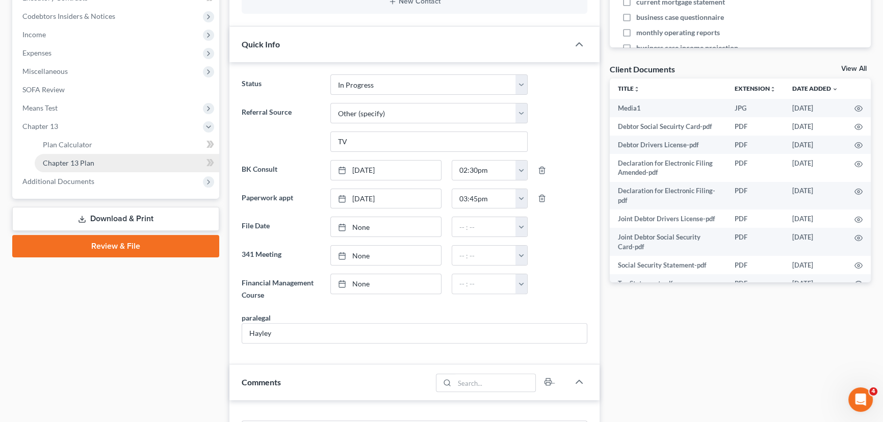
click at [86, 160] on span "Chapter 13 Plan" at bounding box center [68, 162] width 51 height 9
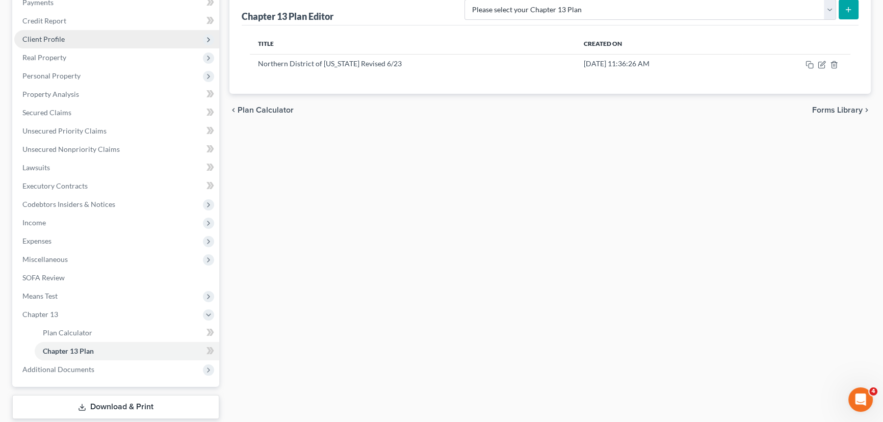
scroll to position [139, 0]
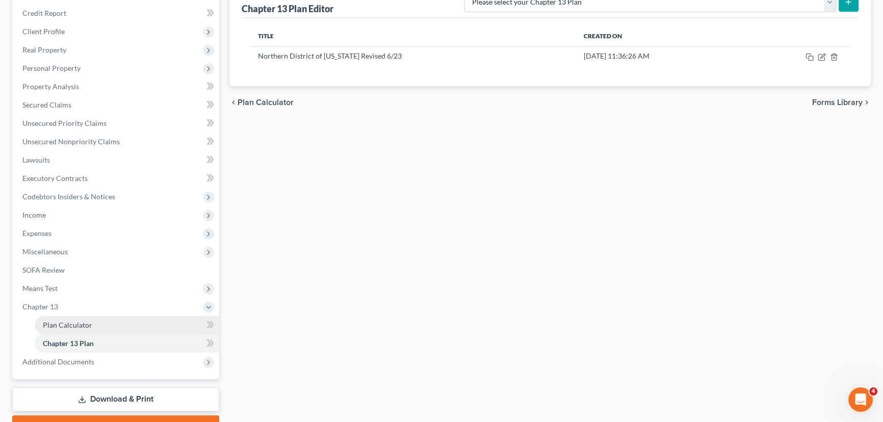
click at [78, 322] on span "Plan Calculator" at bounding box center [67, 325] width 49 height 9
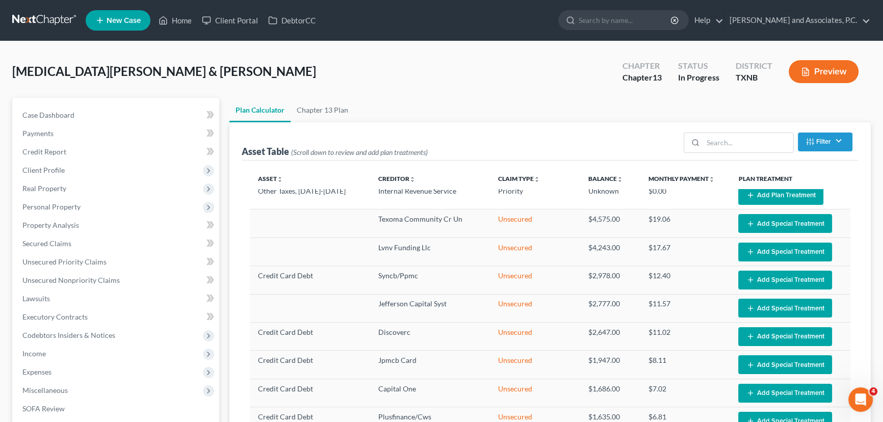
scroll to position [4, 0]
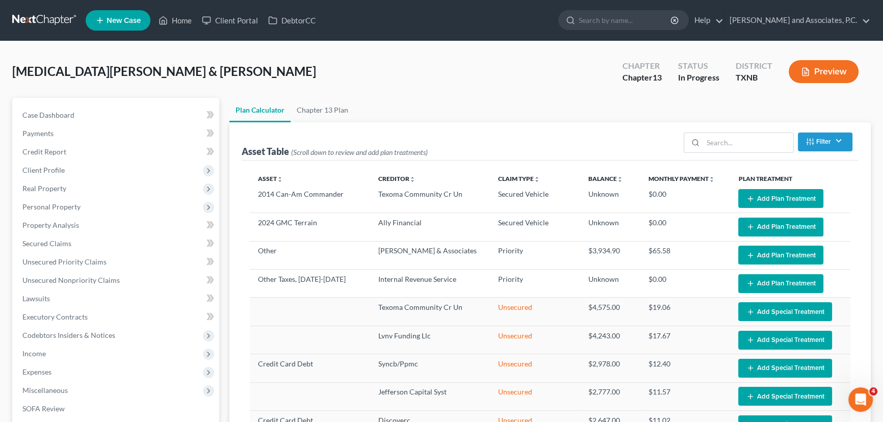
select select "59"
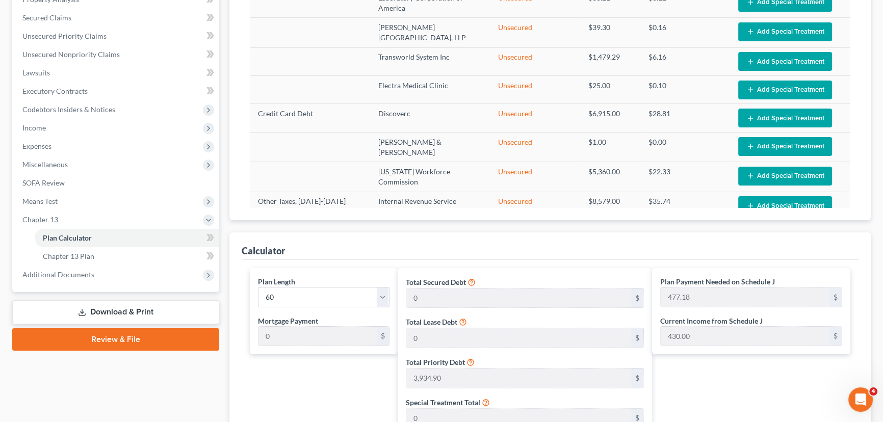
scroll to position [231, 0]
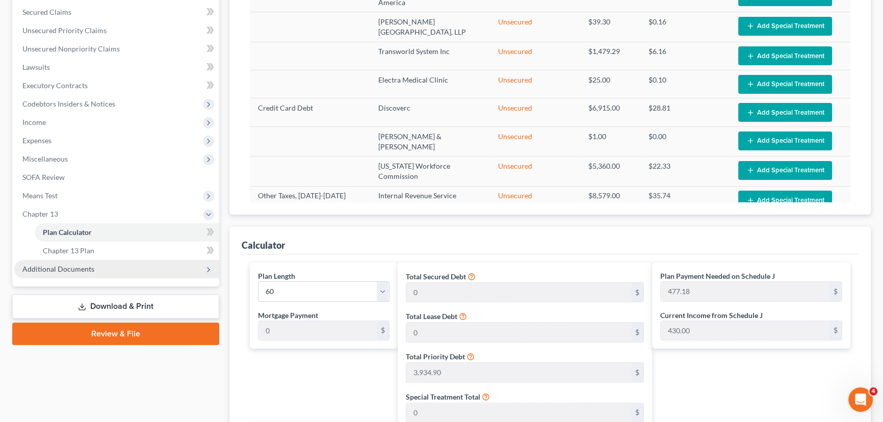
click at [75, 272] on span "Additional Documents" at bounding box center [116, 269] width 205 height 18
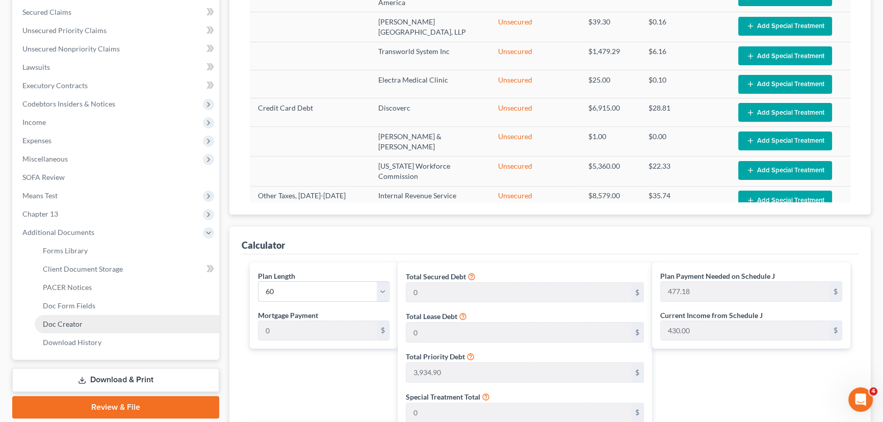
click at [72, 325] on span "Doc Creator" at bounding box center [63, 324] width 40 height 9
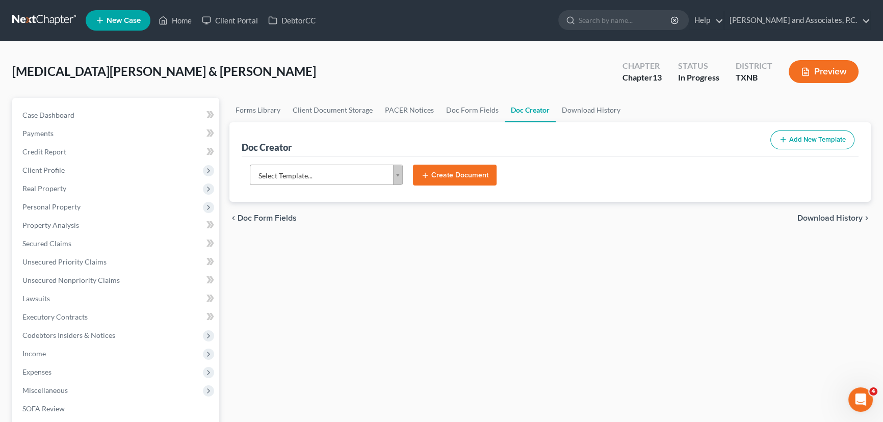
click at [309, 175] on body "Home New Case Client Portal DebtorCC [PERSON_NAME] and Associates, P.C. [EMAIL_…" at bounding box center [441, 344] width 883 height 688
click at [288, 170] on body "Home New Case Client Portal DebtorCC [PERSON_NAME] and Associates, P.C. [EMAIL_…" at bounding box center [441, 344] width 883 height 688
type input "e"
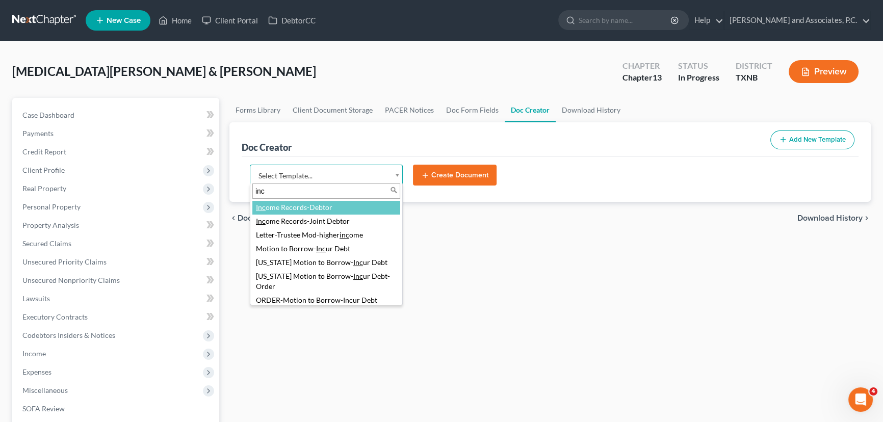
type input "inc"
select select "77082"
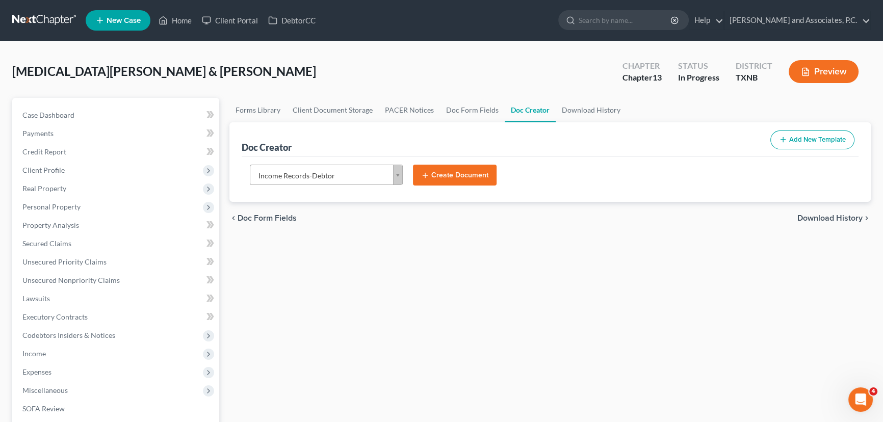
click at [466, 168] on button "Create Document" at bounding box center [455, 175] width 84 height 21
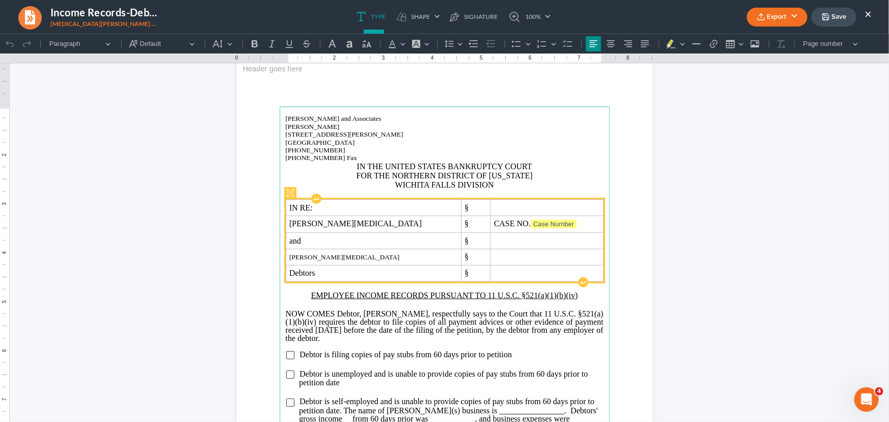
scroll to position [46, 0]
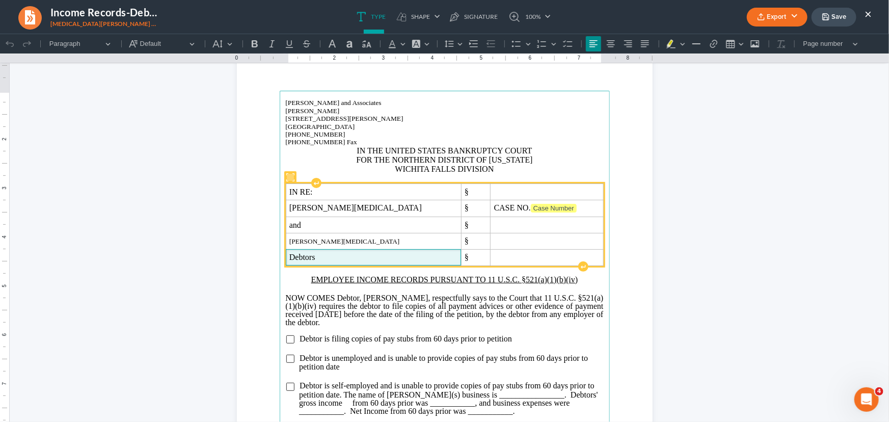
click at [318, 259] on span "Debtors" at bounding box center [373, 256] width 168 height 9
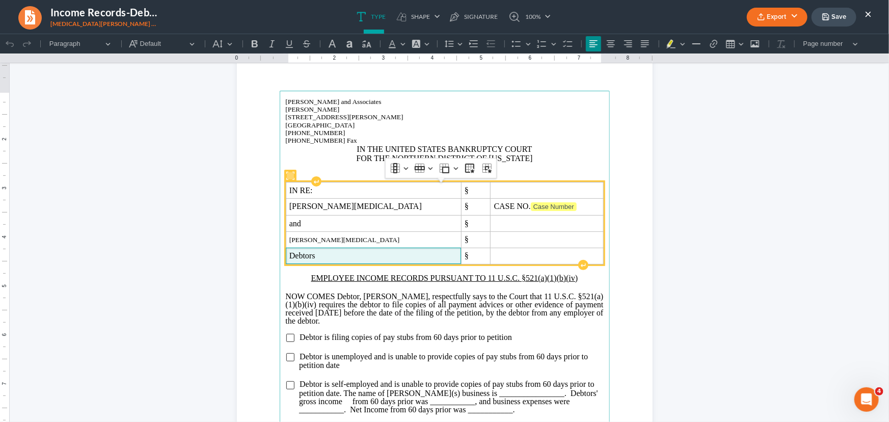
scroll to position [44, 0]
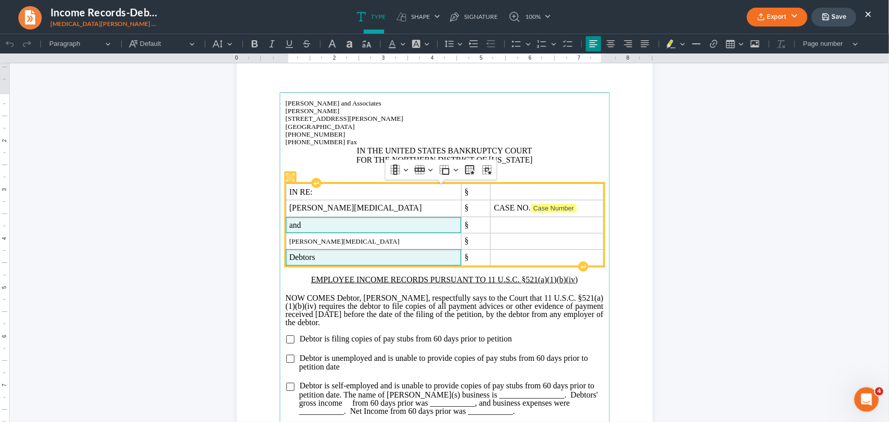
click at [381, 219] on td "and" at bounding box center [373, 225] width 175 height 16
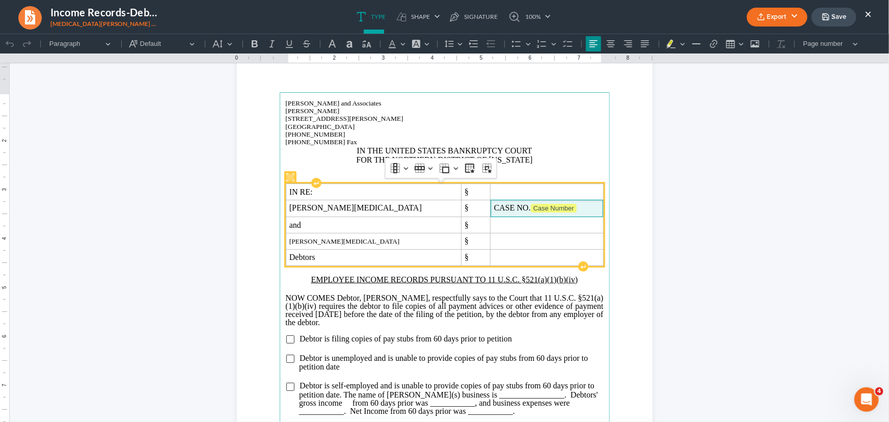
click at [556, 208] on span "CASE NO. Case Number" at bounding box center [546, 208] width 105 height 10
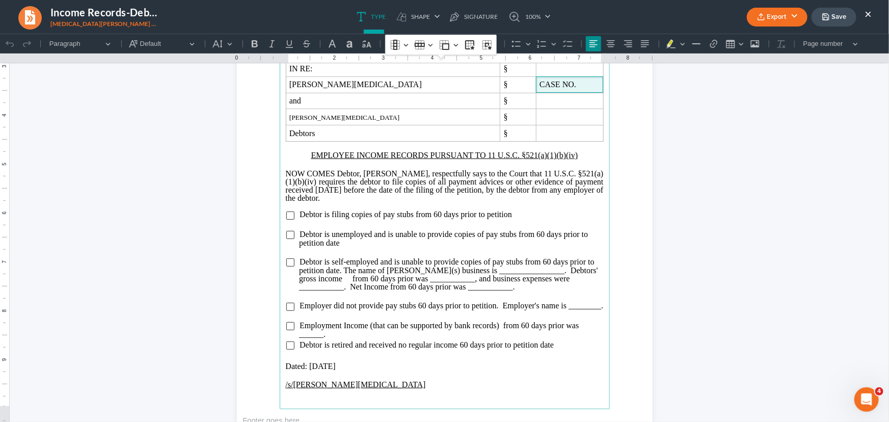
scroll to position [183, 0]
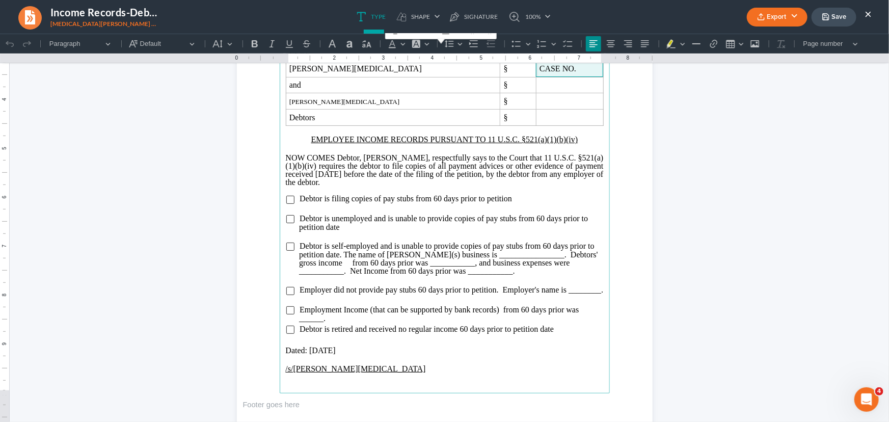
click at [289, 201] on input "Rich Text Editor, page-0-main" at bounding box center [290, 199] width 8 height 8
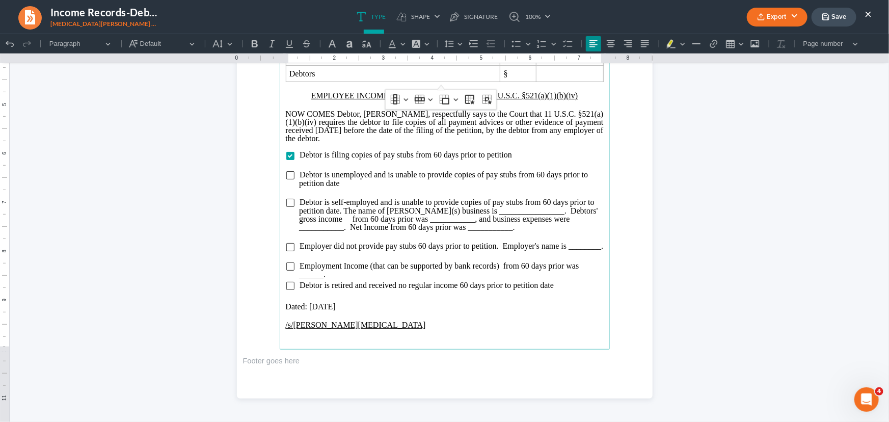
scroll to position [228, 0]
drag, startPoint x: 379, startPoint y: 339, endPoint x: 280, endPoint y: 337, distance: 99.4
click at [280, 337] on main "[PERSON_NAME] and Associates [PERSON_NAME] [STREET_ADDRESS][PERSON_NAME] (940)7…" at bounding box center [445, 128] width 330 height 440
click at [762, 17] on icon "button" at bounding box center [761, 17] width 8 height 8
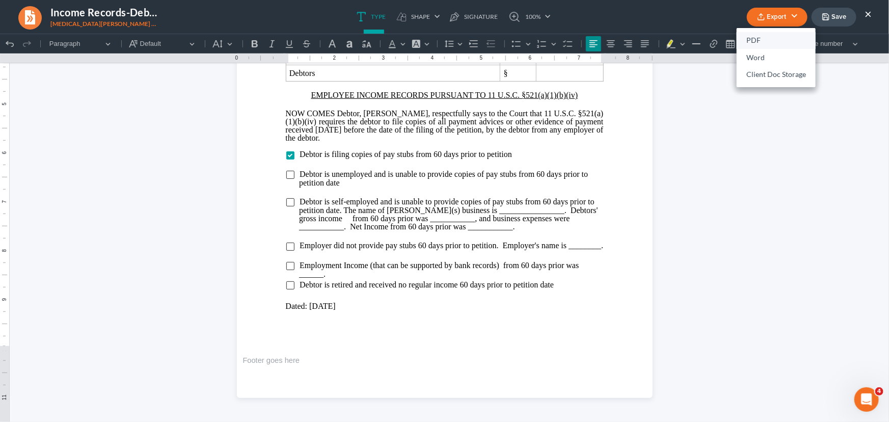
click at [749, 36] on link "PDF" at bounding box center [776, 40] width 79 height 17
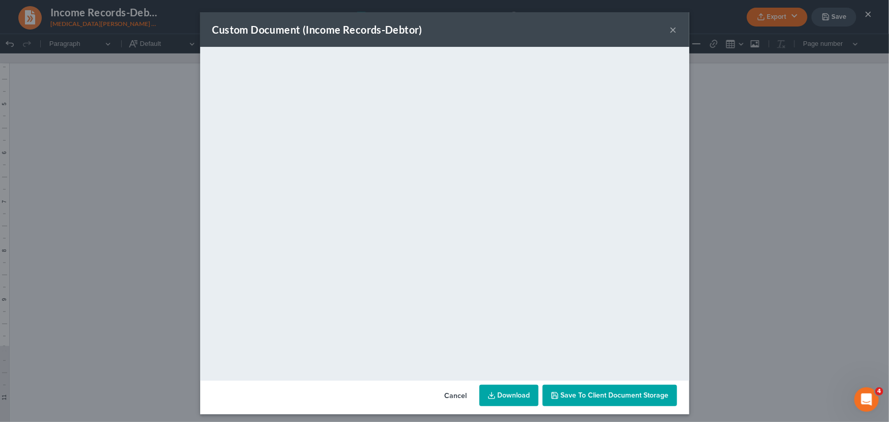
click at [671, 26] on button "×" at bounding box center [673, 29] width 7 height 12
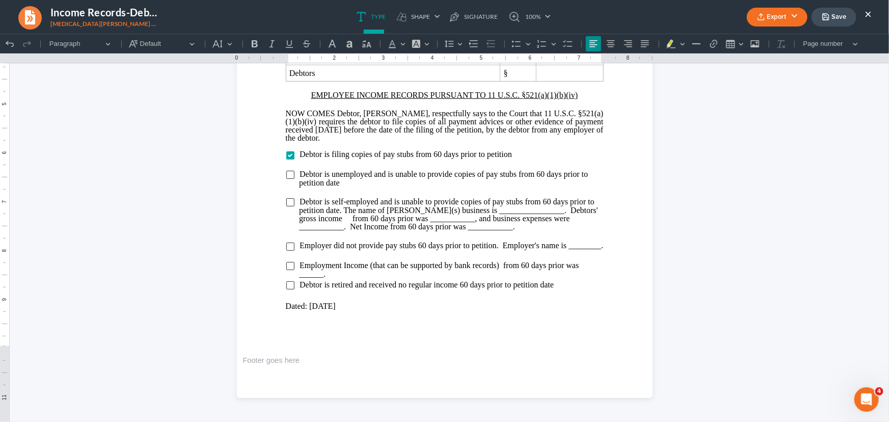
click at [836, 18] on button "Save" at bounding box center [834, 17] width 45 height 19
click at [867, 15] on button "×" at bounding box center [868, 14] width 7 height 12
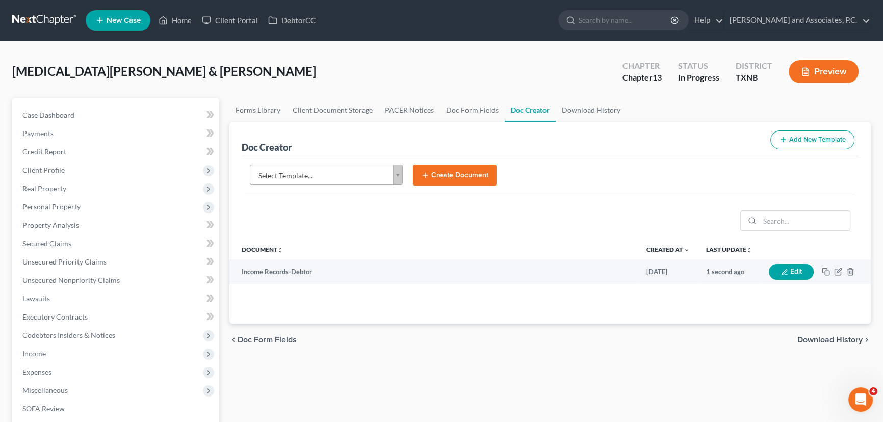
click at [329, 176] on body "Home New Case Client Portal DebtorCC [PERSON_NAME] and Associates, P.C. [EMAIL_…" at bounding box center [441, 344] width 883 height 688
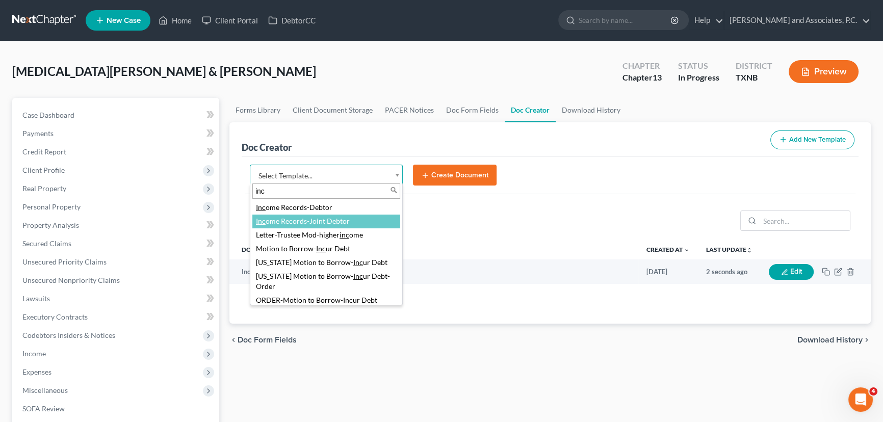
type input "inc"
select select "77083"
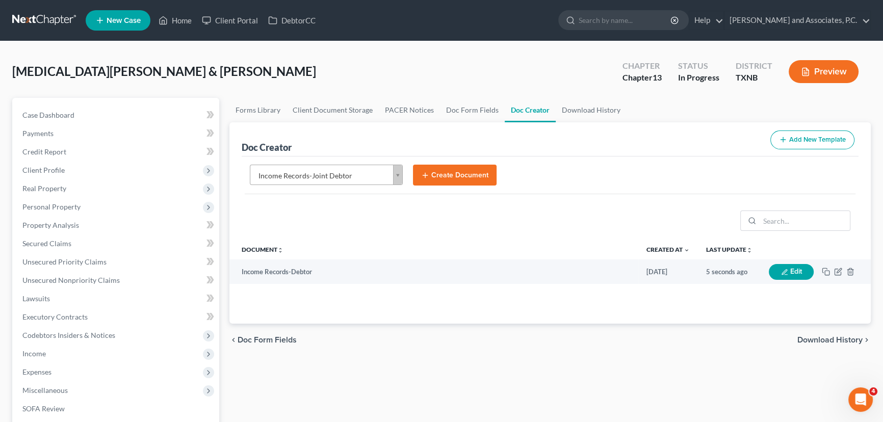
click at [444, 170] on button "Create Document" at bounding box center [455, 175] width 84 height 21
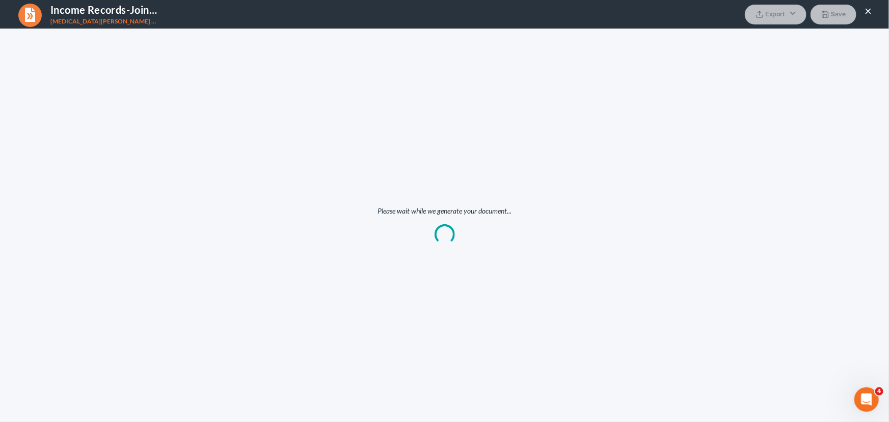
scroll to position [0, 0]
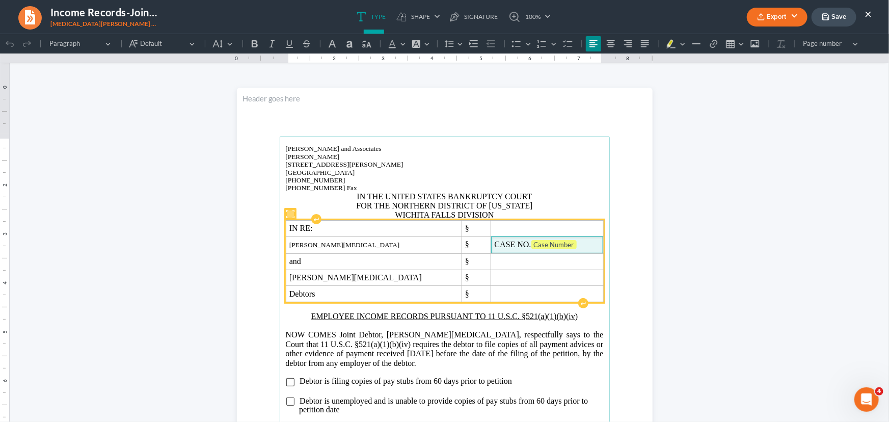
click at [544, 245] on span "CASE NO. Case Number" at bounding box center [547, 245] width 105 height 10
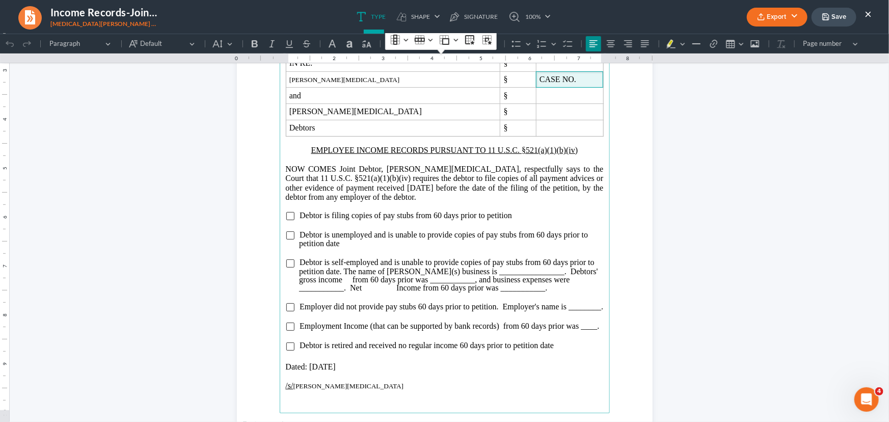
scroll to position [185, 0]
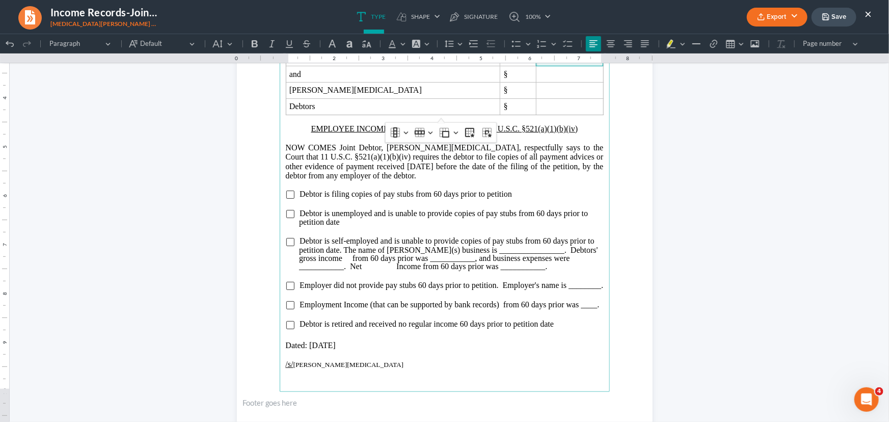
drag, startPoint x: 283, startPoint y: 195, endPoint x: 306, endPoint y: 193, distance: 23.5
click at [286, 196] on input "Rich Text Editor, page-0-main" at bounding box center [290, 194] width 8 height 8
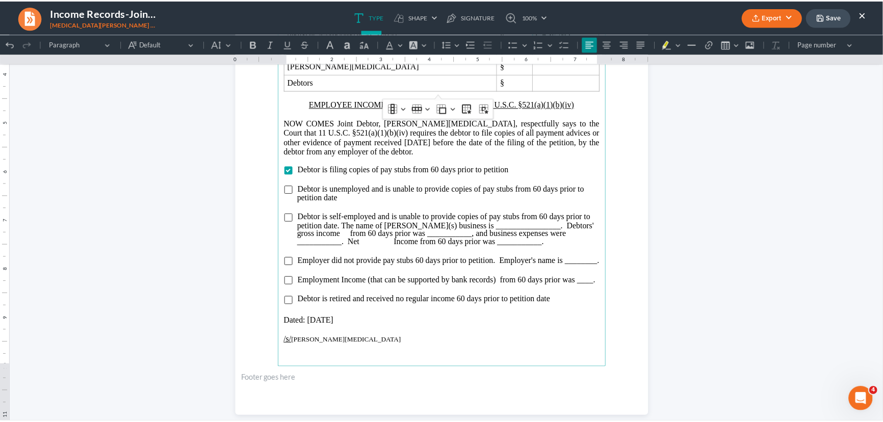
scroll to position [228, 0]
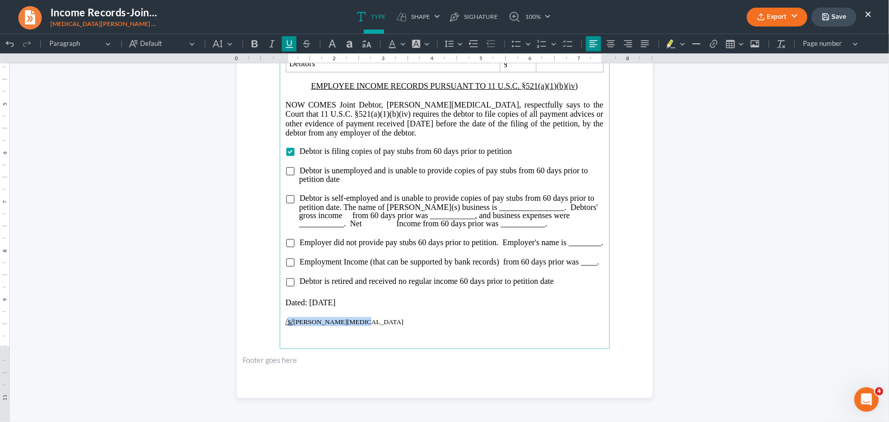
drag, startPoint x: 352, startPoint y: 330, endPoint x: 284, endPoint y: 332, distance: 67.3
click at [286, 326] on p "/s/ [PERSON_NAME][MEDICAL_DATA]" at bounding box center [445, 320] width 318 height 9
click at [765, 15] on icon "button" at bounding box center [761, 17] width 8 height 8
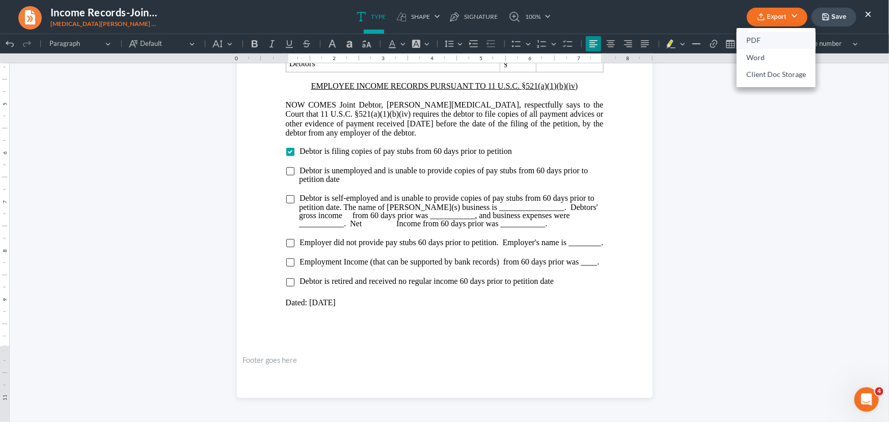
drag, startPoint x: 762, startPoint y: 36, endPoint x: 811, endPoint y: 30, distance: 48.8
click at [762, 36] on link "PDF" at bounding box center [776, 40] width 79 height 17
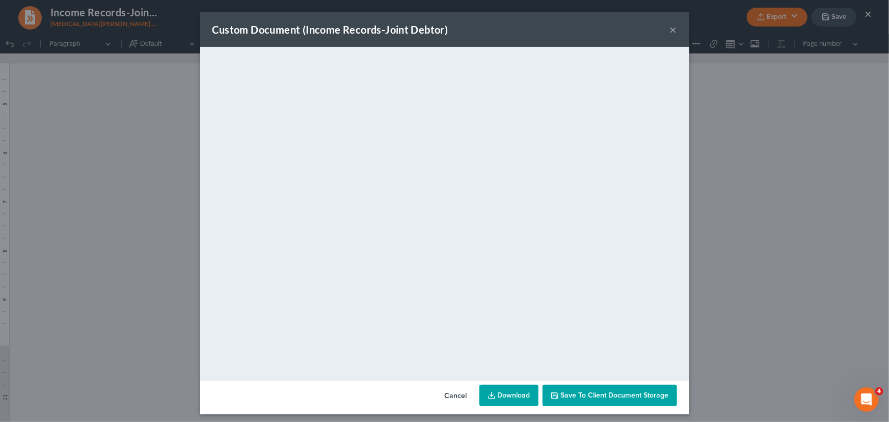
click at [670, 26] on button "×" at bounding box center [673, 29] width 7 height 12
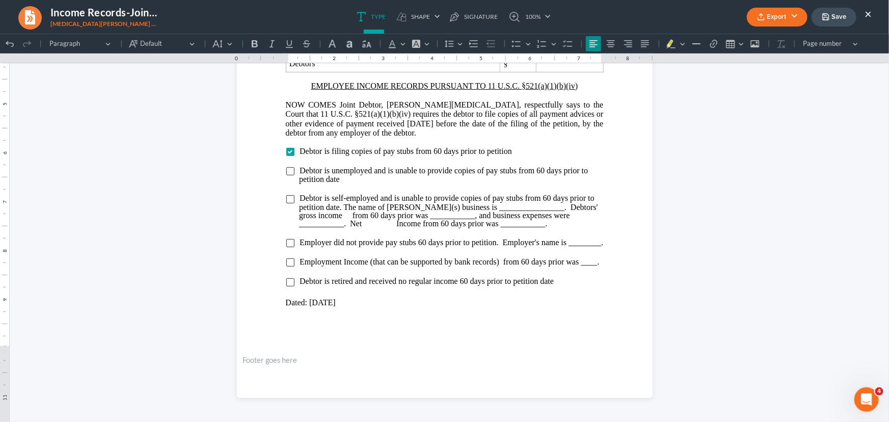
click at [827, 15] on icon "button" at bounding box center [826, 17] width 8 height 8
drag, startPoint x: 869, startPoint y: 13, endPoint x: 886, endPoint y: 18, distance: 17.6
click at [869, 14] on button "×" at bounding box center [868, 14] width 7 height 12
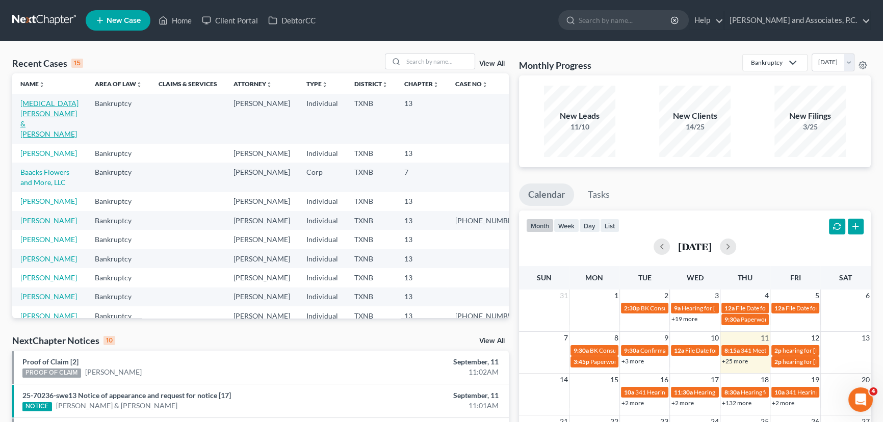
click at [48, 104] on link "Hodgkins, Joseph & Valerie" at bounding box center [49, 118] width 58 height 39
select select "6"
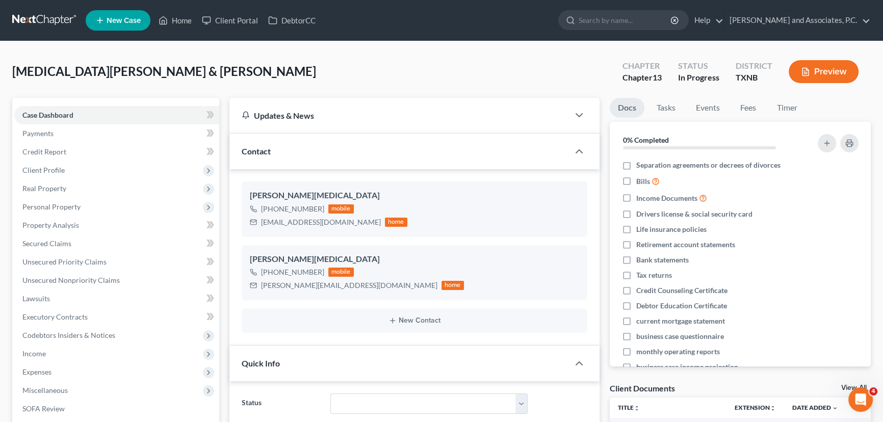
scroll to position [2072, 0]
click at [95, 247] on link "Secured Claims" at bounding box center [116, 243] width 205 height 18
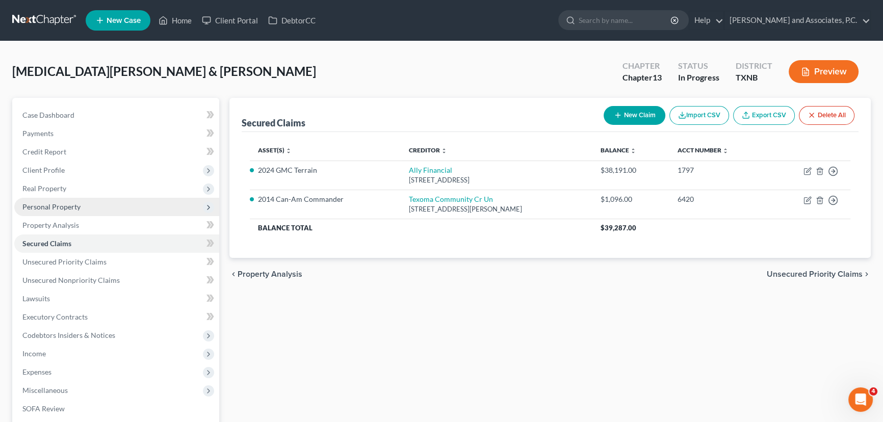
click at [85, 206] on span "Personal Property" at bounding box center [116, 207] width 205 height 18
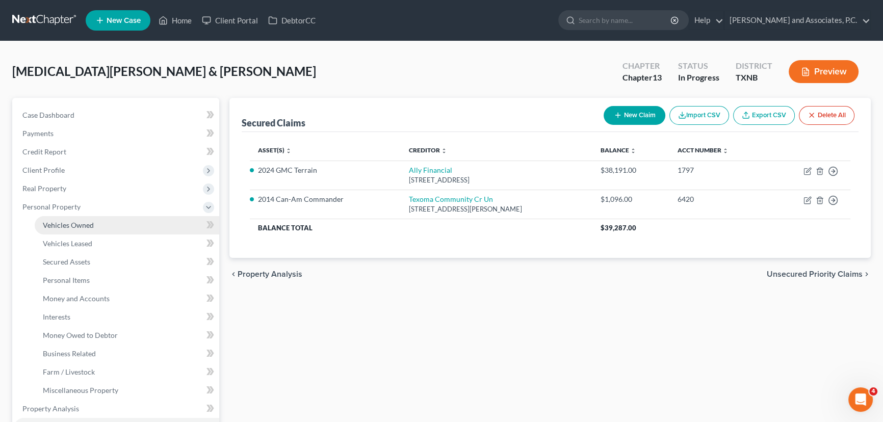
click at [82, 221] on span "Vehicles Owned" at bounding box center [68, 225] width 51 height 9
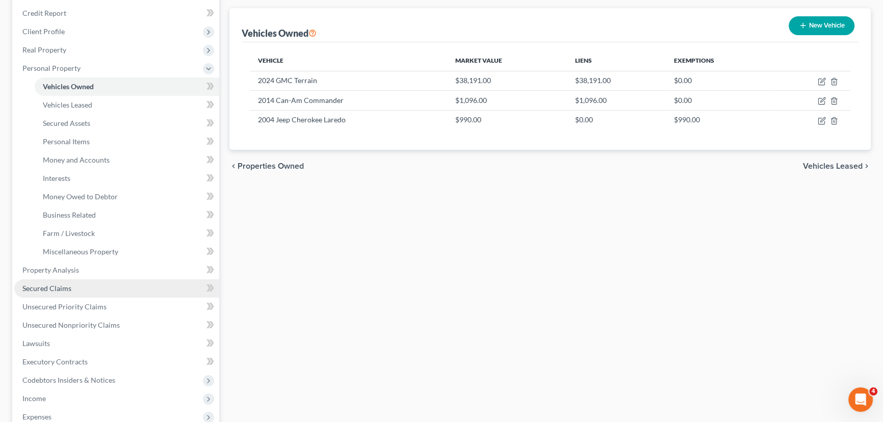
click at [85, 295] on link "Secured Claims" at bounding box center [116, 288] width 205 height 18
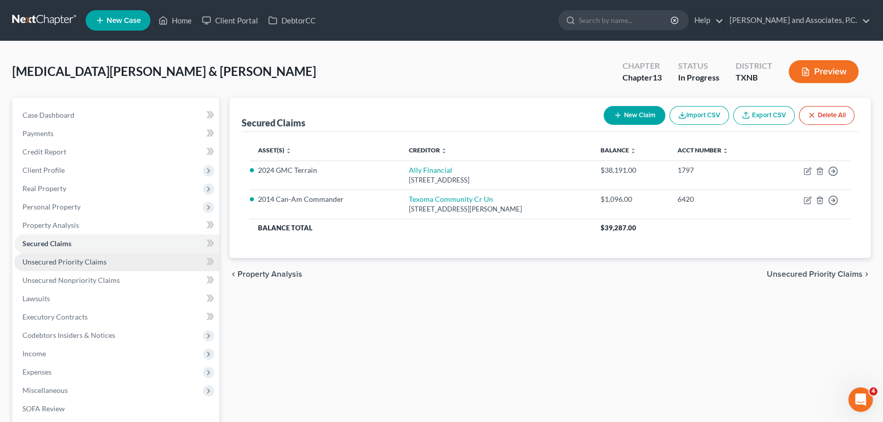
click at [71, 264] on span "Unsecured Priority Claims" at bounding box center [64, 261] width 84 height 9
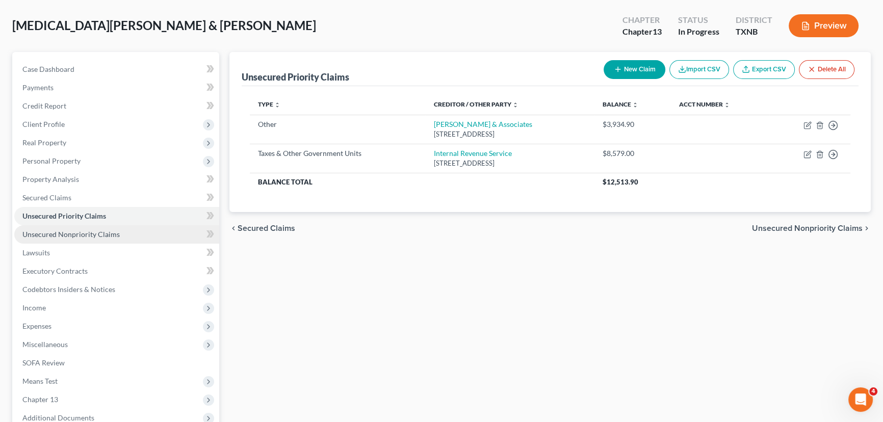
drag, startPoint x: 72, startPoint y: 234, endPoint x: 111, endPoint y: 237, distance: 39.4
click at [72, 234] on span "Unsecured Nonpriority Claims" at bounding box center [70, 234] width 97 height 9
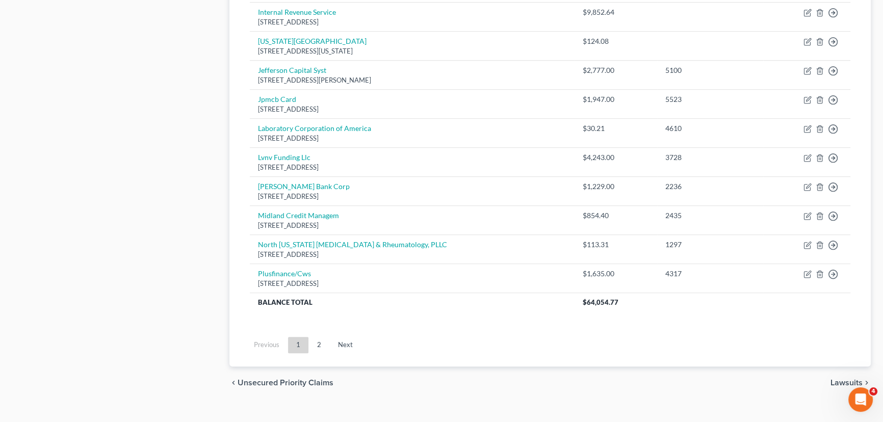
scroll to position [752, 0]
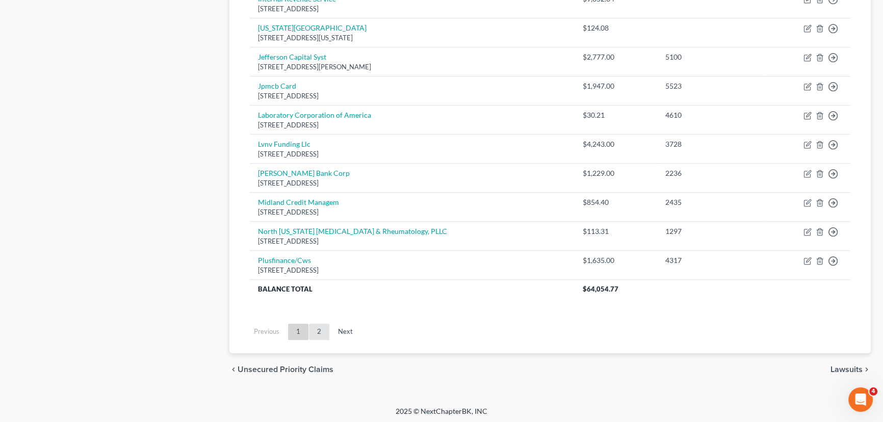
click at [316, 330] on link "2" at bounding box center [319, 332] width 20 height 16
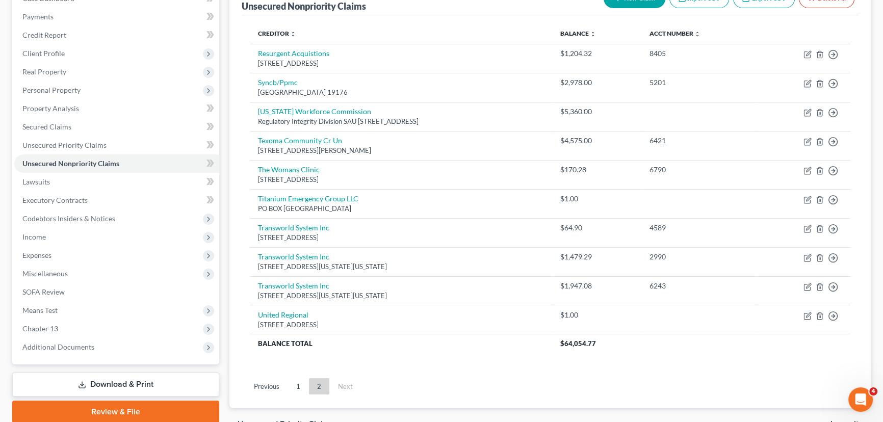
scroll to position [34, 0]
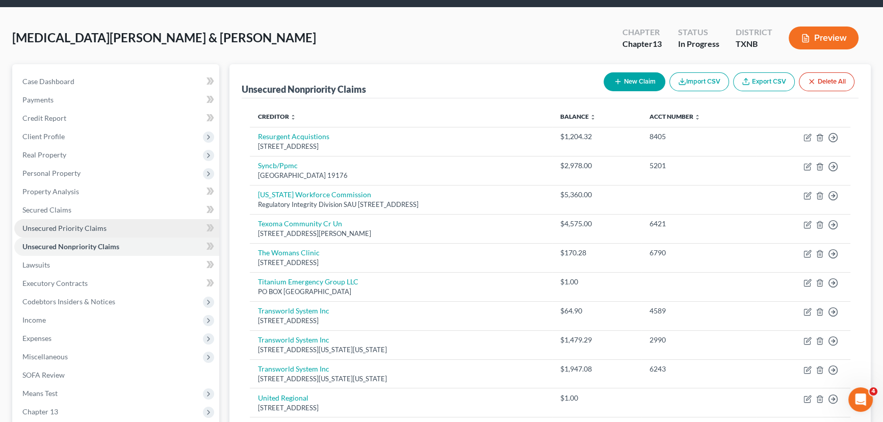
click at [57, 229] on span "Unsecured Priority Claims" at bounding box center [64, 228] width 84 height 9
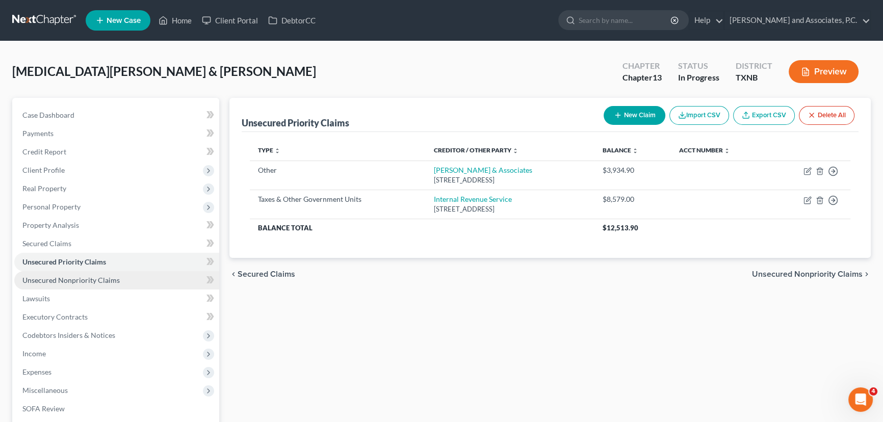
click at [97, 279] on span "Unsecured Nonpriority Claims" at bounding box center [70, 280] width 97 height 9
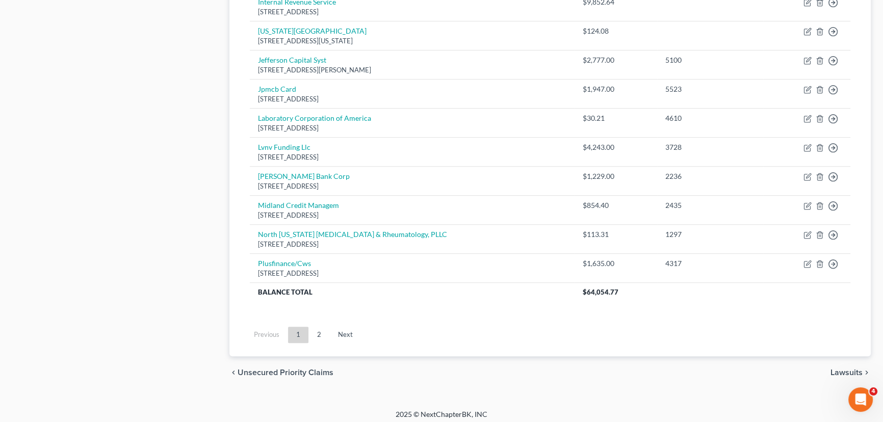
scroll to position [752, 0]
